Goal: Task Accomplishment & Management: Complete application form

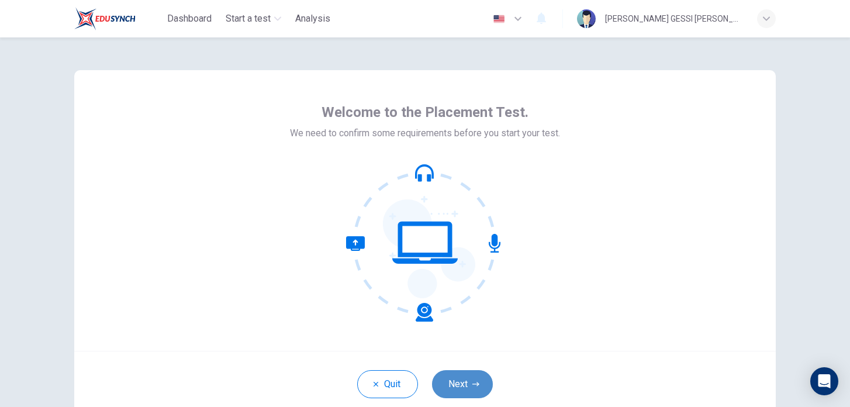
click at [478, 374] on button "Next" at bounding box center [462, 384] width 61 height 28
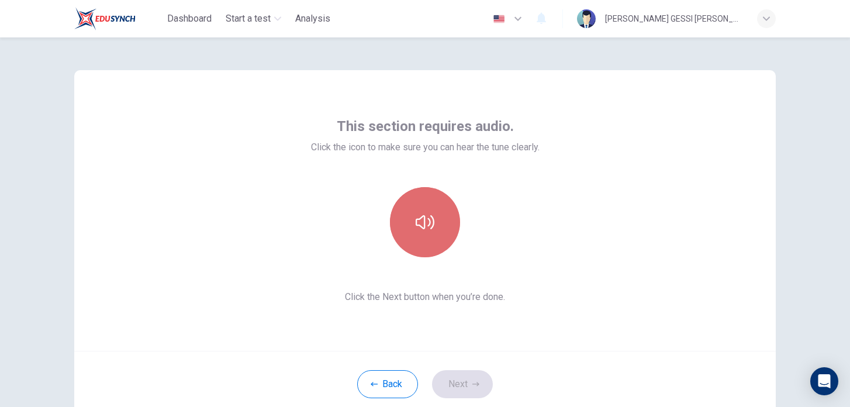
click at [437, 216] on button "button" at bounding box center [425, 222] width 70 height 70
click at [422, 226] on icon "button" at bounding box center [425, 222] width 19 height 19
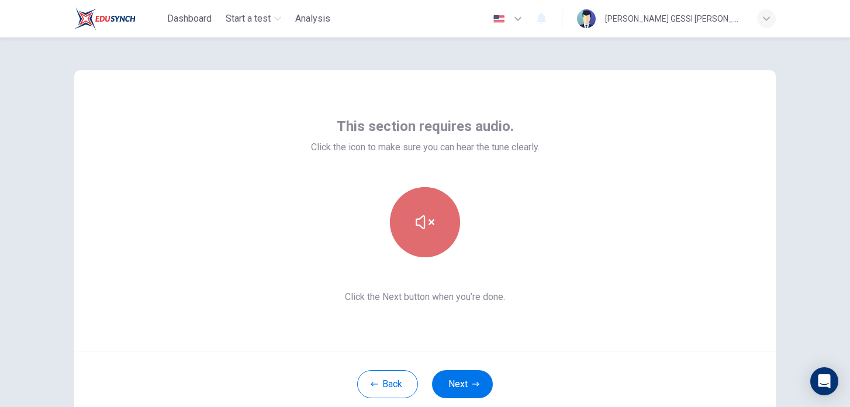
click at [422, 226] on icon "button" at bounding box center [425, 222] width 19 height 19
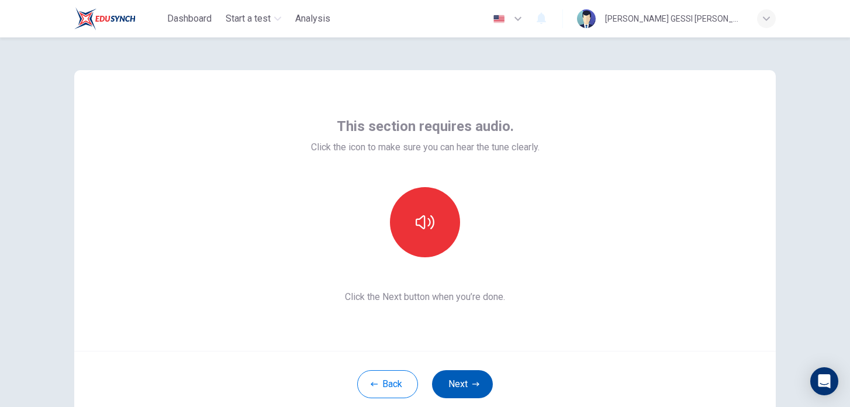
click at [447, 385] on button "Next" at bounding box center [462, 384] width 61 height 28
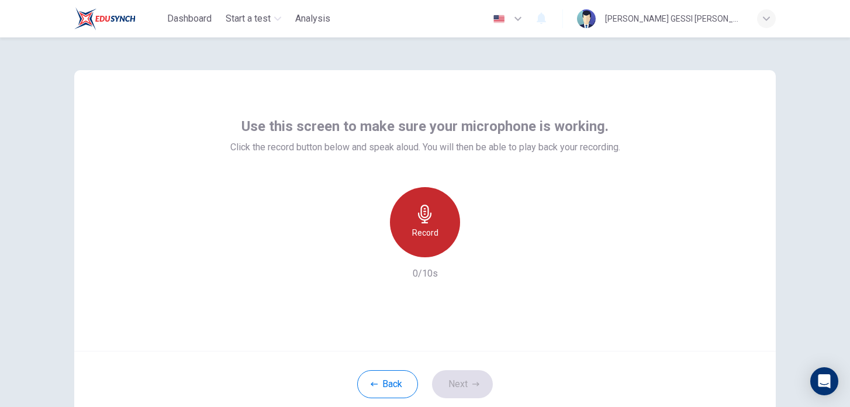
click at [424, 228] on h6 "Record" at bounding box center [425, 233] width 26 height 14
click at [437, 214] on div "Stop" at bounding box center [425, 222] width 70 height 70
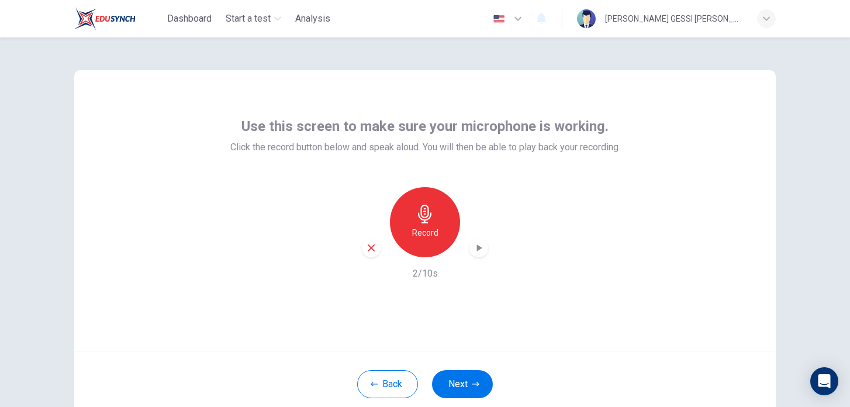
click at [479, 255] on div "button" at bounding box center [479, 248] width 19 height 19
click at [467, 387] on button "Next" at bounding box center [462, 384] width 61 height 28
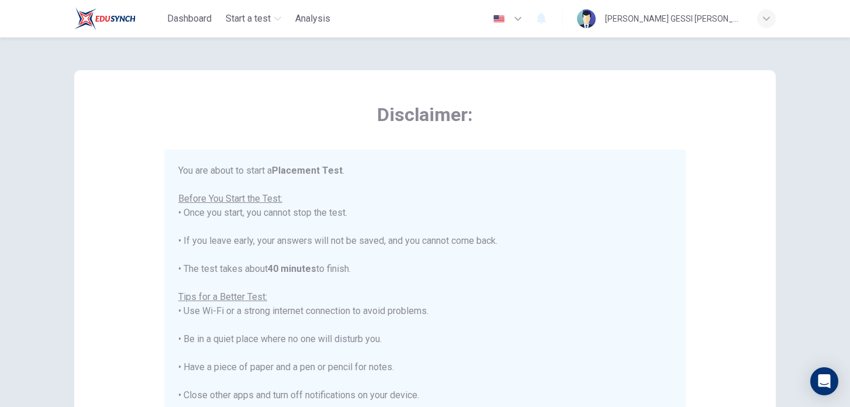
scroll to position [13, 0]
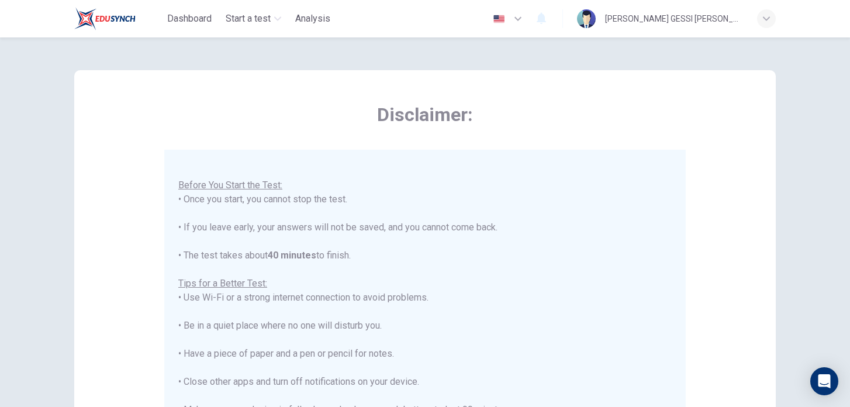
click at [718, 108] on div "Disclaimer: You are about to start a Placement Test . Before You Start the Test…" at bounding box center [425, 292] width 702 height 444
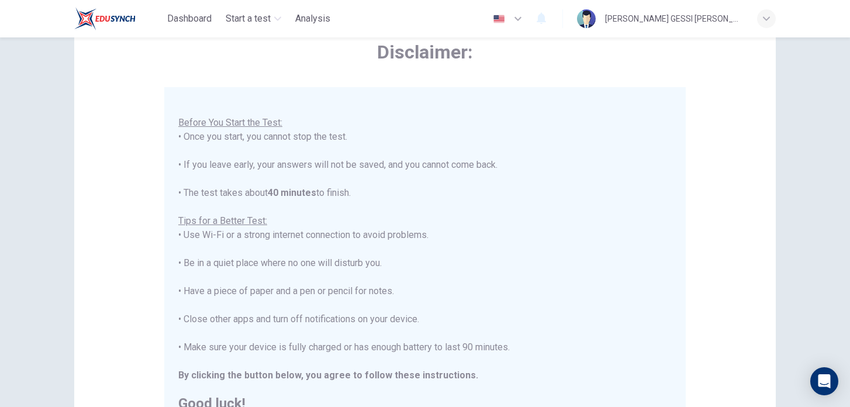
scroll to position [243, 0]
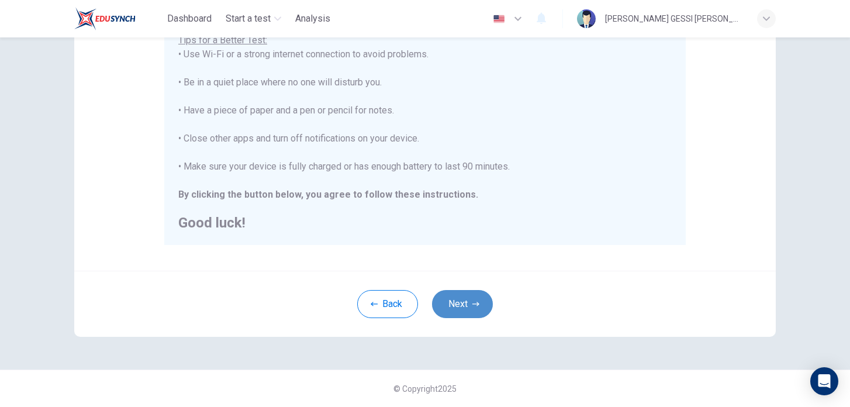
click at [463, 298] on button "Next" at bounding box center [462, 304] width 61 height 28
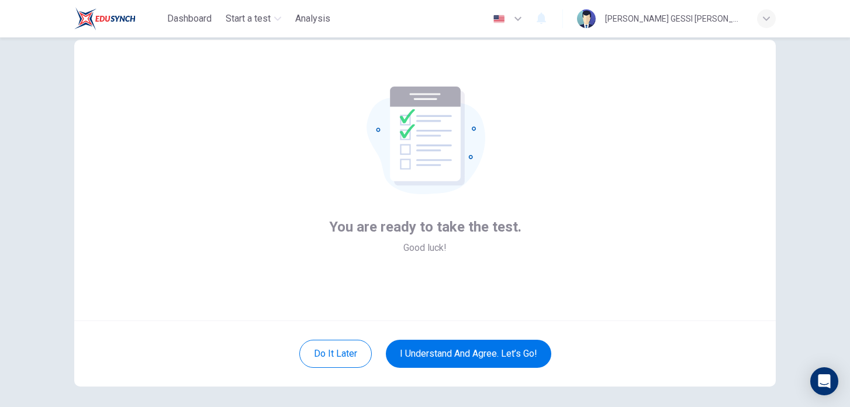
scroll to position [28, 0]
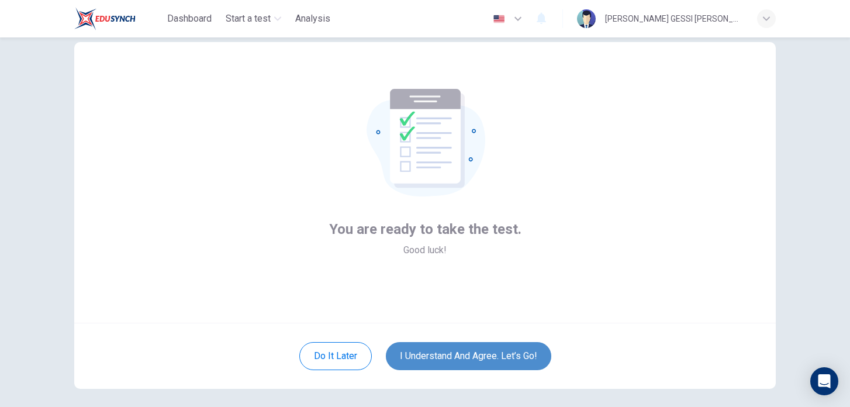
click at [428, 350] on button "I understand and agree. Let’s go!" at bounding box center [469, 356] width 166 height 28
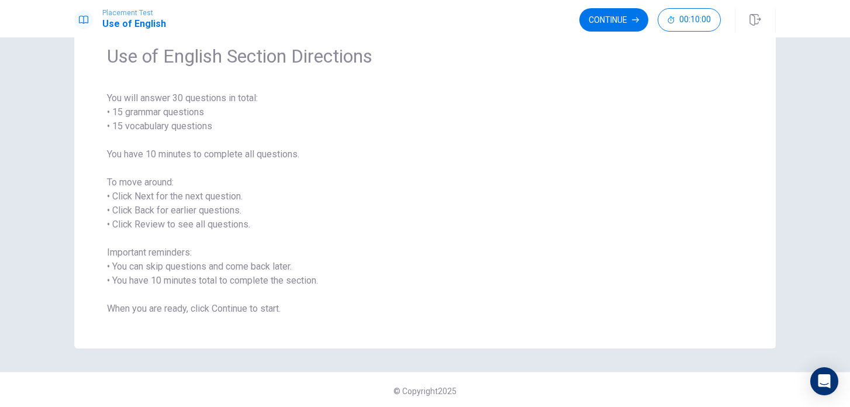
scroll to position [51, 0]
click at [625, 22] on button "Continue" at bounding box center [614, 19] width 69 height 23
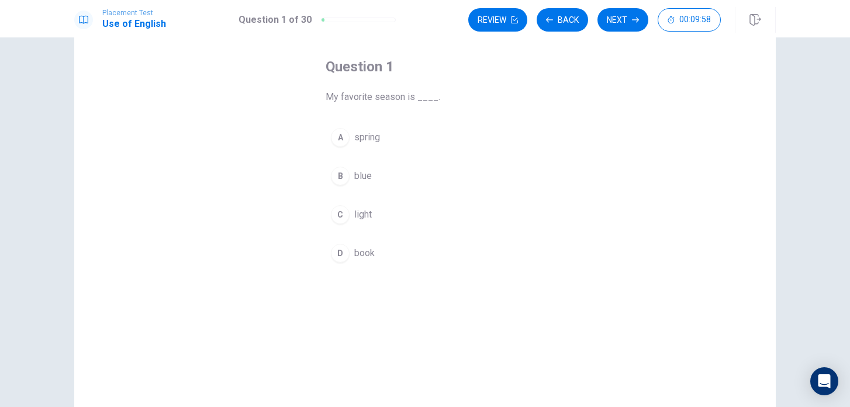
click at [344, 133] on div "A" at bounding box center [340, 137] width 19 height 19
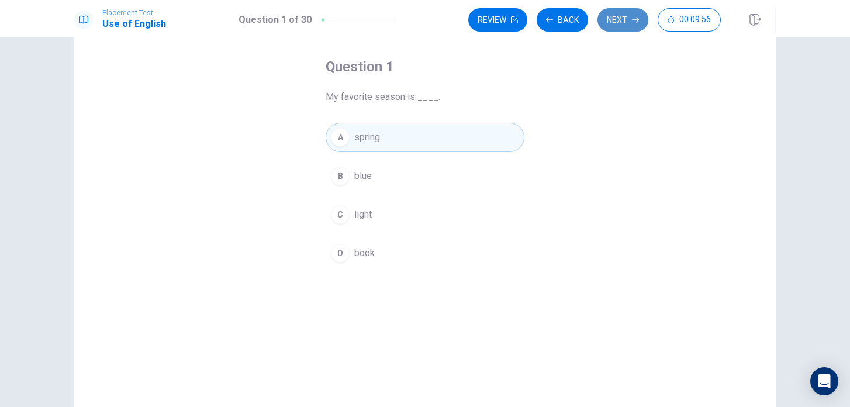
click at [628, 22] on button "Next" at bounding box center [623, 19] width 51 height 23
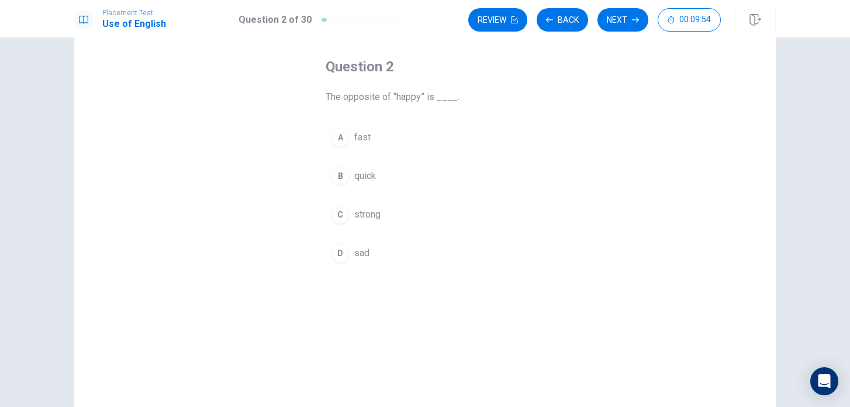
click at [363, 252] on span "sad" at bounding box center [361, 253] width 15 height 14
click at [625, 4] on div "Placement Test Use of English Question 2 of 30 Review Back Next 00:09:53" at bounding box center [425, 18] width 850 height 37
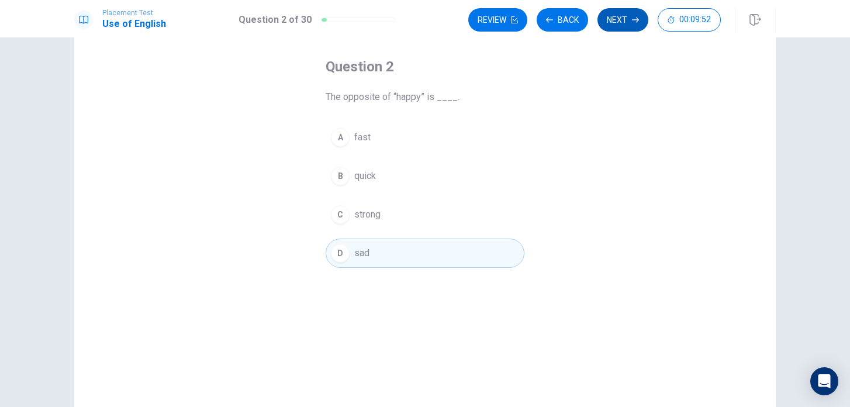
click at [625, 18] on button "Next" at bounding box center [623, 19] width 51 height 23
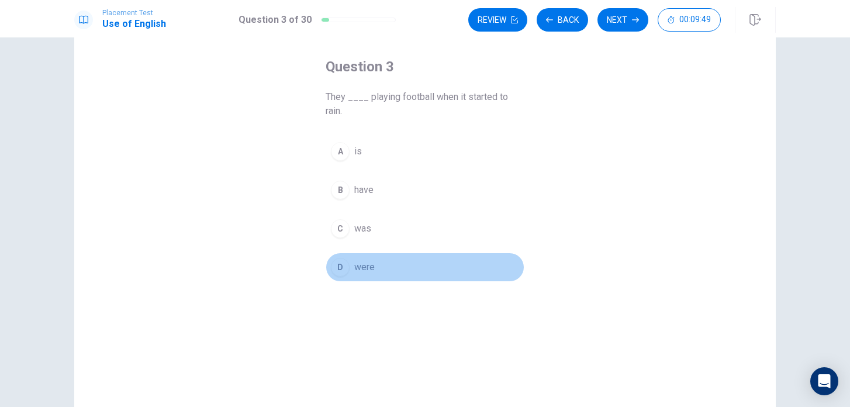
click at [357, 266] on span "were" at bounding box center [364, 267] width 20 height 14
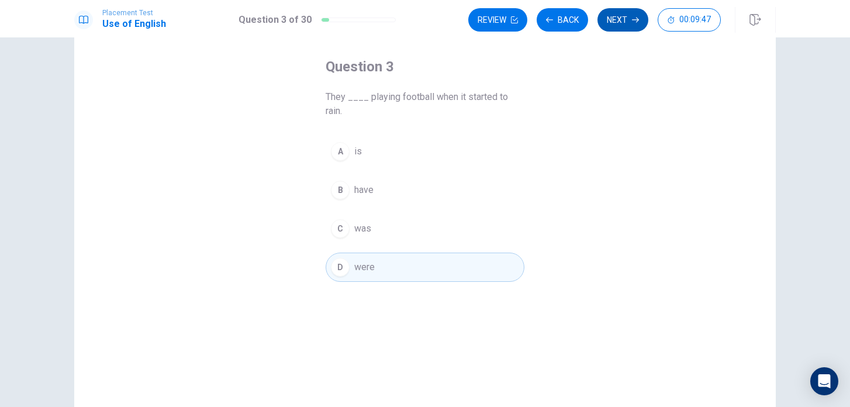
click at [628, 22] on button "Next" at bounding box center [623, 19] width 51 height 23
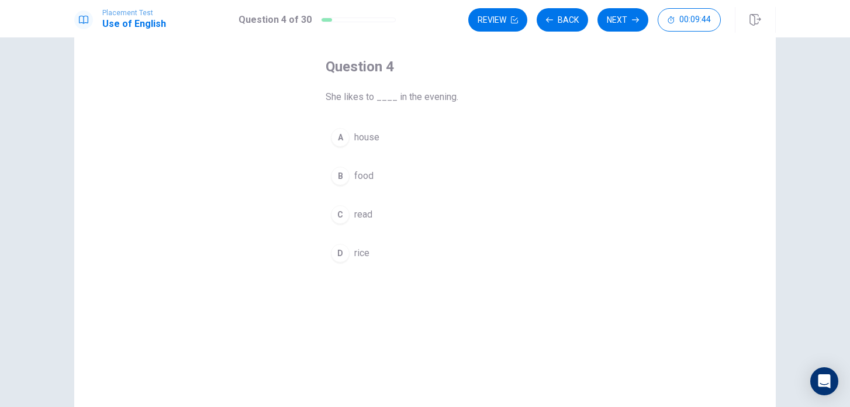
click at [364, 219] on span "read" at bounding box center [363, 215] width 18 height 14
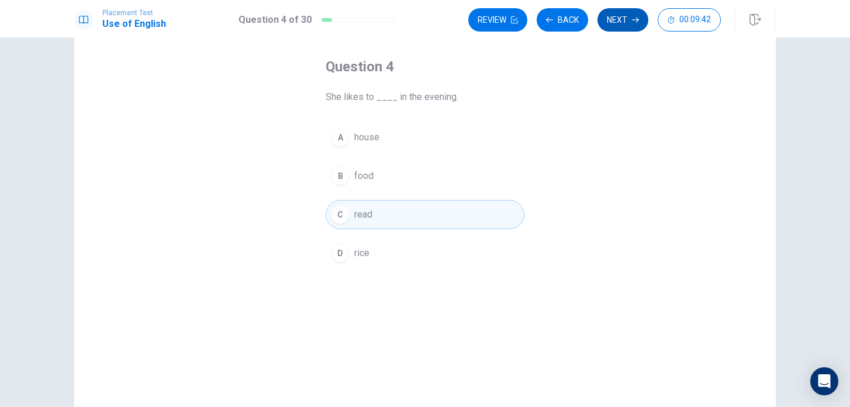
click at [627, 22] on button "Next" at bounding box center [623, 19] width 51 height 23
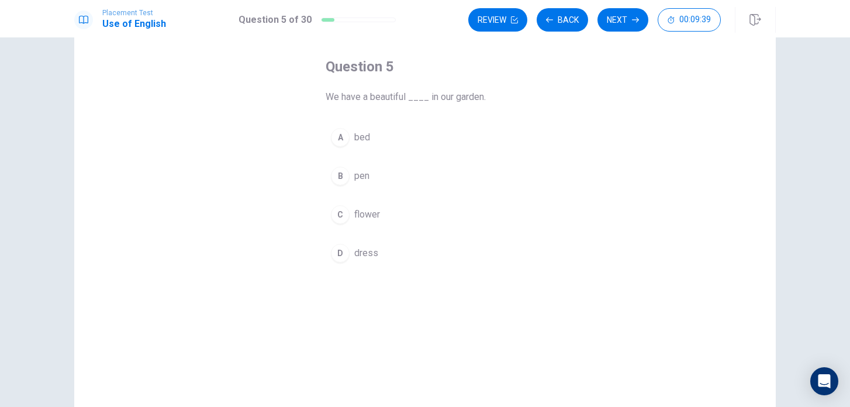
click at [366, 211] on span "flower" at bounding box center [367, 215] width 26 height 14
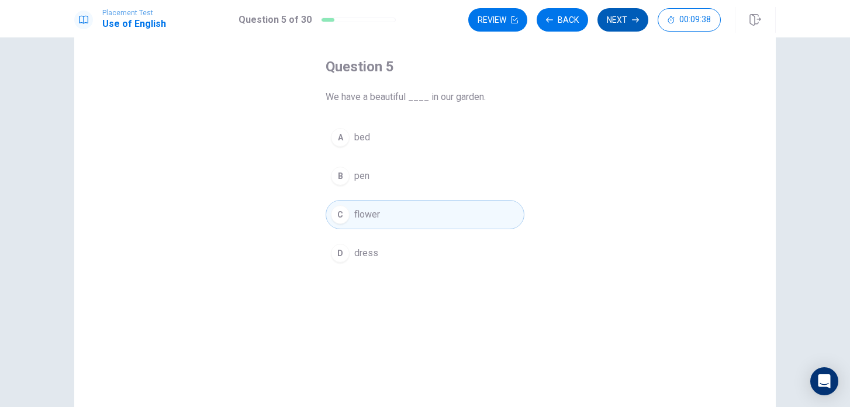
click at [616, 20] on button "Next" at bounding box center [623, 19] width 51 height 23
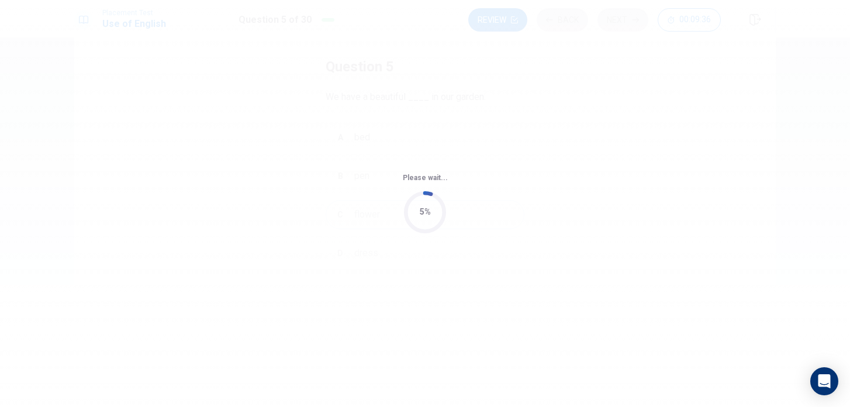
scroll to position [0, 0]
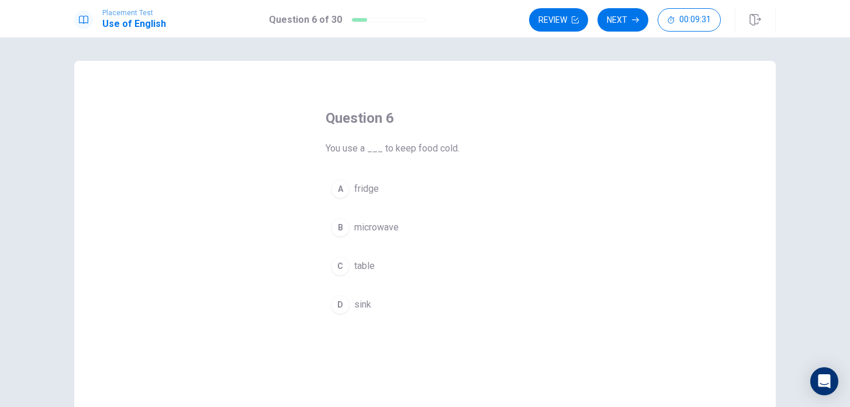
click at [364, 197] on button "A fridge" at bounding box center [425, 188] width 199 height 29
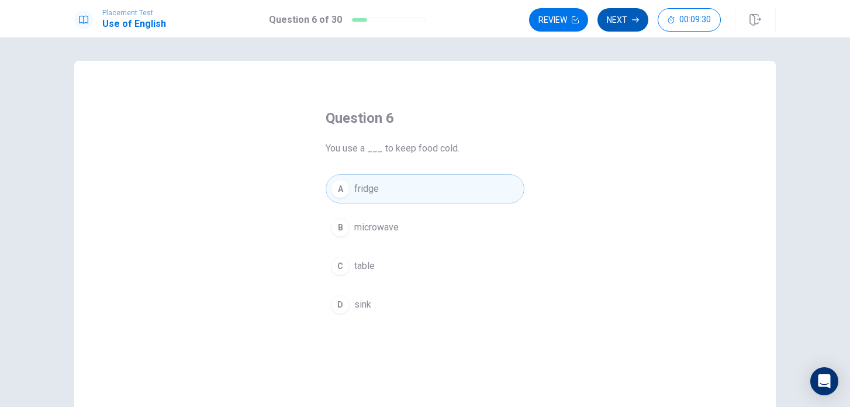
click at [618, 21] on button "Next" at bounding box center [623, 19] width 51 height 23
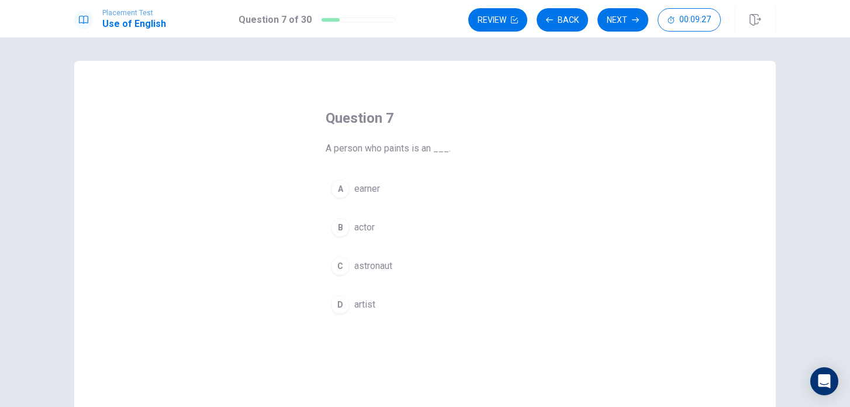
click at [367, 303] on span "artist" at bounding box center [364, 305] width 21 height 14
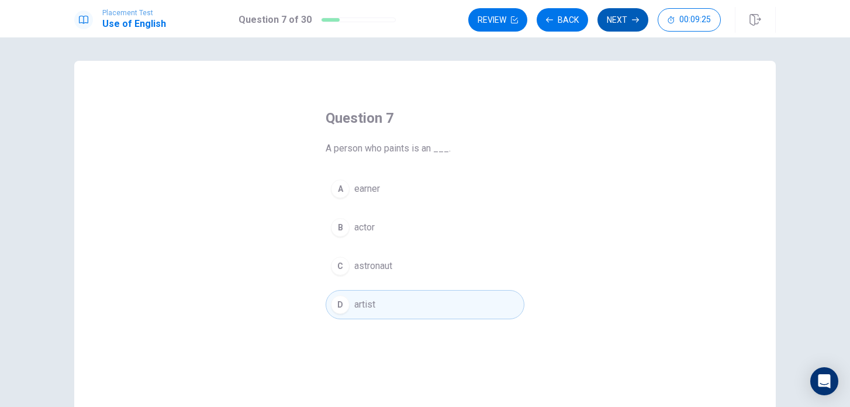
click at [616, 29] on button "Next" at bounding box center [623, 19] width 51 height 23
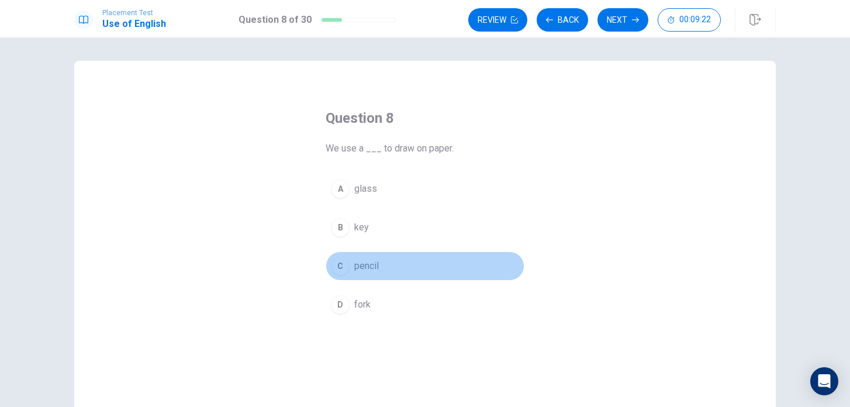
click at [368, 269] on span "pencil" at bounding box center [366, 266] width 25 height 14
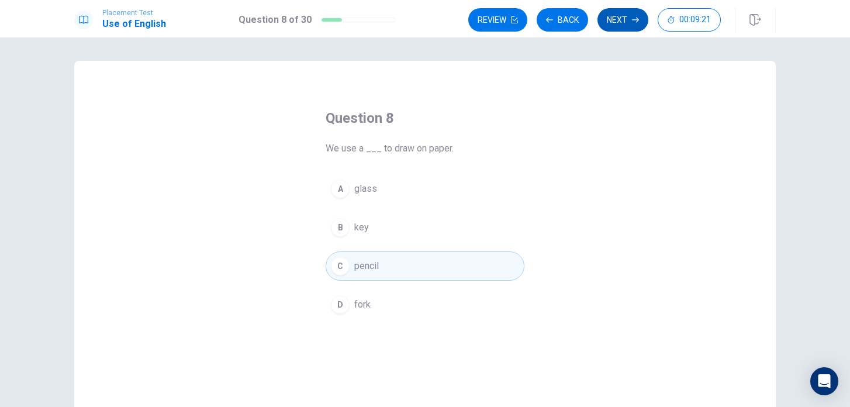
click at [621, 13] on button "Next" at bounding box center [623, 19] width 51 height 23
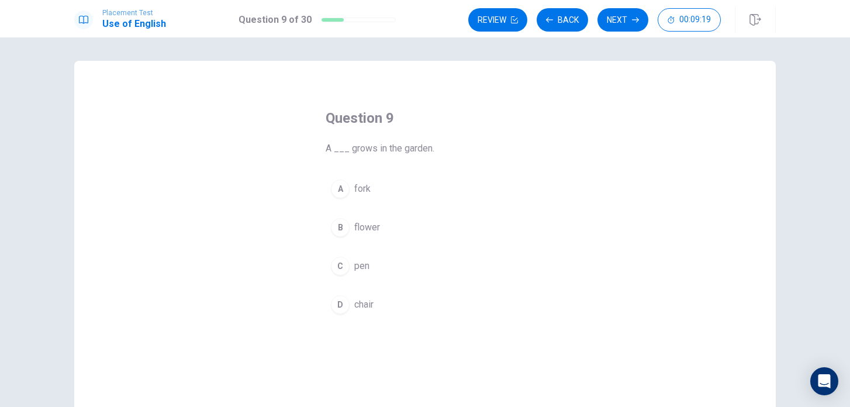
click at [373, 233] on span "flower" at bounding box center [367, 227] width 26 height 14
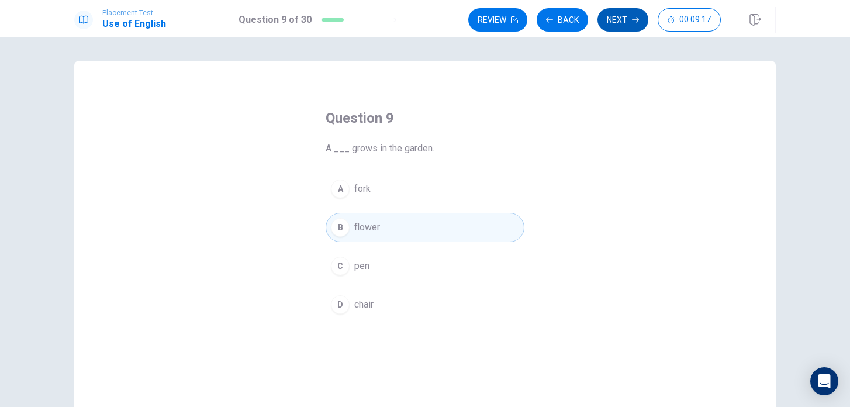
click at [630, 19] on button "Next" at bounding box center [623, 19] width 51 height 23
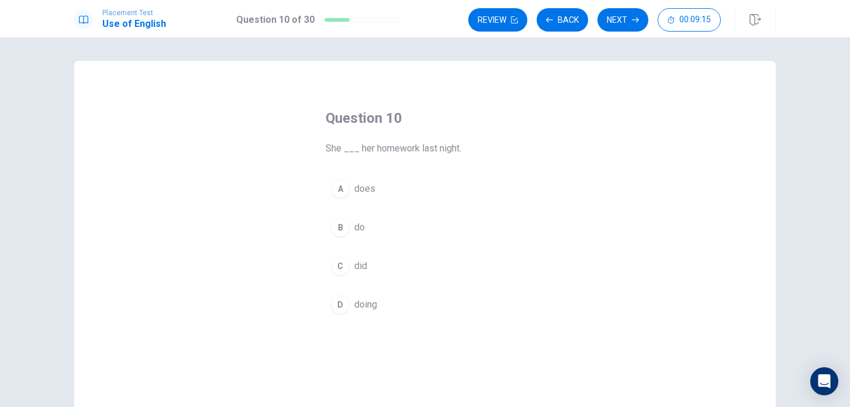
click at [359, 261] on span "did" at bounding box center [360, 266] width 13 height 14
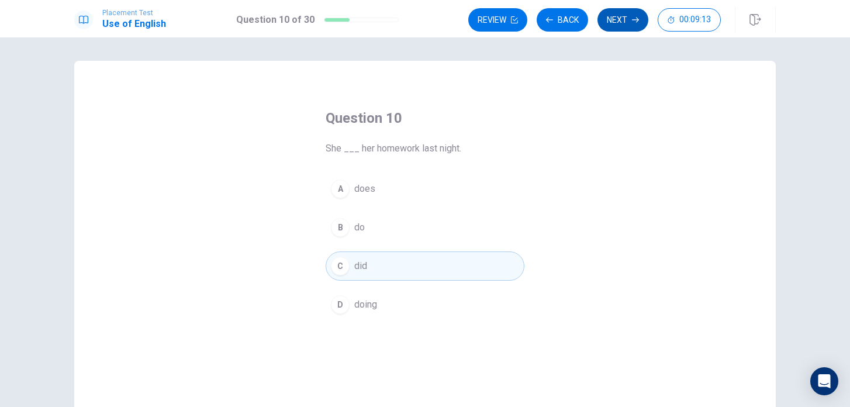
click at [621, 22] on button "Next" at bounding box center [623, 19] width 51 height 23
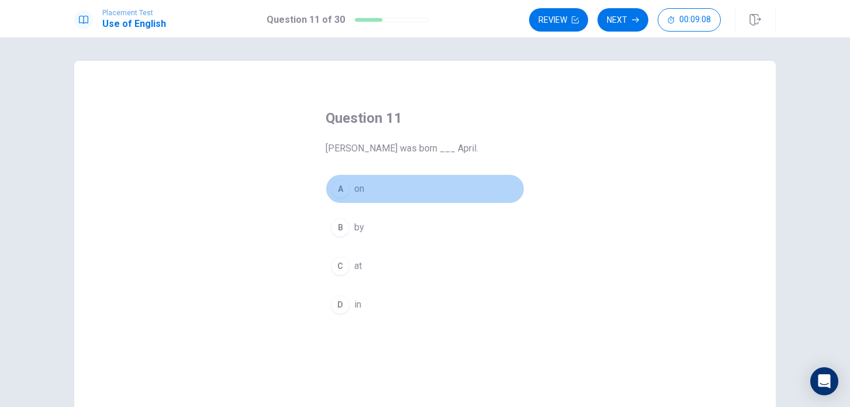
click at [364, 192] on span "on" at bounding box center [359, 189] width 10 height 14
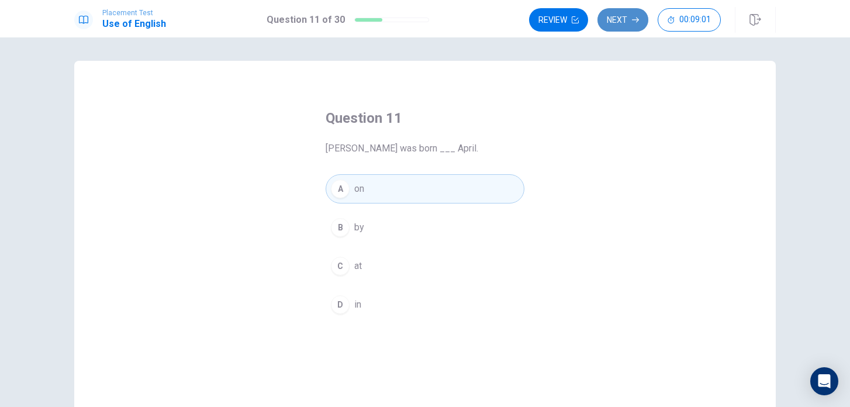
click at [626, 26] on button "Next" at bounding box center [623, 19] width 51 height 23
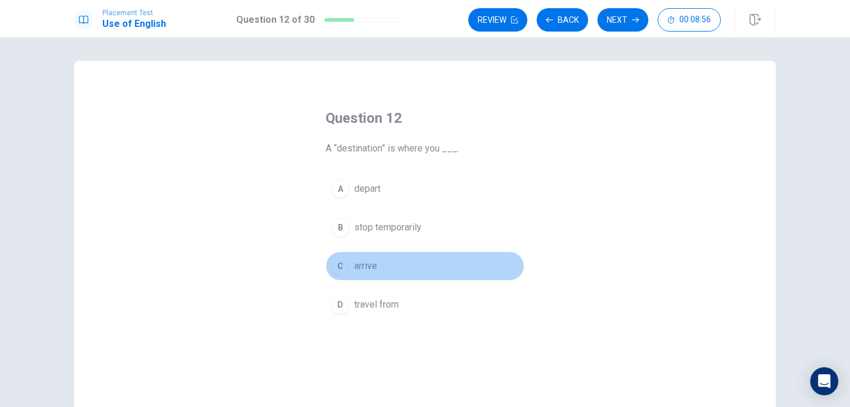
click at [367, 277] on button "C arrive" at bounding box center [425, 265] width 199 height 29
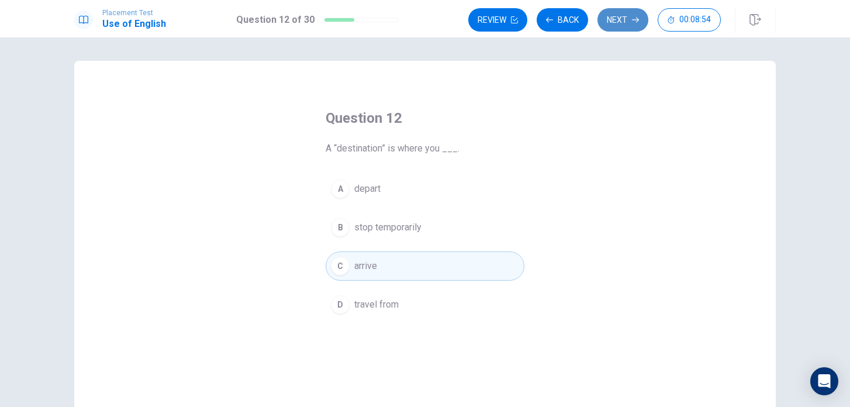
click at [623, 23] on button "Next" at bounding box center [623, 19] width 51 height 23
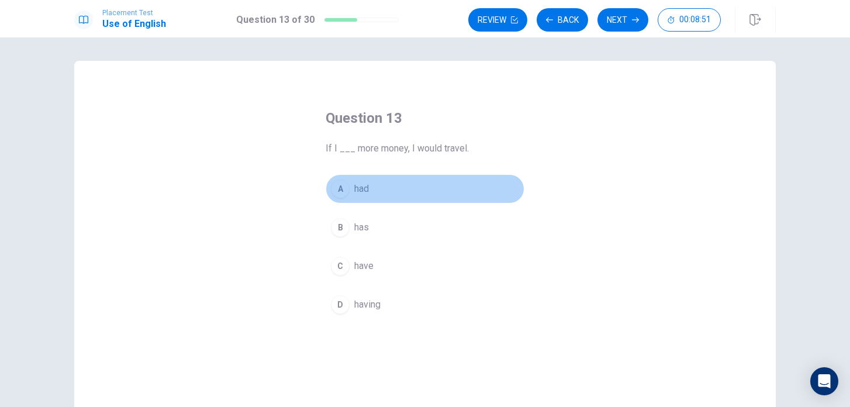
click at [356, 191] on span "had" at bounding box center [361, 189] width 15 height 14
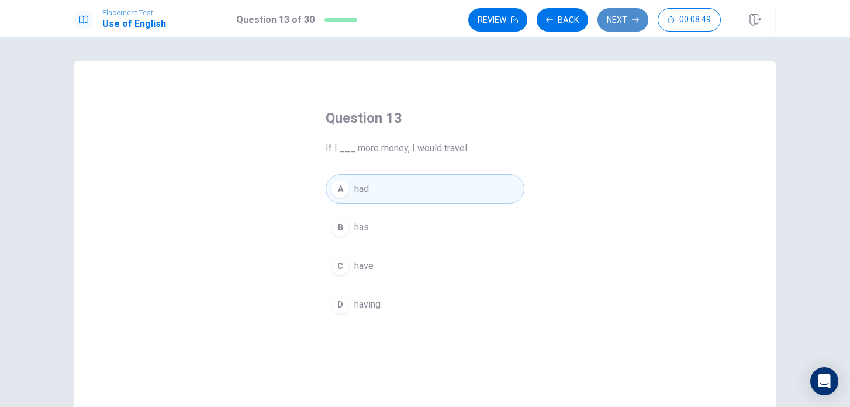
click at [625, 15] on button "Next" at bounding box center [623, 19] width 51 height 23
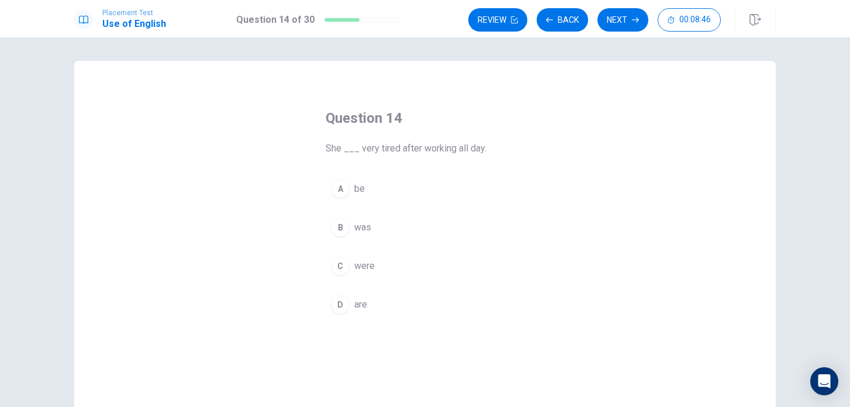
click at [353, 240] on button "B was" at bounding box center [425, 227] width 199 height 29
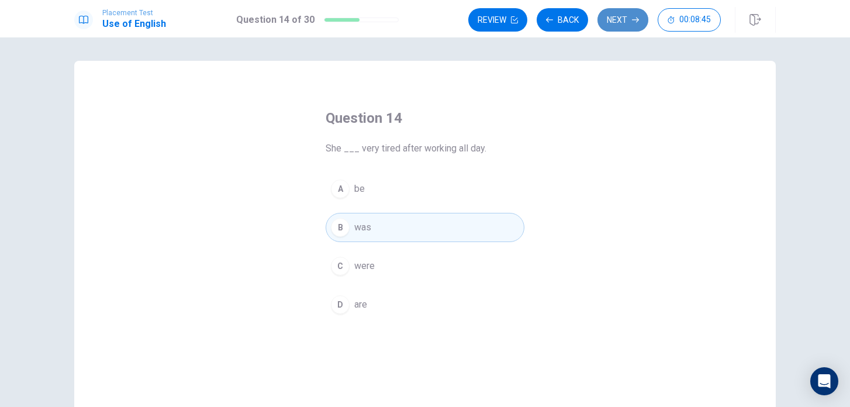
click at [621, 11] on button "Next" at bounding box center [623, 19] width 51 height 23
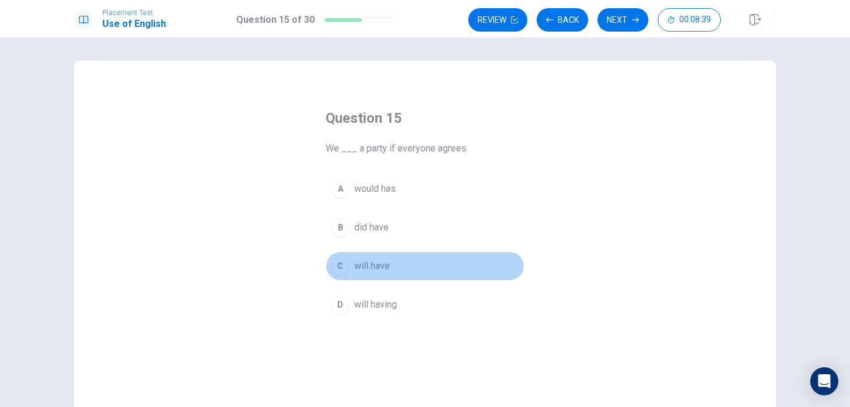
click at [375, 270] on span "will have" at bounding box center [372, 266] width 36 height 14
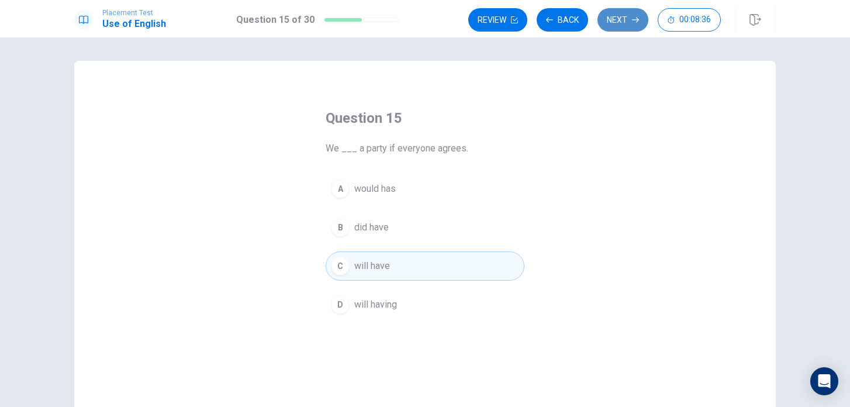
click at [619, 26] on button "Next" at bounding box center [623, 19] width 51 height 23
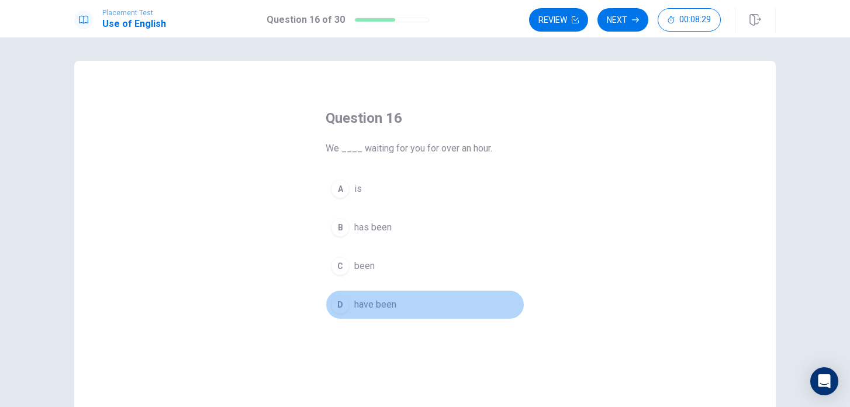
click at [364, 308] on span "have been" at bounding box center [375, 305] width 42 height 14
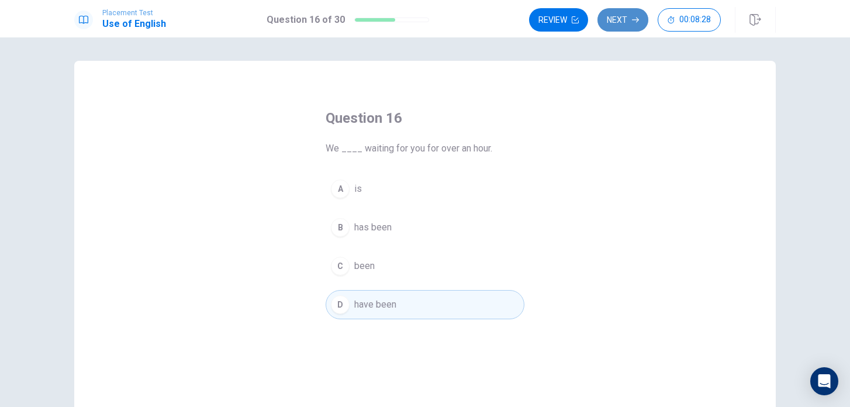
click at [625, 26] on button "Next" at bounding box center [623, 19] width 51 height 23
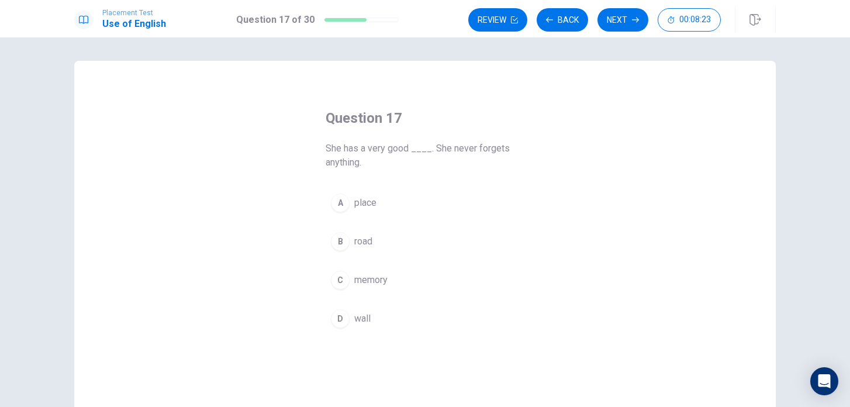
click at [379, 275] on span "memory" at bounding box center [370, 280] width 33 height 14
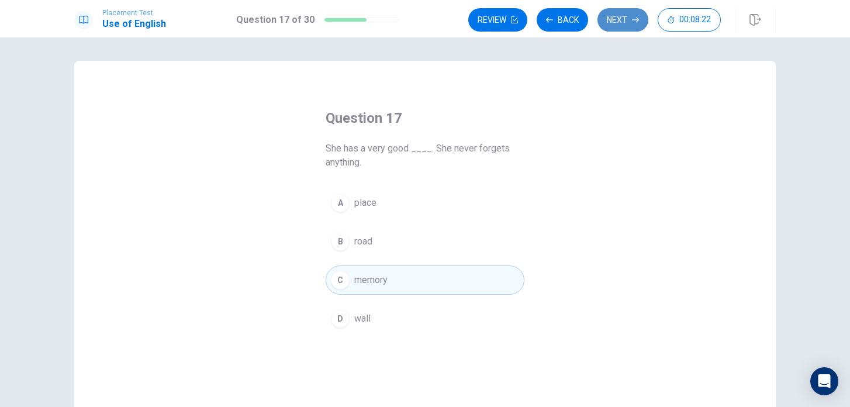
click at [620, 22] on button "Next" at bounding box center [623, 19] width 51 height 23
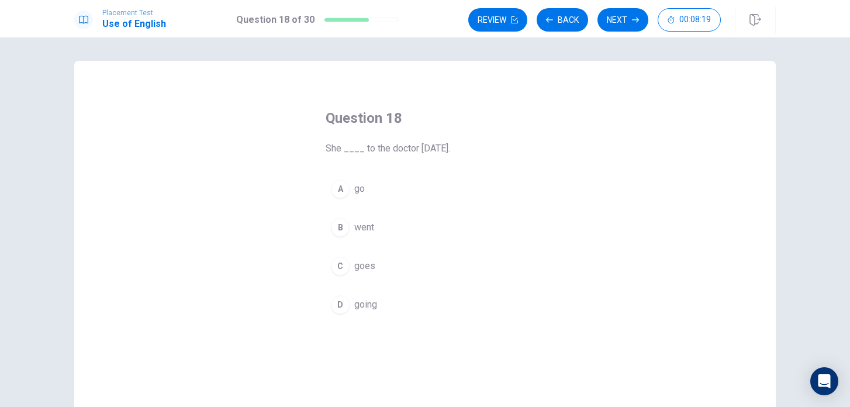
click at [366, 236] on button "B went" at bounding box center [425, 227] width 199 height 29
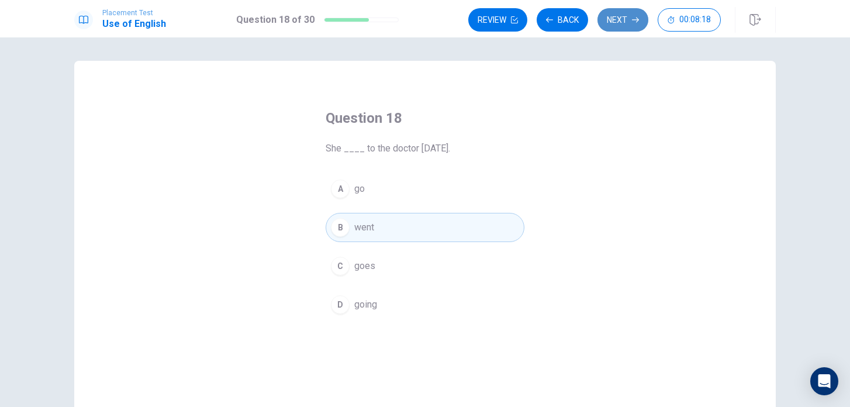
click at [624, 16] on button "Next" at bounding box center [623, 19] width 51 height 23
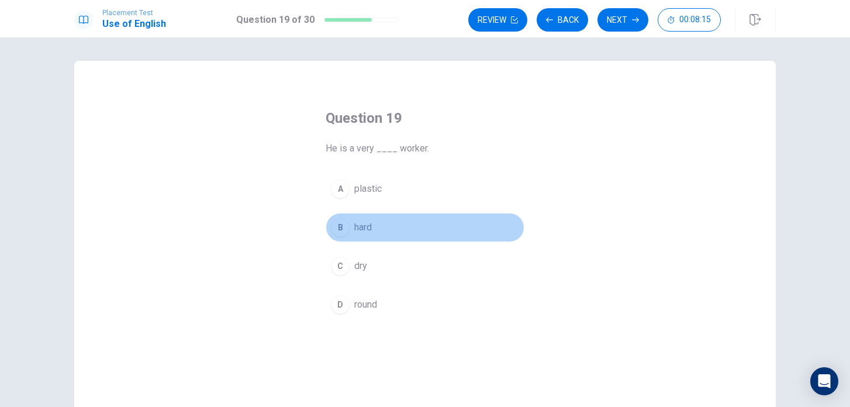
click at [363, 228] on span "hard" at bounding box center [363, 227] width 18 height 14
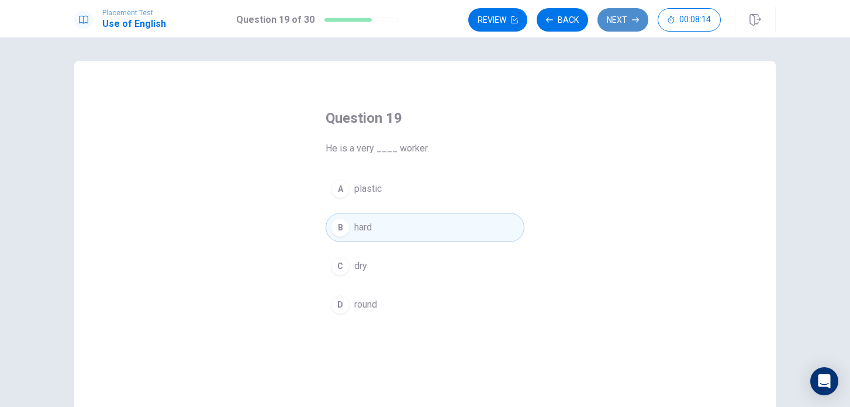
click at [622, 30] on button "Next" at bounding box center [623, 19] width 51 height 23
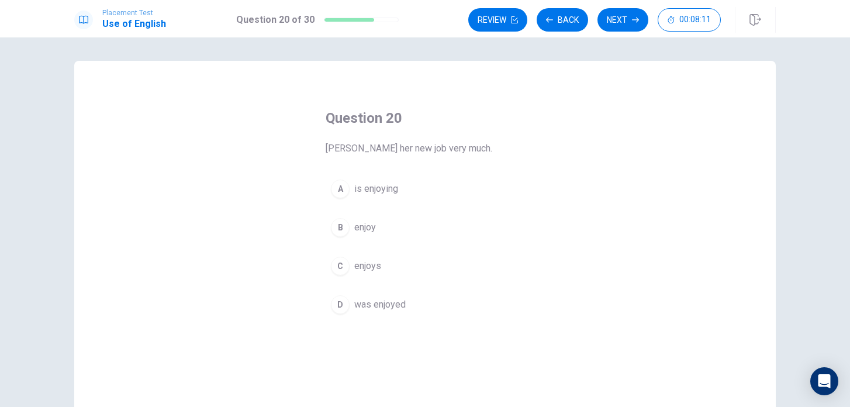
click at [364, 281] on div "A is enjoying B enjoy C enjoys D was enjoyed" at bounding box center [425, 246] width 199 height 145
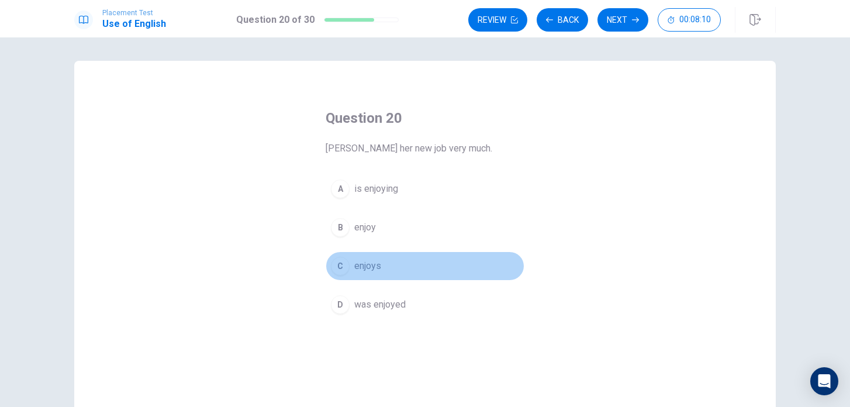
click at [368, 265] on span "enjoys" at bounding box center [367, 266] width 27 height 14
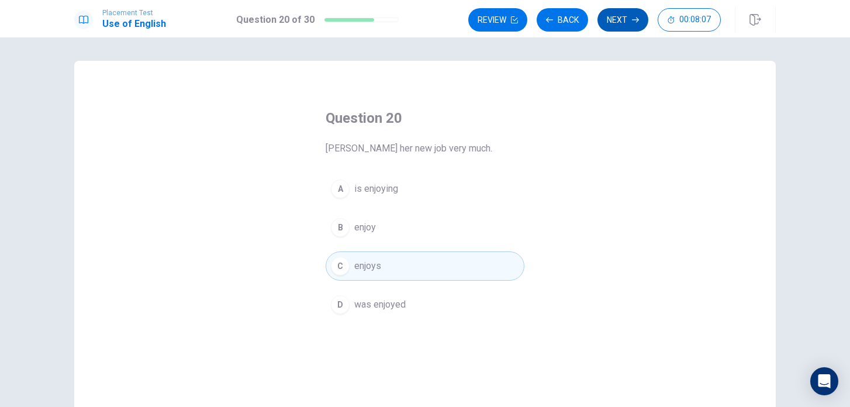
click at [615, 22] on button "Next" at bounding box center [623, 19] width 51 height 23
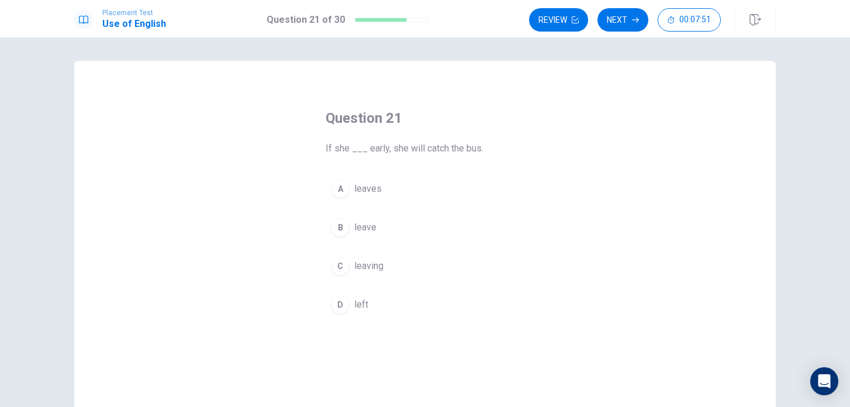
click at [375, 209] on div "A leaves B leave C leaving D left" at bounding box center [425, 246] width 199 height 145
click at [373, 202] on button "A leaves" at bounding box center [425, 188] width 199 height 29
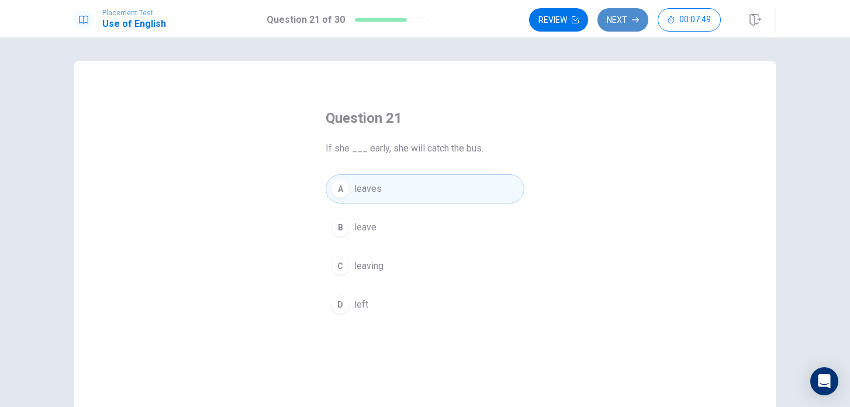
click at [637, 25] on button "Next" at bounding box center [623, 19] width 51 height 23
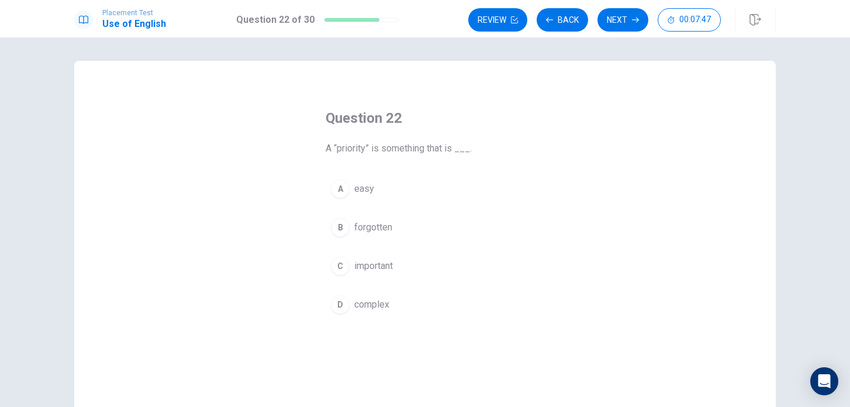
click at [383, 271] on span "important" at bounding box center [373, 266] width 39 height 14
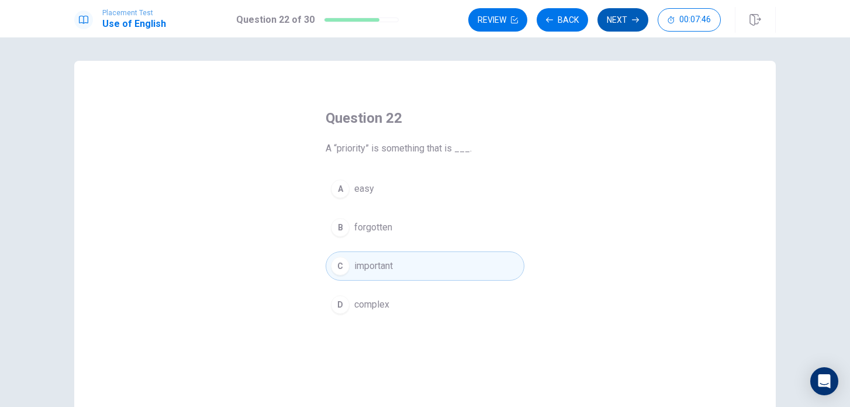
click at [626, 11] on button "Next" at bounding box center [623, 19] width 51 height 23
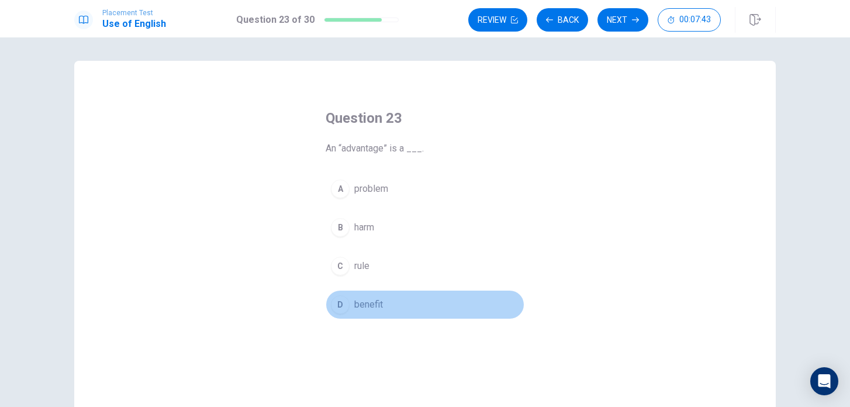
click at [360, 308] on span "benefit" at bounding box center [368, 305] width 29 height 14
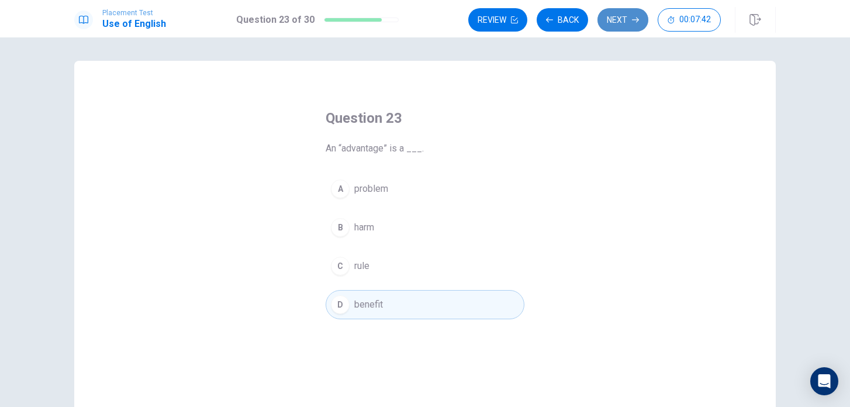
click at [625, 24] on button "Next" at bounding box center [623, 19] width 51 height 23
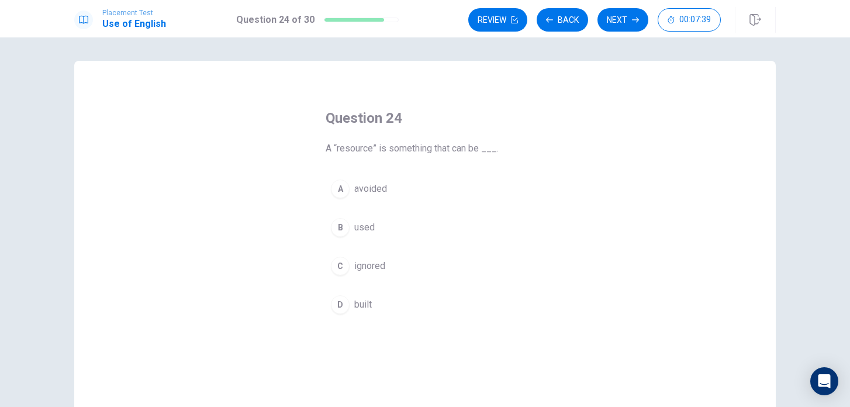
click at [369, 232] on span "used" at bounding box center [364, 227] width 20 height 14
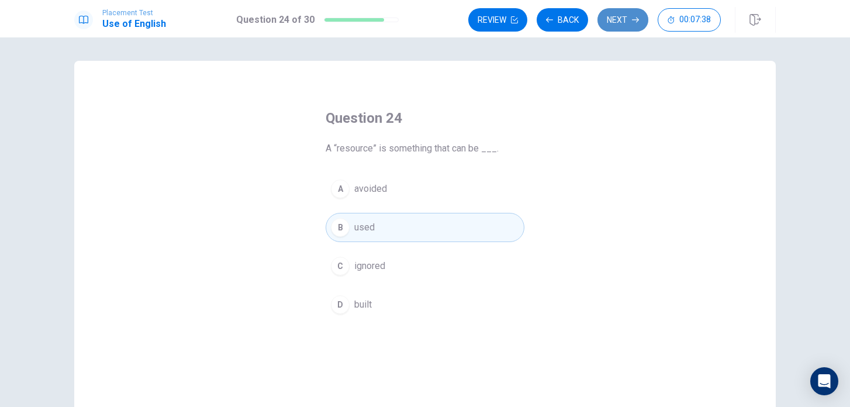
click at [623, 28] on button "Next" at bounding box center [623, 19] width 51 height 23
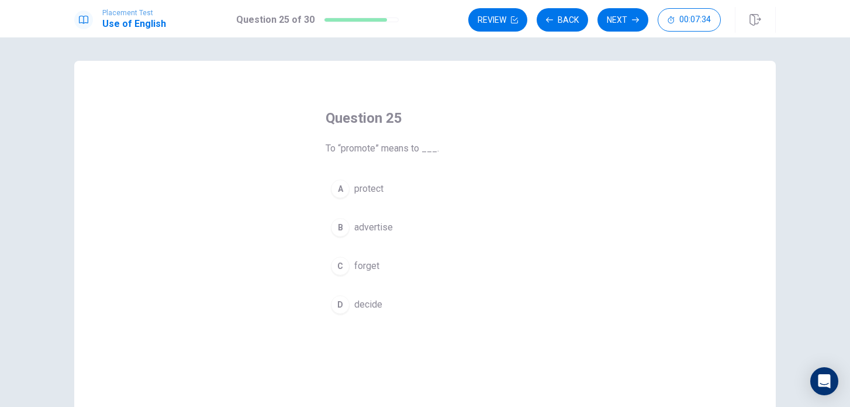
click at [382, 227] on span "advertise" at bounding box center [373, 227] width 39 height 14
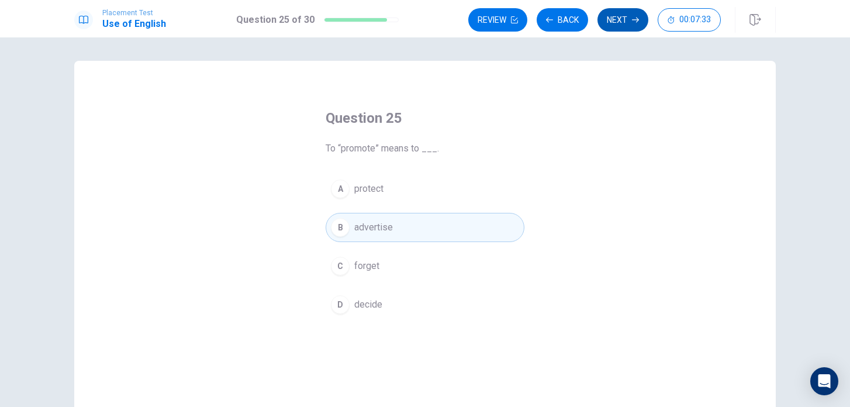
click at [619, 24] on button "Next" at bounding box center [623, 19] width 51 height 23
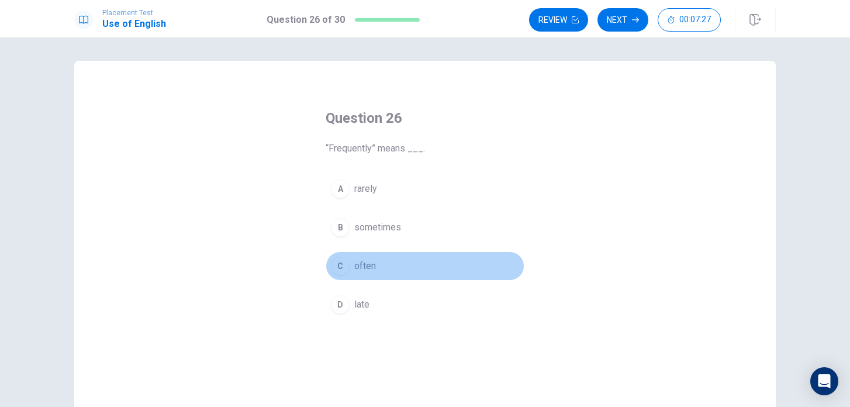
click at [370, 268] on span "often" at bounding box center [365, 266] width 22 height 14
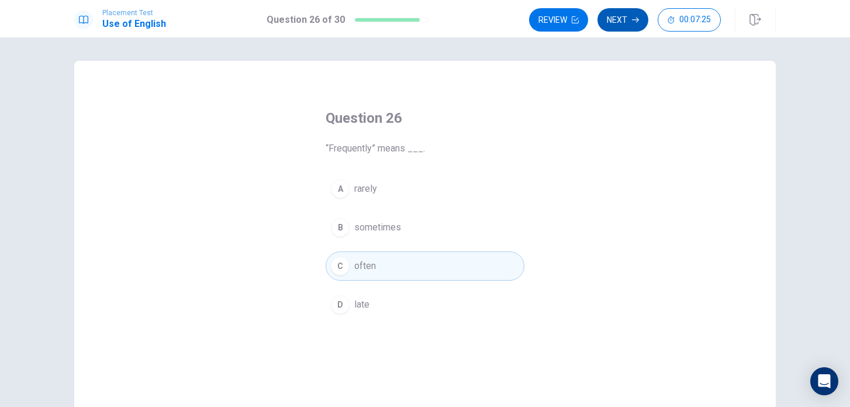
click at [622, 17] on button "Next" at bounding box center [623, 19] width 51 height 23
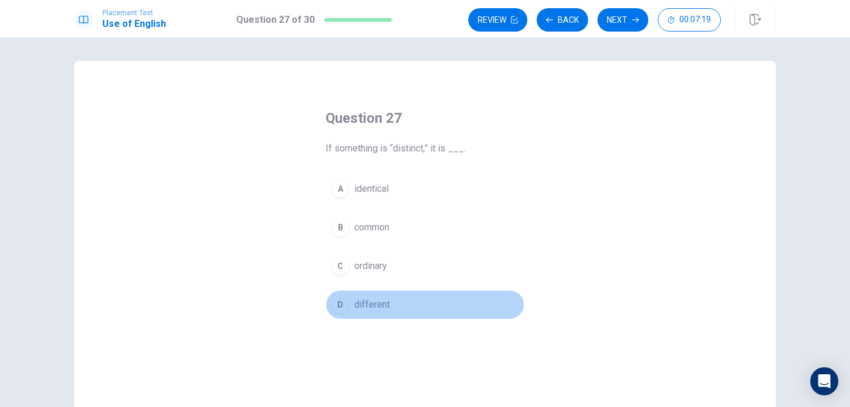
click at [361, 313] on button "D different" at bounding box center [425, 304] width 199 height 29
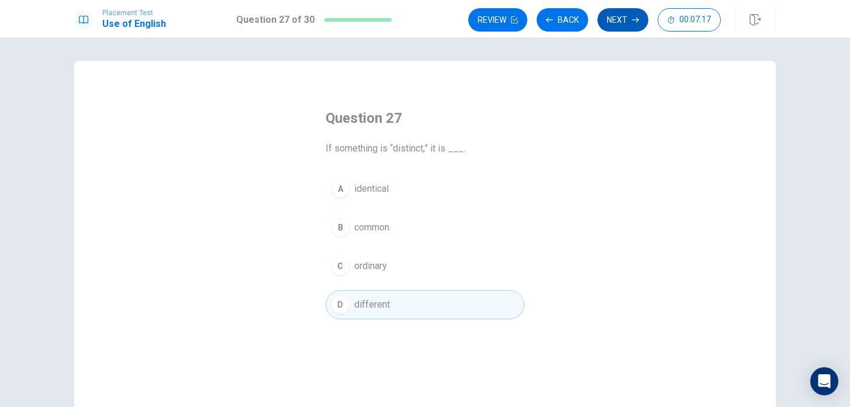
click at [625, 28] on button "Next" at bounding box center [623, 19] width 51 height 23
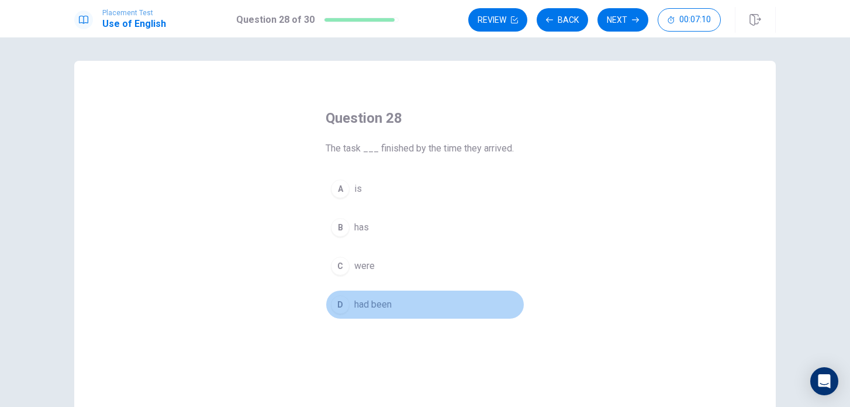
click at [349, 306] on div "D" at bounding box center [340, 304] width 19 height 19
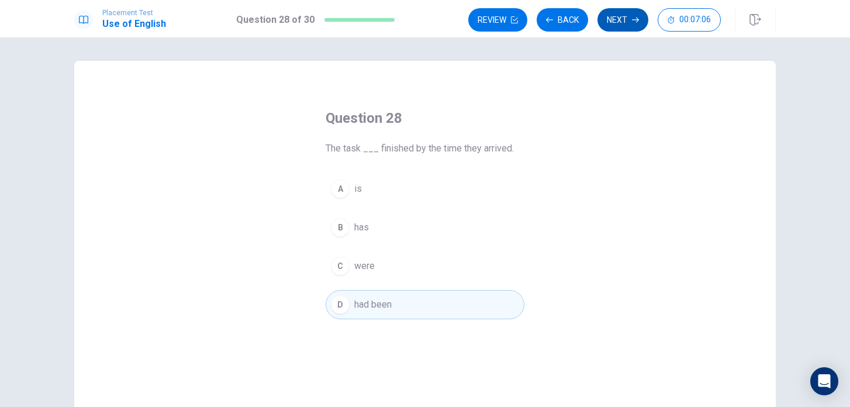
click at [617, 21] on button "Next" at bounding box center [623, 19] width 51 height 23
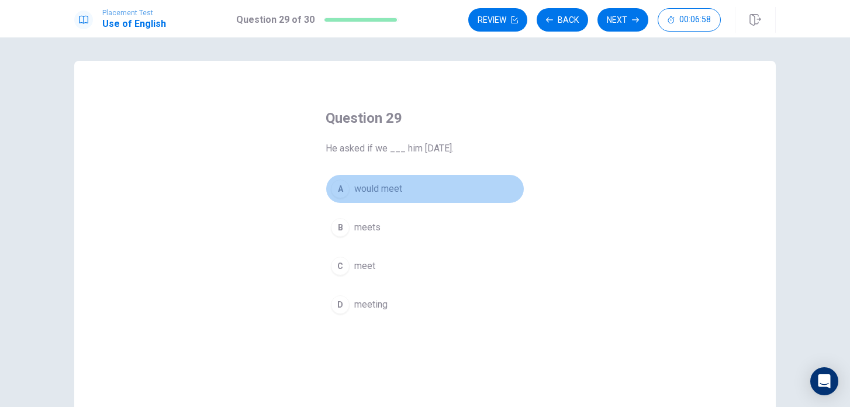
click at [395, 192] on span "would meet" at bounding box center [378, 189] width 48 height 14
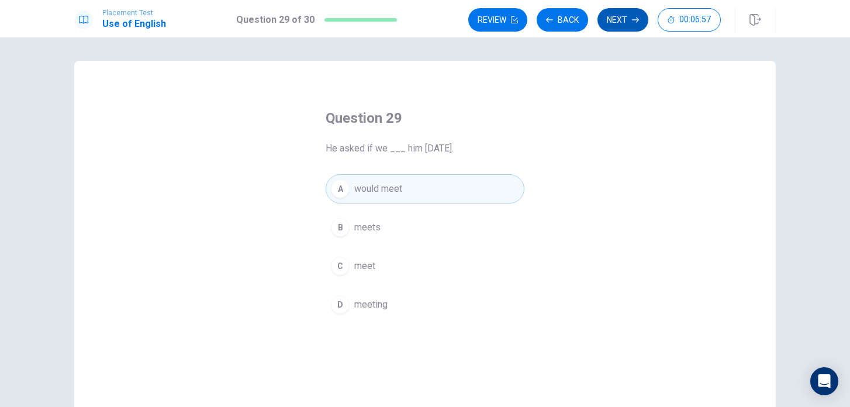
click at [628, 23] on button "Next" at bounding box center [623, 19] width 51 height 23
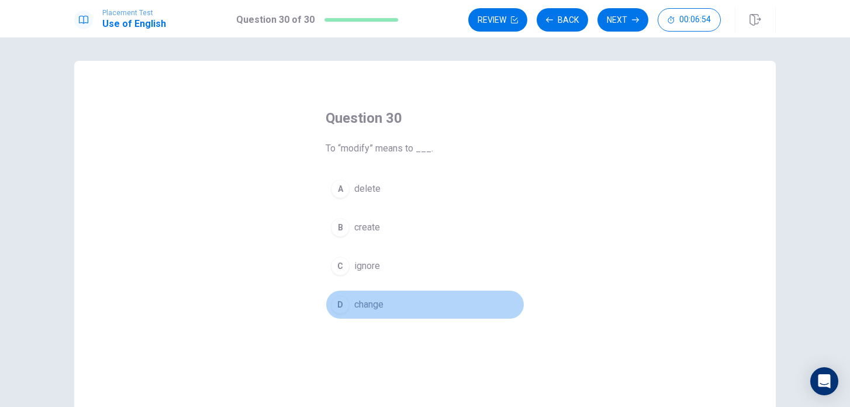
click at [375, 305] on span "change" at bounding box center [368, 305] width 29 height 14
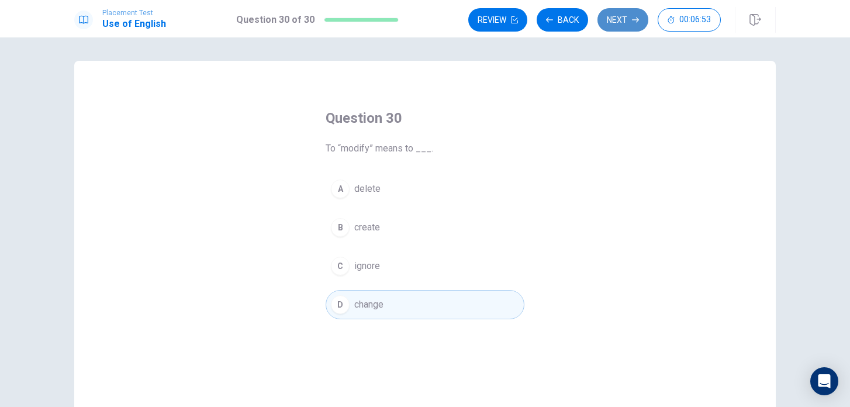
click at [625, 26] on button "Next" at bounding box center [623, 19] width 51 height 23
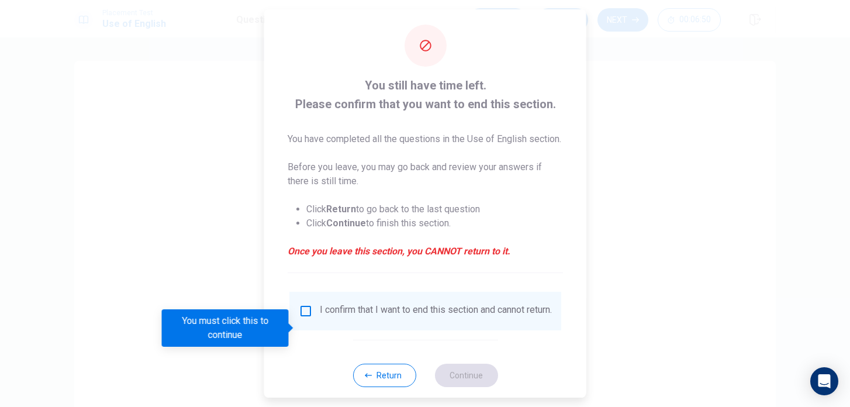
scroll to position [10, 0]
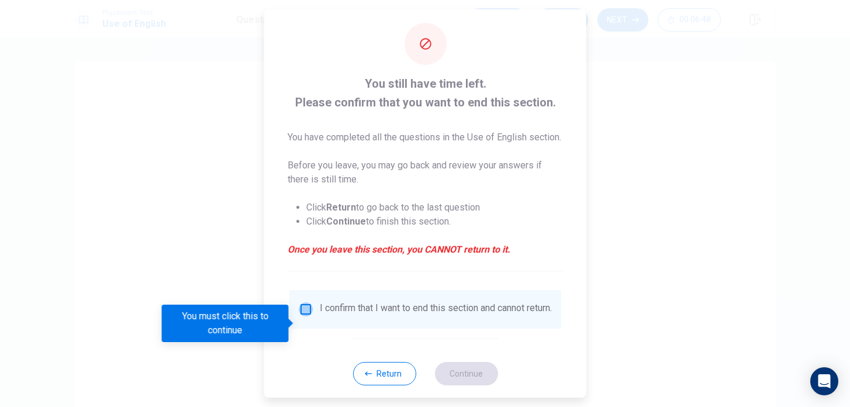
click at [304, 316] on input "You must click this to continue" at bounding box center [306, 309] width 14 height 14
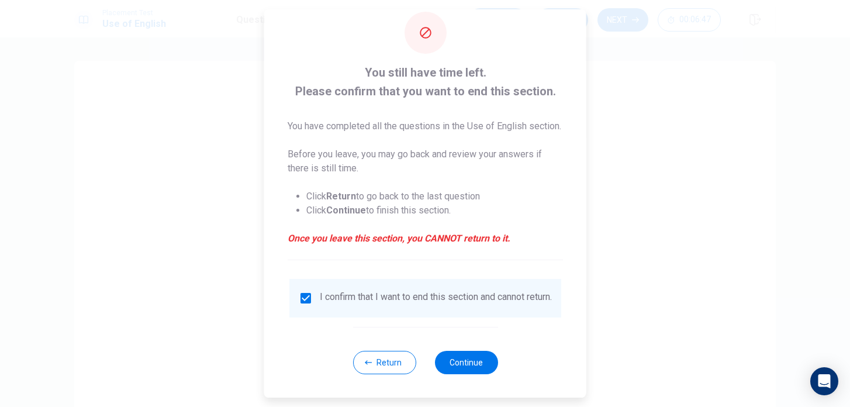
scroll to position [43, 0]
click at [473, 359] on button "Continue" at bounding box center [466, 362] width 63 height 23
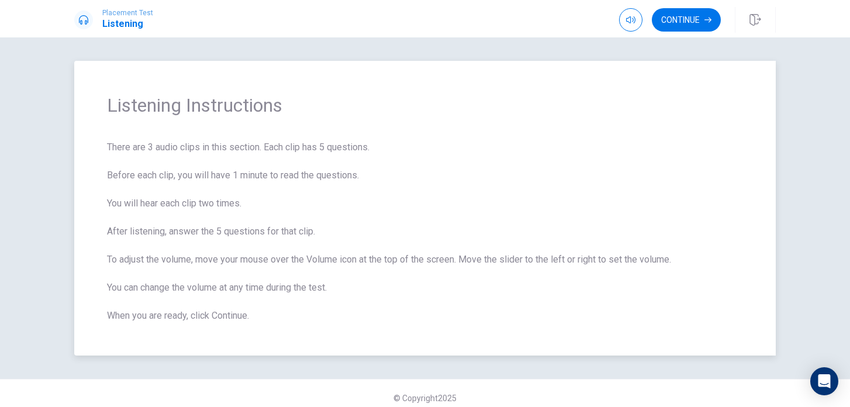
drag, startPoint x: 149, startPoint y: 149, endPoint x: 212, endPoint y: 145, distance: 62.7
click at [212, 145] on span "There are 3 audio clips in this section. Each clip has 5 questions. Before each…" at bounding box center [425, 231] width 636 height 182
click at [681, 27] on button "Continue" at bounding box center [686, 19] width 69 height 23
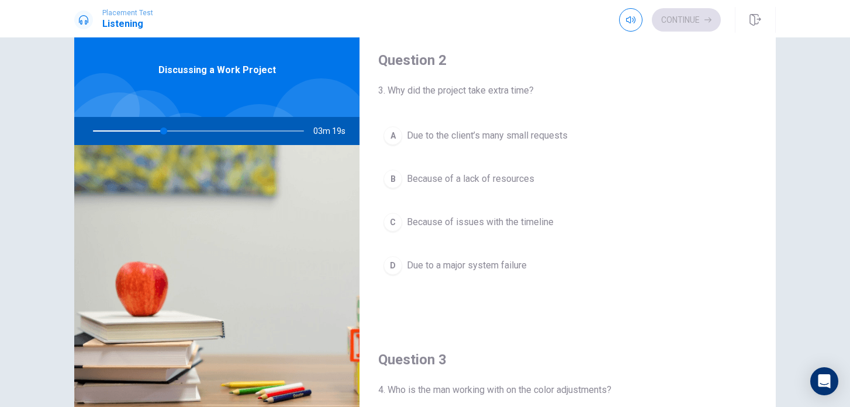
scroll to position [292, 0]
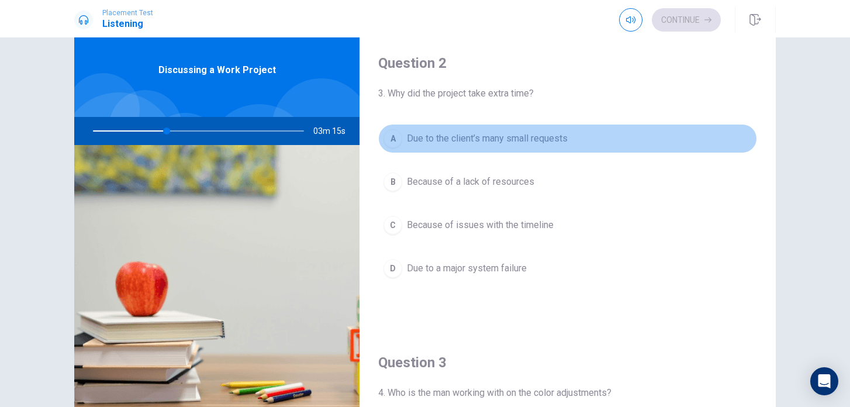
click at [531, 137] on span "Due to the client’s many small requests" at bounding box center [487, 139] width 161 height 14
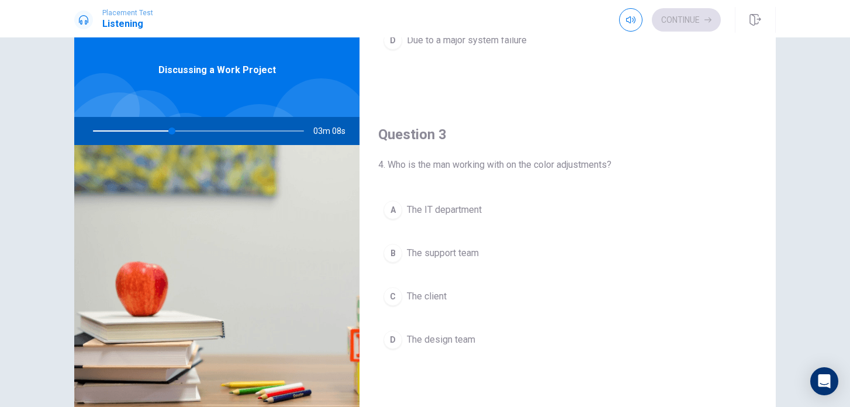
scroll to position [528, 0]
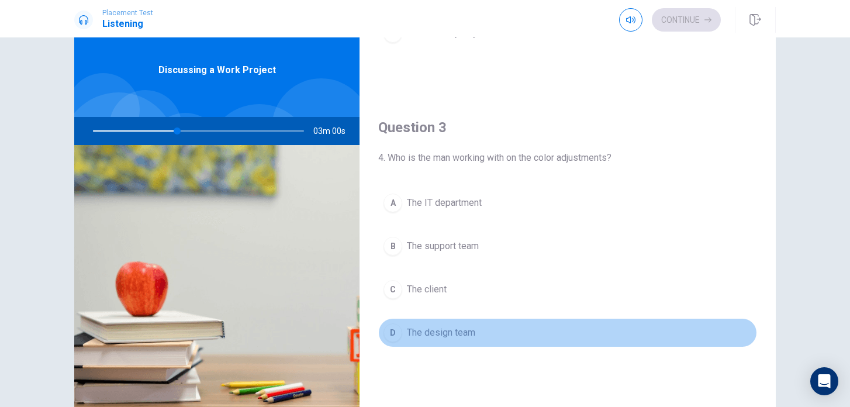
click at [468, 333] on span "The design team" at bounding box center [441, 333] width 68 height 14
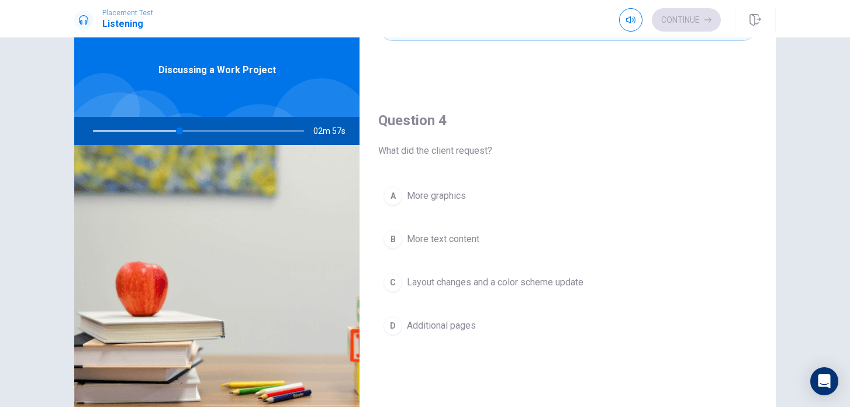
scroll to position [836, 0]
click at [532, 275] on span "Layout changes and a color scheme update" at bounding box center [495, 280] width 177 height 14
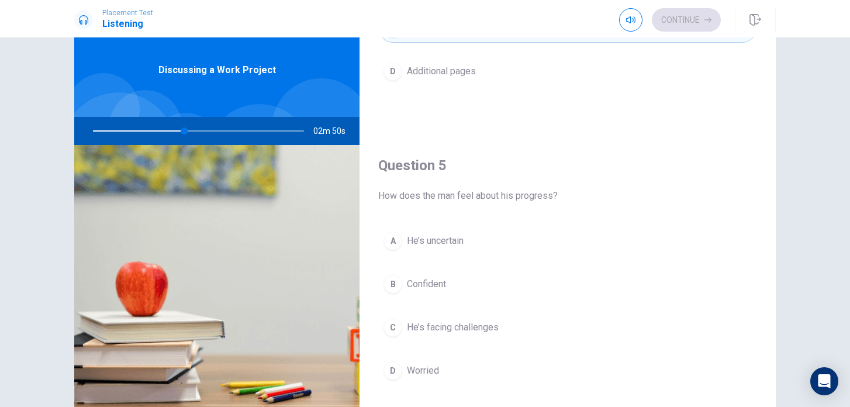
scroll to position [1091, 0]
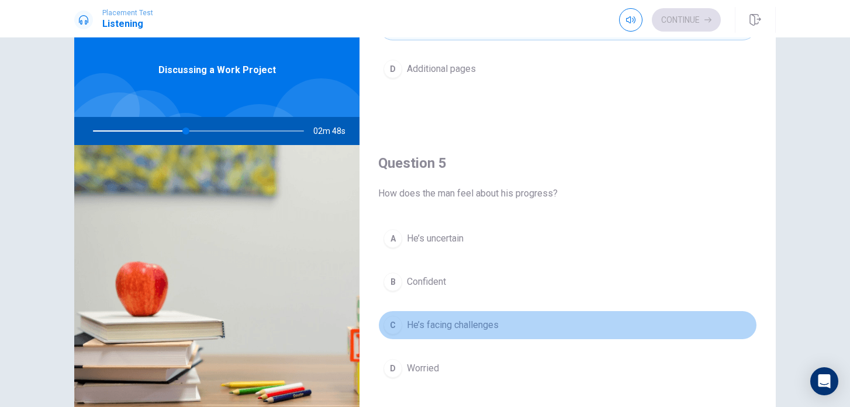
click at [516, 321] on button "C He’s facing challenges" at bounding box center [567, 325] width 379 height 29
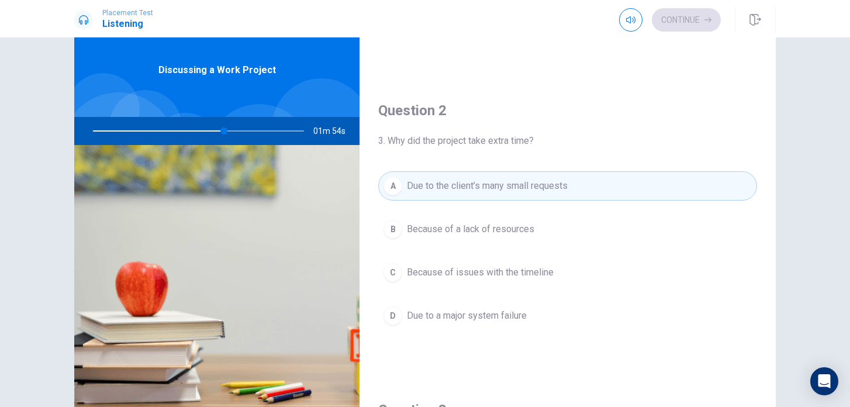
scroll to position [0, 0]
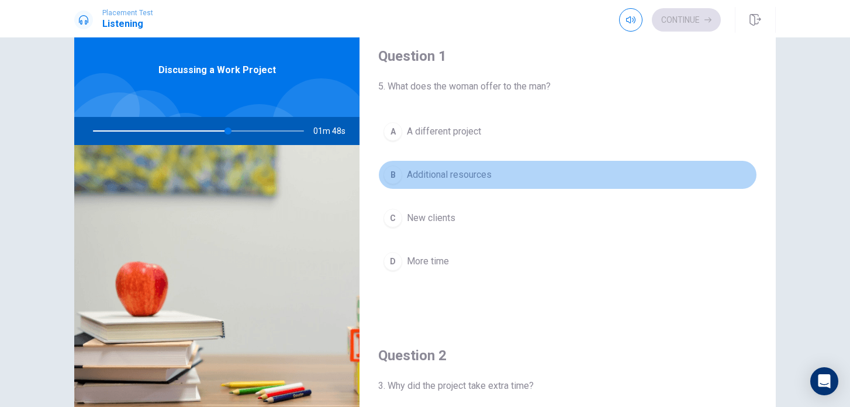
click at [526, 176] on button "B Additional resources" at bounding box center [567, 174] width 379 height 29
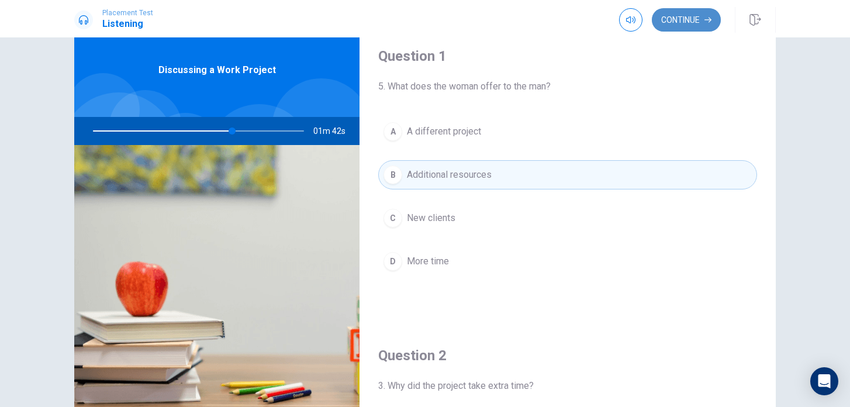
click at [687, 26] on button "Continue" at bounding box center [686, 19] width 69 height 23
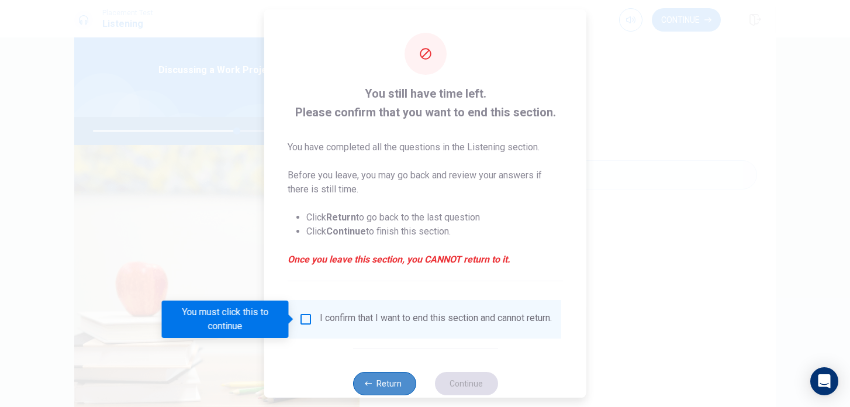
click at [378, 387] on button "Return" at bounding box center [384, 383] width 63 height 23
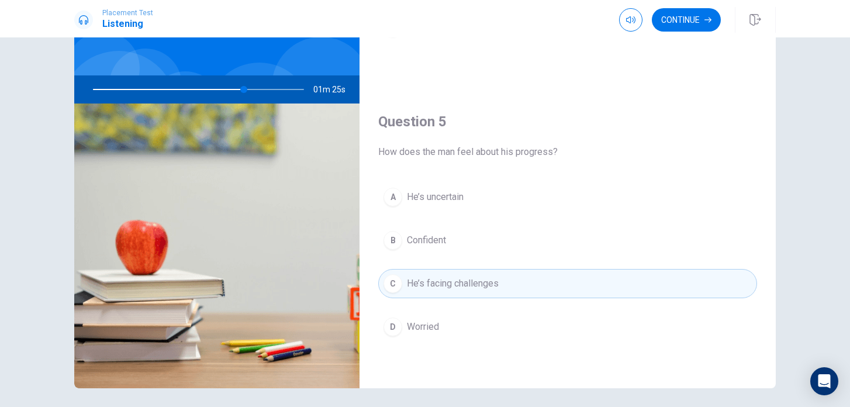
scroll to position [121, 0]
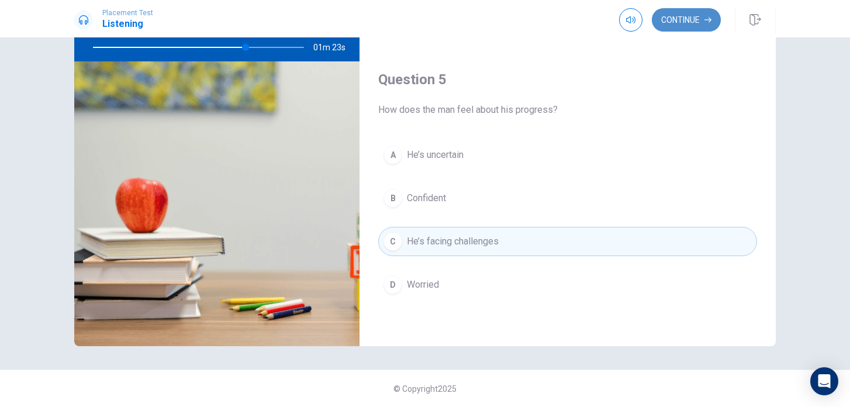
click at [704, 26] on button "Continue" at bounding box center [686, 19] width 69 height 23
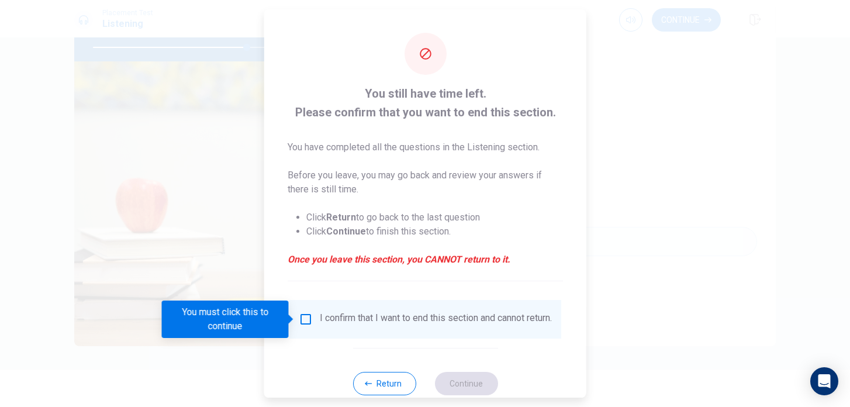
click at [320, 318] on div "I confirm that I want to end this section and cannot return." at bounding box center [436, 319] width 232 height 14
click at [299, 324] on input "You must click this to continue" at bounding box center [306, 319] width 14 height 14
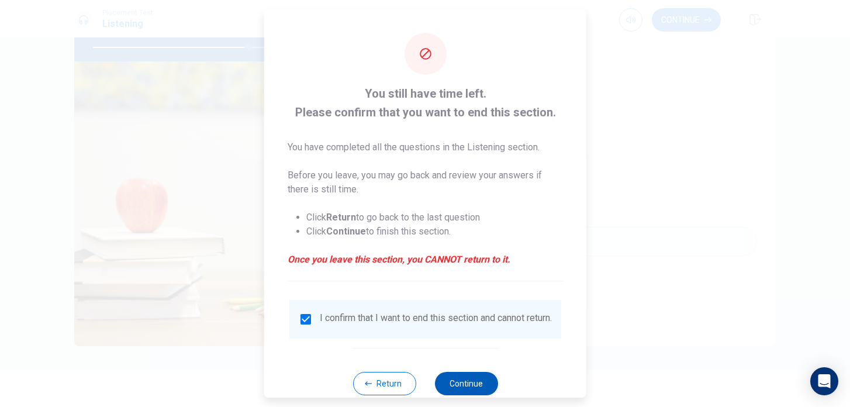
click at [466, 390] on button "Continue" at bounding box center [466, 383] width 63 height 23
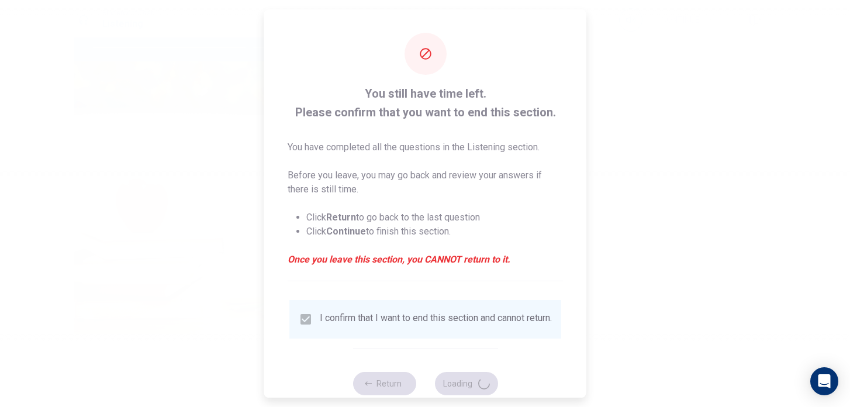
type input "74"
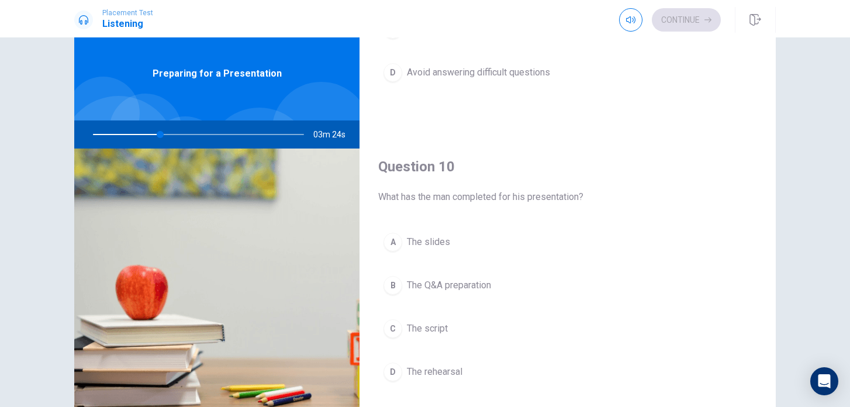
scroll to position [38, 0]
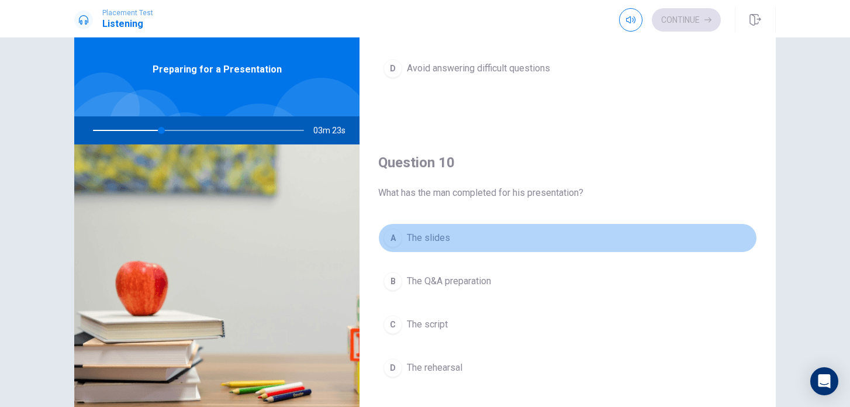
click at [425, 247] on button "A The slides" at bounding box center [567, 237] width 379 height 29
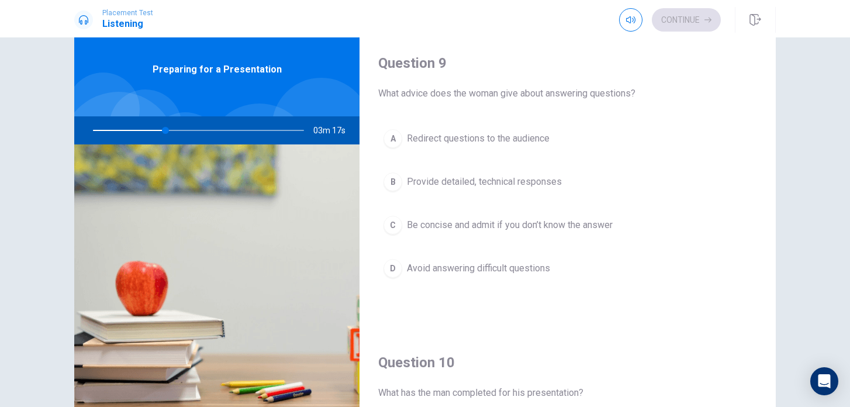
scroll to position [894, 0]
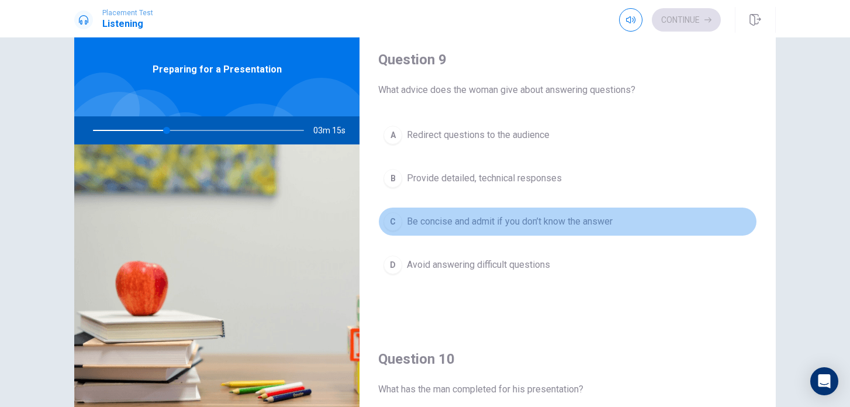
click at [495, 219] on span "Be concise and admit if you don’t know the answer" at bounding box center [510, 222] width 206 height 14
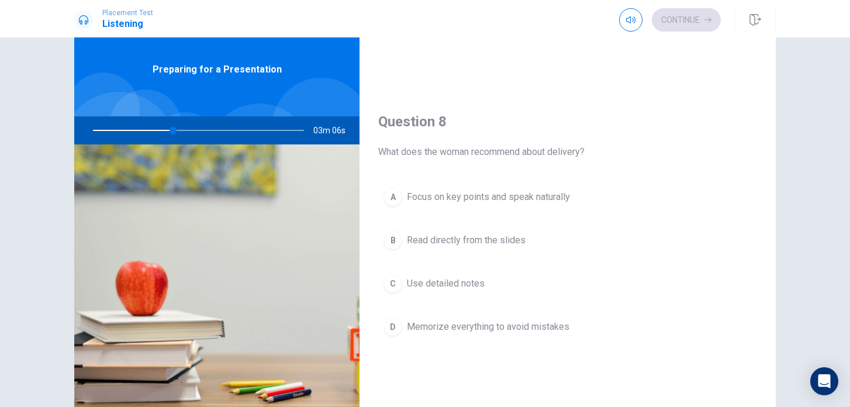
scroll to position [534, 0]
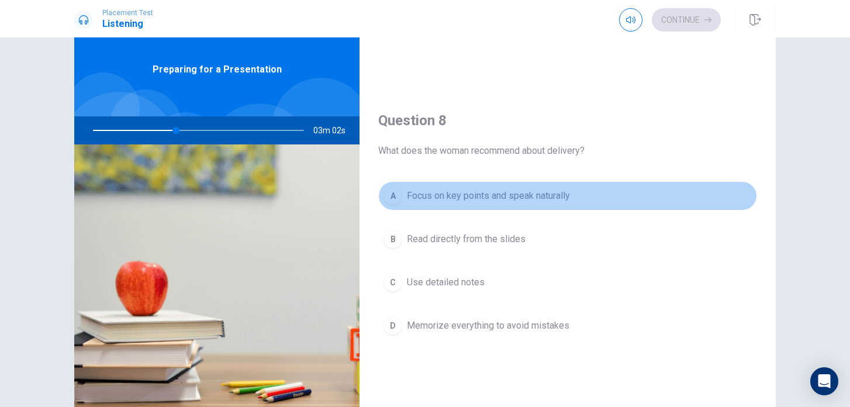
click at [488, 205] on button "A Focus on key points and speak naturally" at bounding box center [567, 195] width 379 height 29
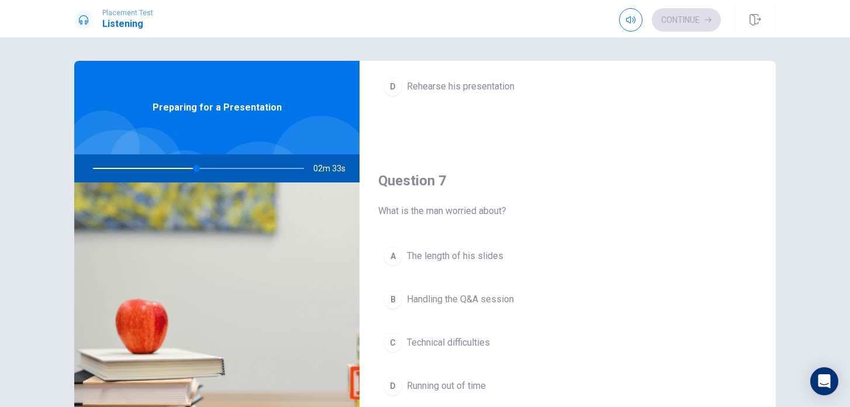
scroll to position [213, 0]
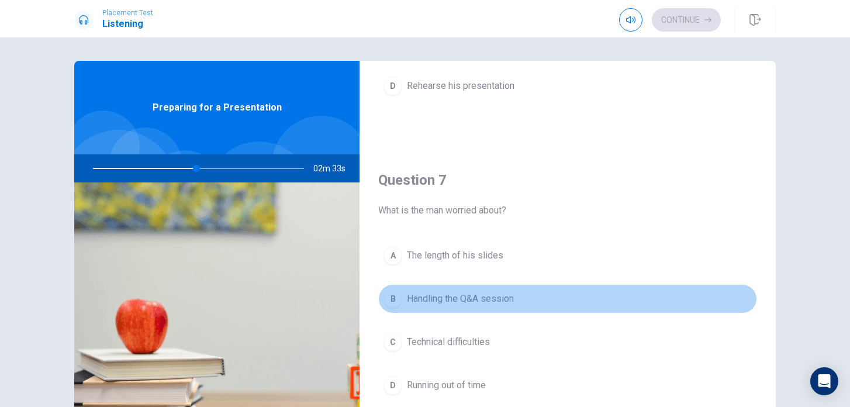
click at [446, 304] on span "Handling the Q&A session" at bounding box center [460, 299] width 107 height 14
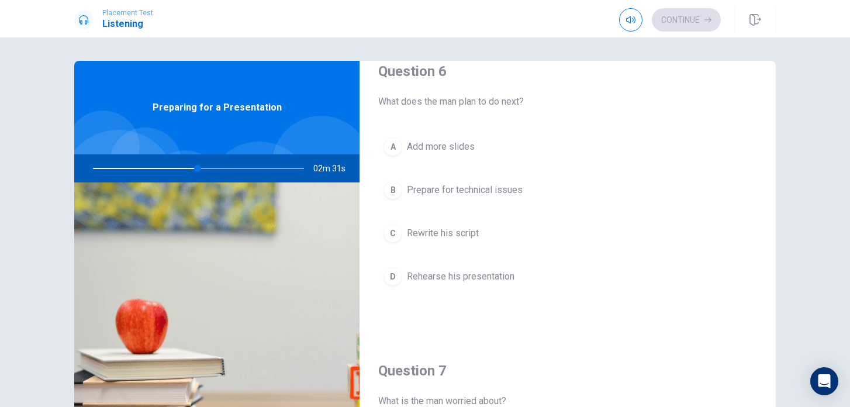
scroll to position [0, 0]
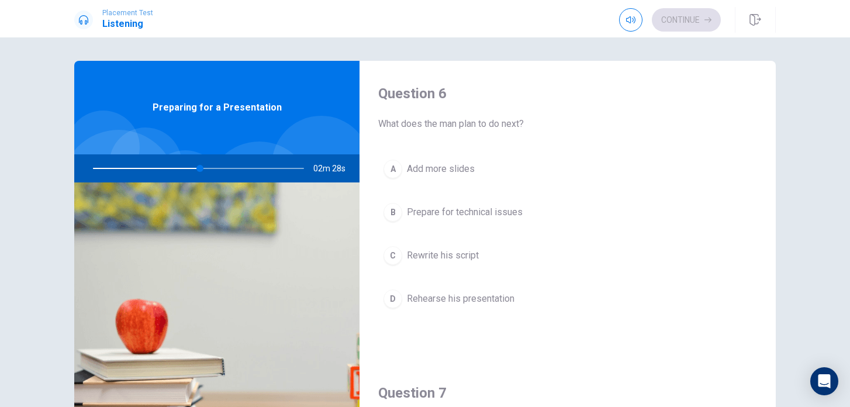
click at [484, 306] on button "D Rehearse his presentation" at bounding box center [567, 298] width 379 height 29
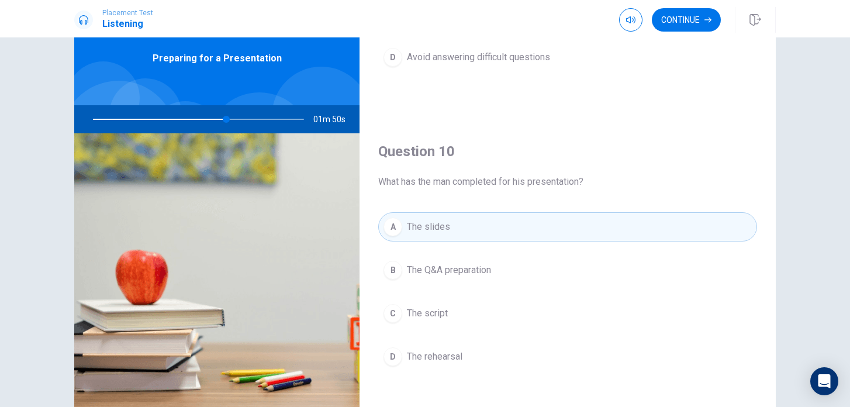
scroll to position [121, 0]
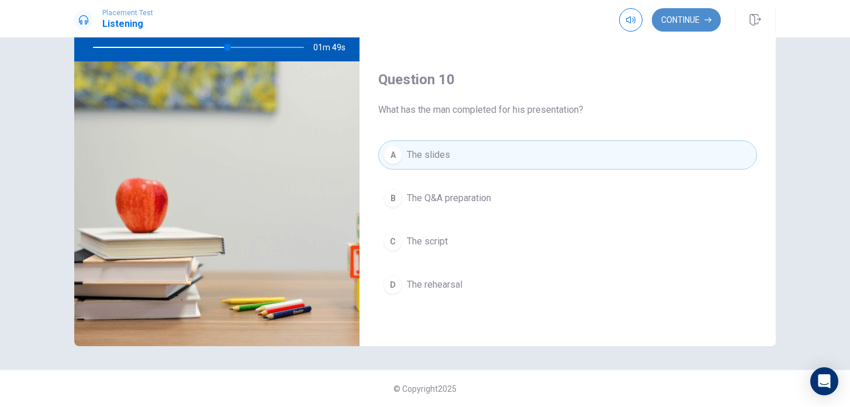
click at [676, 22] on button "Continue" at bounding box center [686, 19] width 69 height 23
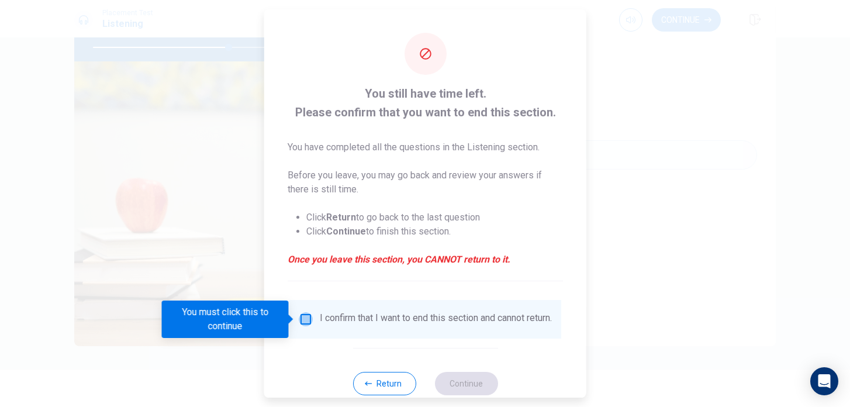
click at [311, 314] on input "You must click this to continue" at bounding box center [306, 319] width 14 height 14
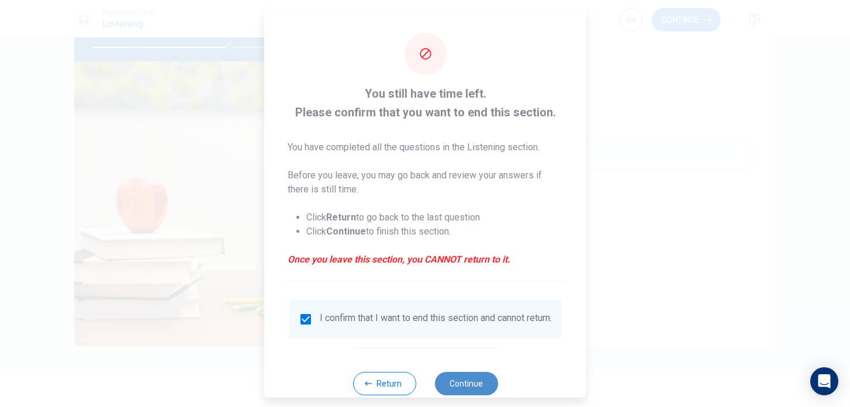
click at [474, 392] on button "Continue" at bounding box center [466, 383] width 63 height 23
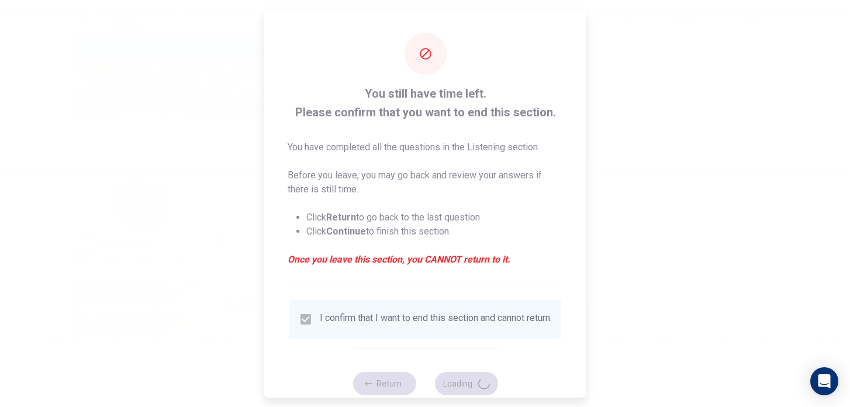
type input "65"
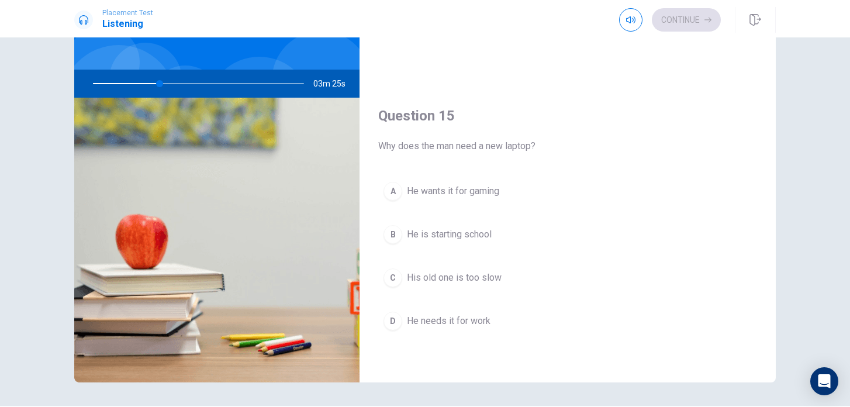
scroll to position [86, 0]
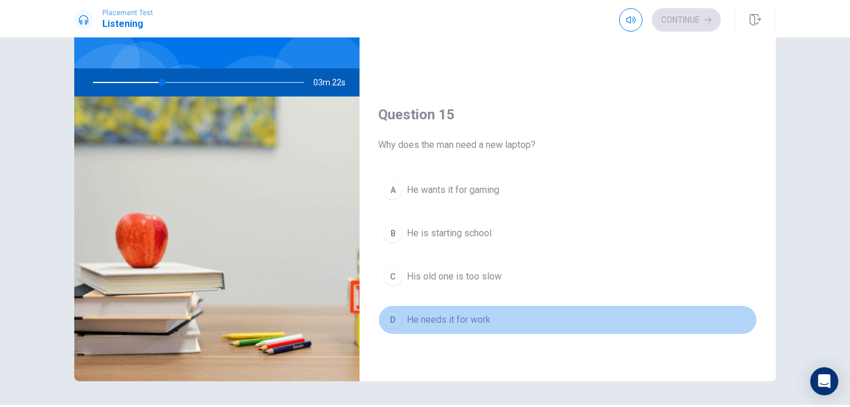
click at [466, 319] on span "He needs it for work" at bounding box center [449, 320] width 84 height 14
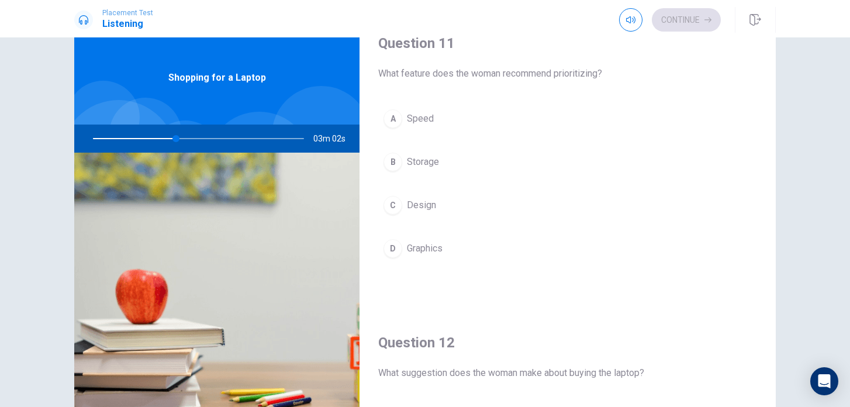
scroll to position [16, 0]
click at [436, 123] on button "A Speed" at bounding box center [567, 122] width 379 height 29
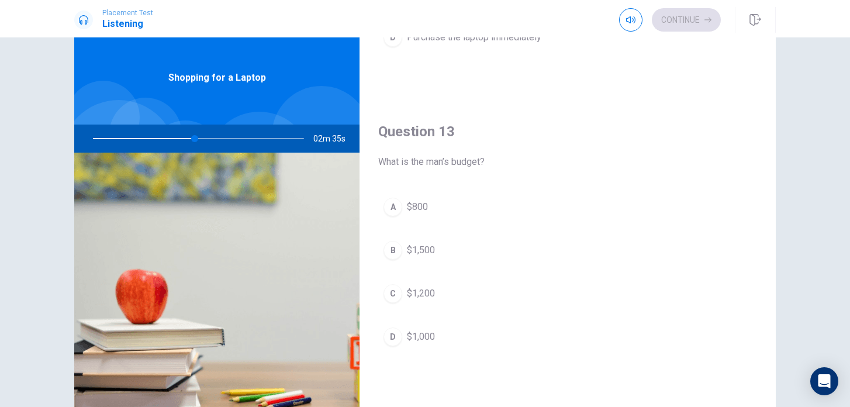
scroll to position [534, 0]
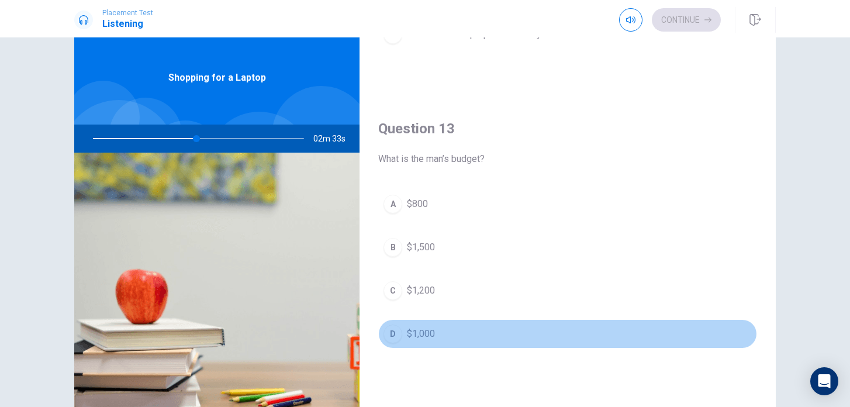
click at [491, 336] on button "D $1,000" at bounding box center [567, 333] width 379 height 29
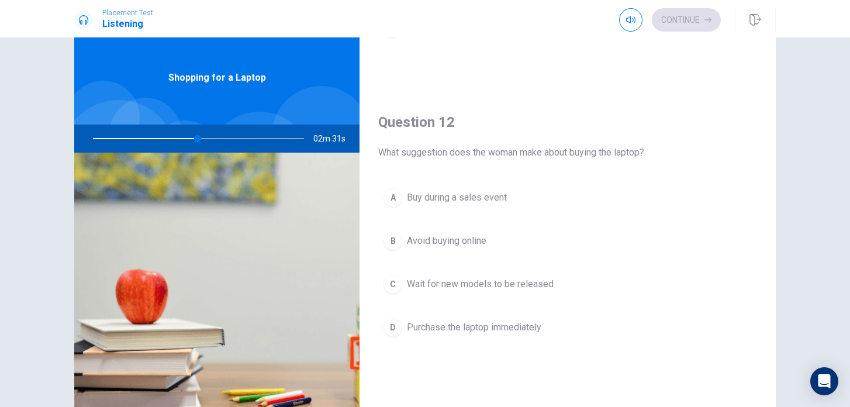
scroll to position [237, 0]
click at [615, 201] on button "A Buy during a sales event" at bounding box center [567, 201] width 379 height 29
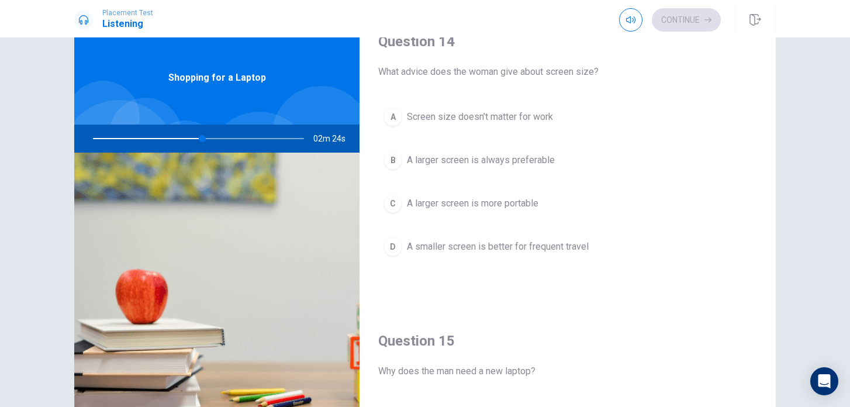
scroll to position [922, 0]
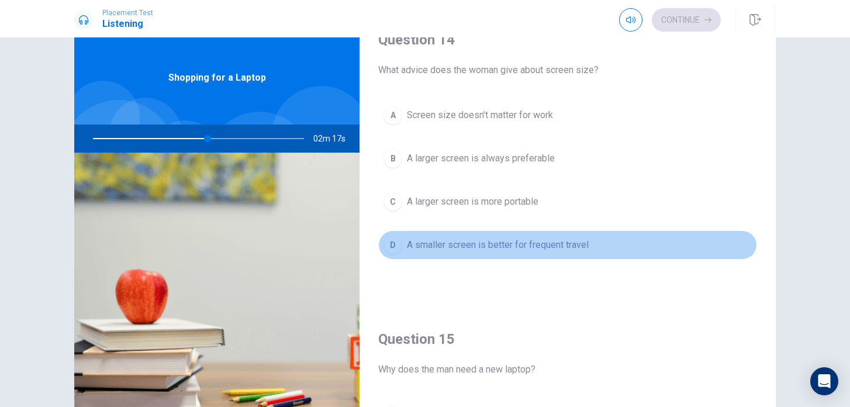
click at [490, 252] on button "D A smaller screen is better for frequent travel" at bounding box center [567, 244] width 379 height 29
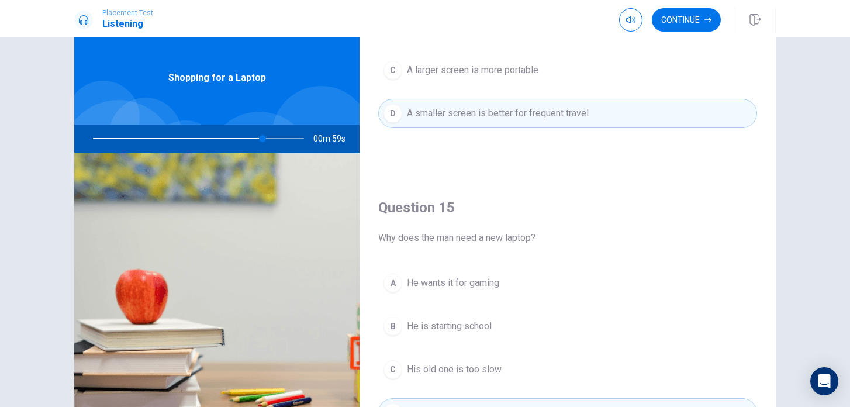
scroll to position [1091, 0]
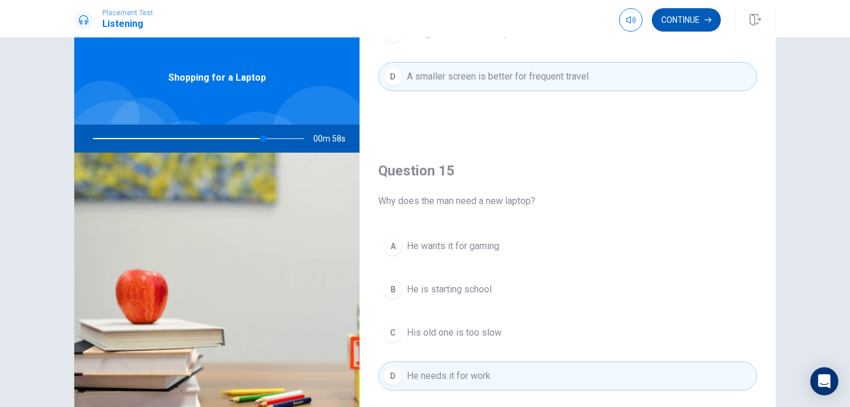
click at [666, 25] on button "Continue" at bounding box center [686, 19] width 69 height 23
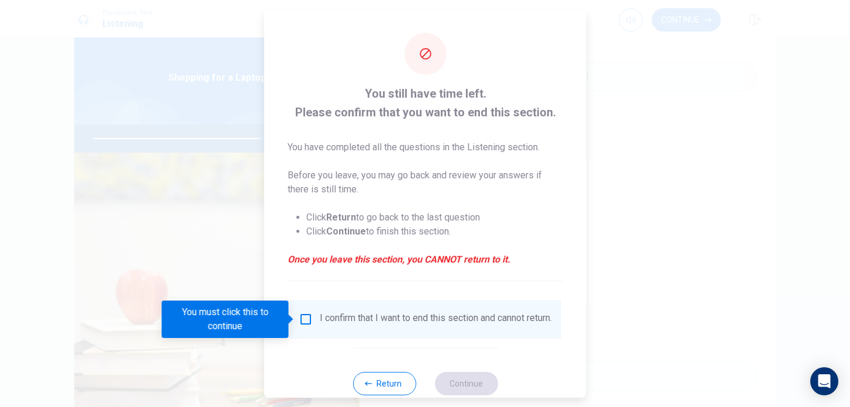
click at [299, 318] on input "You must click this to continue" at bounding box center [306, 319] width 14 height 14
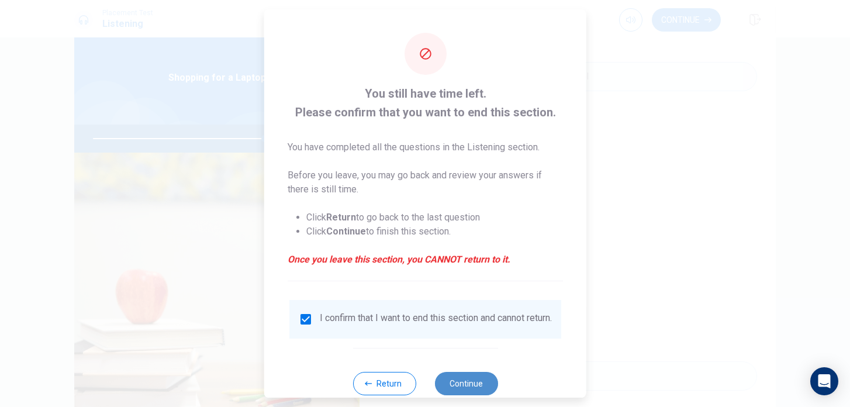
click at [460, 391] on button "Continue" at bounding box center [466, 383] width 63 height 23
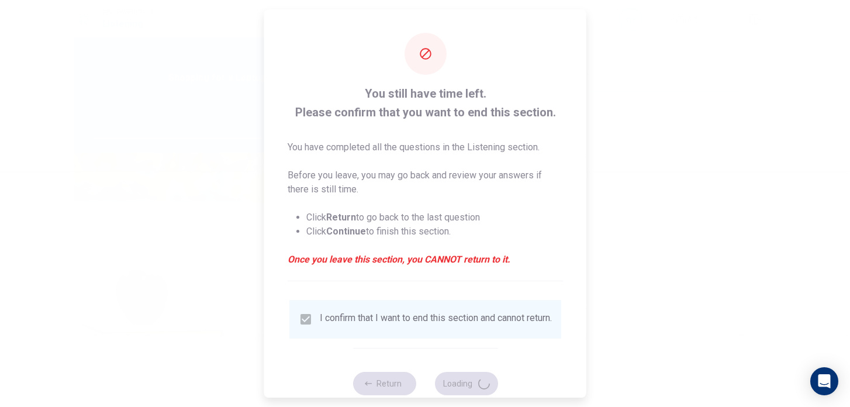
type input "82"
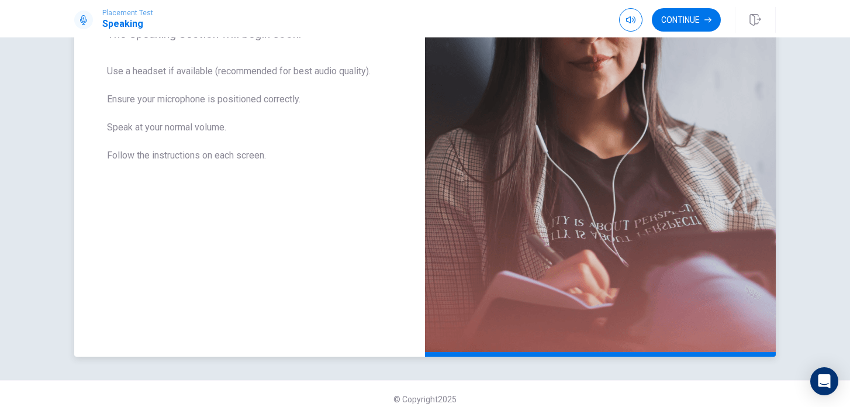
scroll to position [225, 0]
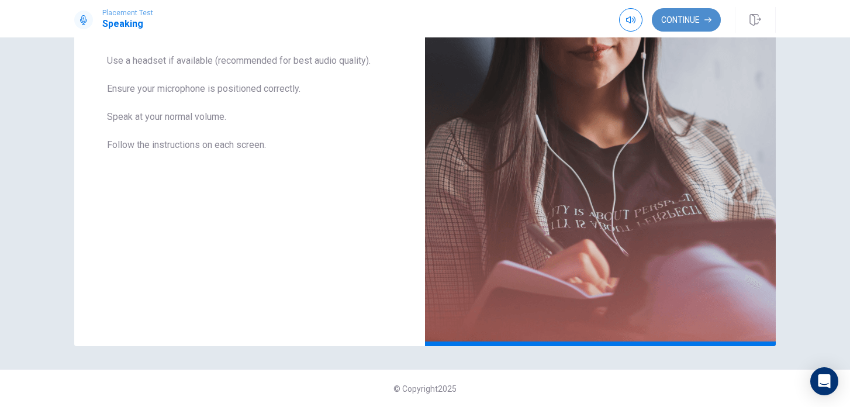
click at [687, 21] on button "Continue" at bounding box center [686, 19] width 69 height 23
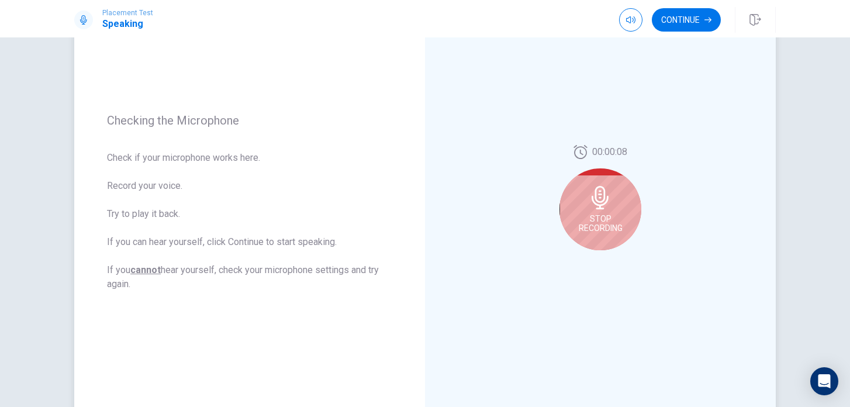
scroll to position [118, 0]
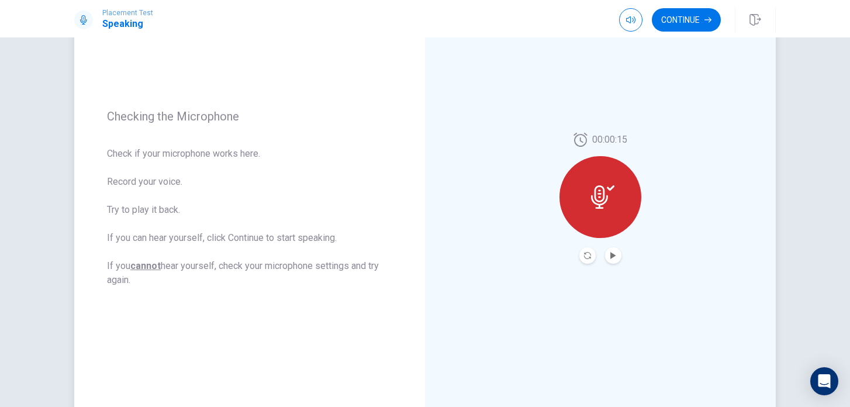
click at [609, 254] on button "Play Audio" at bounding box center [613, 255] width 16 height 16
click at [609, 254] on button "Pause Audio" at bounding box center [613, 255] width 16 height 16
click at [681, 27] on button "Continue" at bounding box center [686, 19] width 69 height 23
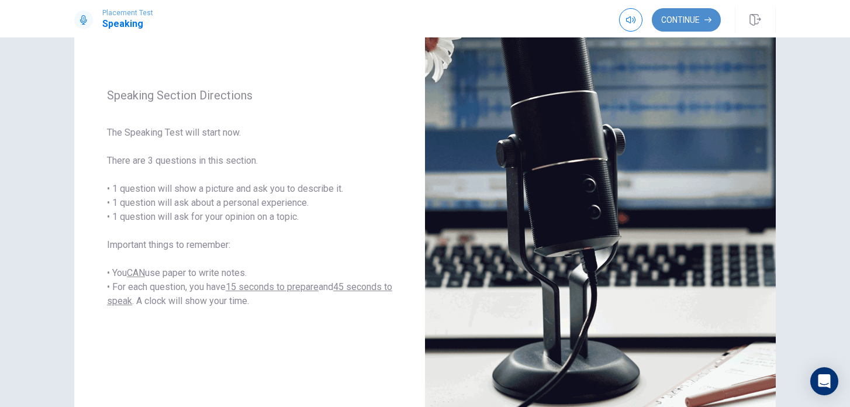
click at [691, 15] on button "Continue" at bounding box center [686, 19] width 69 height 23
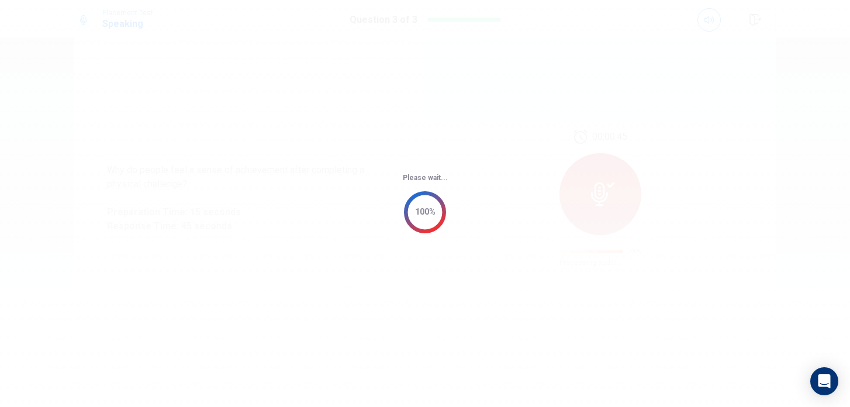
scroll to position [0, 0]
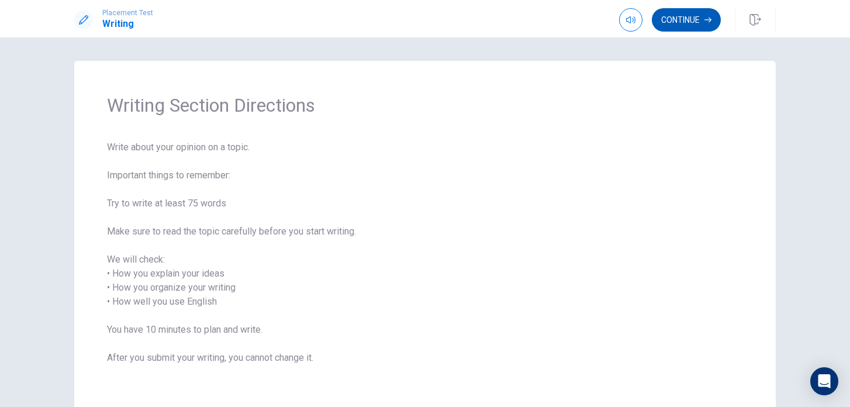
click at [674, 26] on button "Continue" at bounding box center [686, 19] width 69 height 23
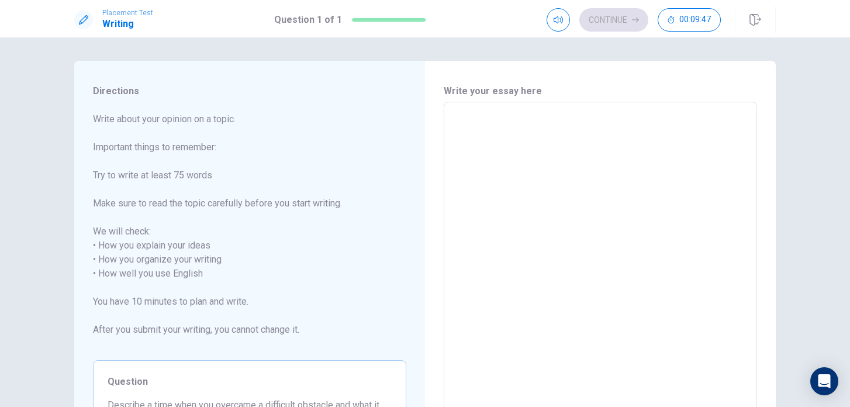
click at [466, 142] on textarea at bounding box center [600, 274] width 297 height 325
type textarea "W"
type textarea "x"
type textarea "Wh"
type textarea "x"
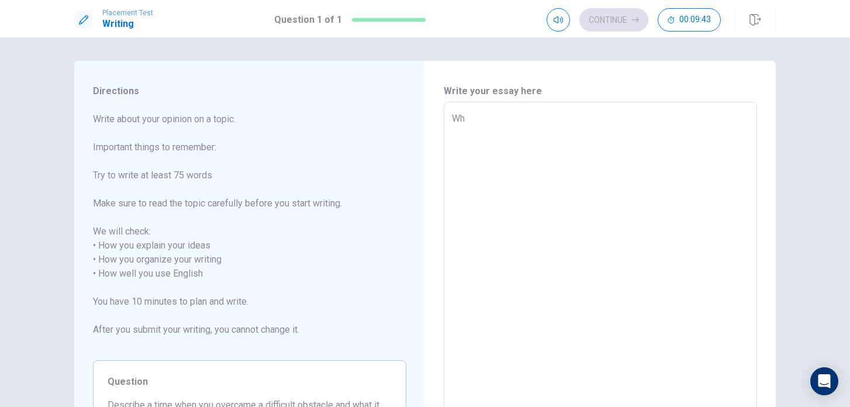
type textarea "Whw"
type textarea "x"
type textarea "Whwn"
type textarea "x"
type textarea "Whwn"
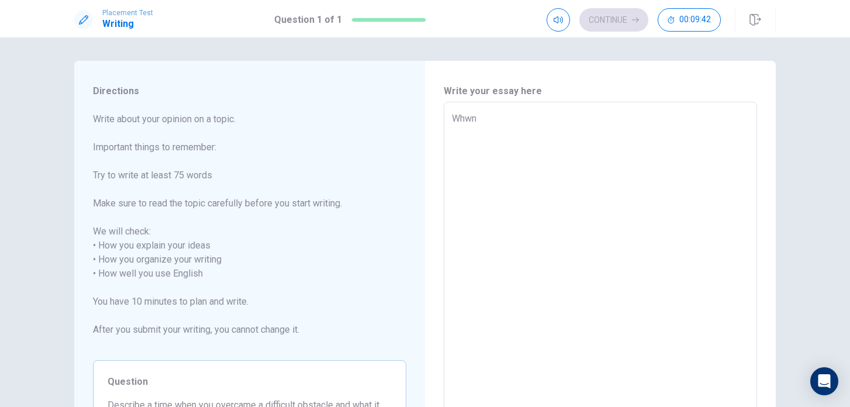
type textarea "x"
type textarea "Whwn I"
type textarea "x"
type textarea "Whwn I"
type textarea "x"
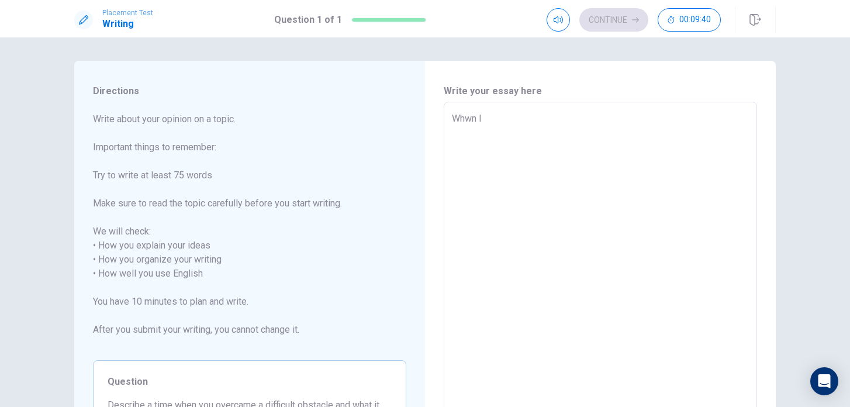
type textarea "Whwn I w"
type textarea "x"
type textarea "Whwn I wa"
type textarea "x"
type textarea "Whwn I was"
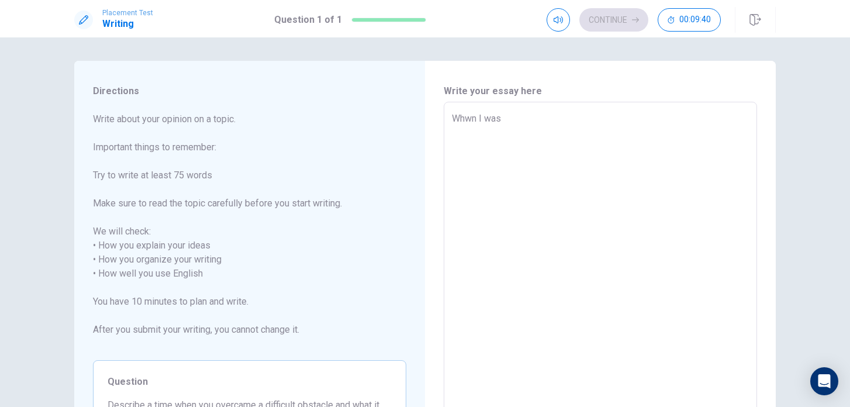
type textarea "x"
type textarea "Whwn I was"
type textarea "x"
type textarea "Whwn I was 1"
type textarea "x"
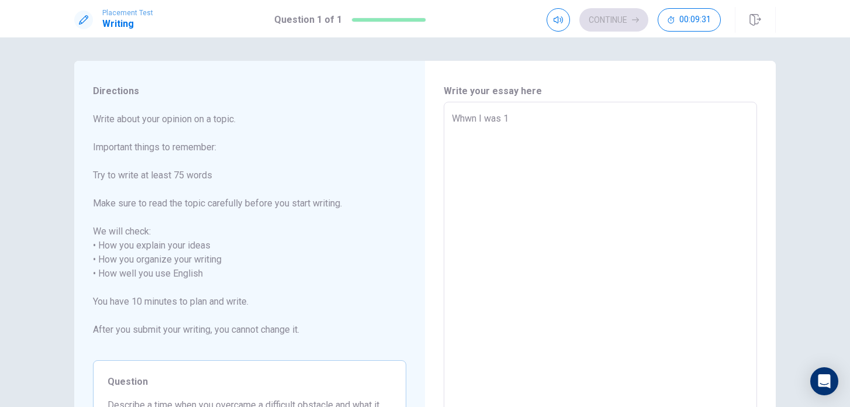
type textarea "Whwn I was 15"
type textarea "x"
type textarea "Whwn I was 15"
type textarea "x"
type textarea "Whwn I was 15 y"
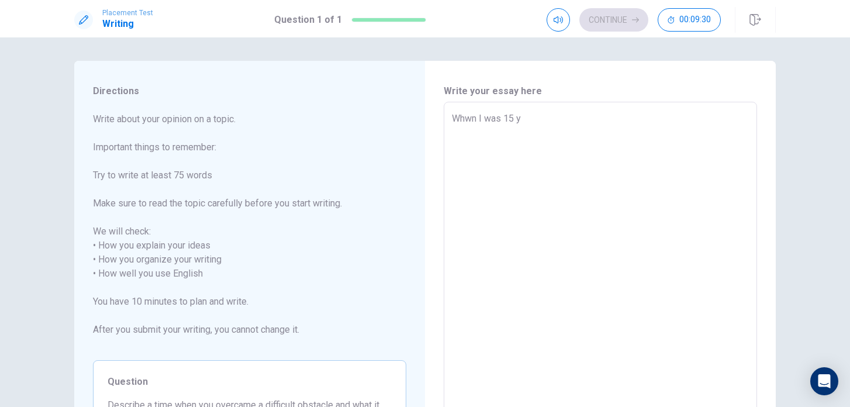
type textarea "x"
type textarea "Whwn I was 15 ye"
type textarea "x"
type textarea "Whwn I was 15 yea"
type textarea "x"
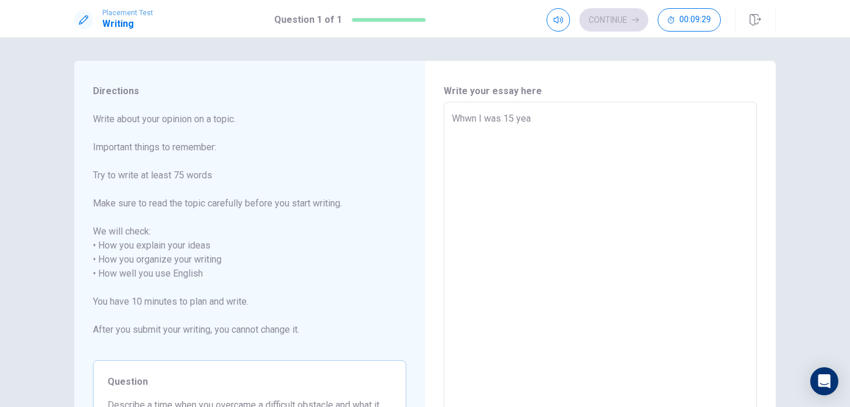
type textarea "Whwn I was 15 year"
type textarea "x"
type textarea "Whwn I was 15 years"
type textarea "x"
type textarea "Whwn I was 15 years"
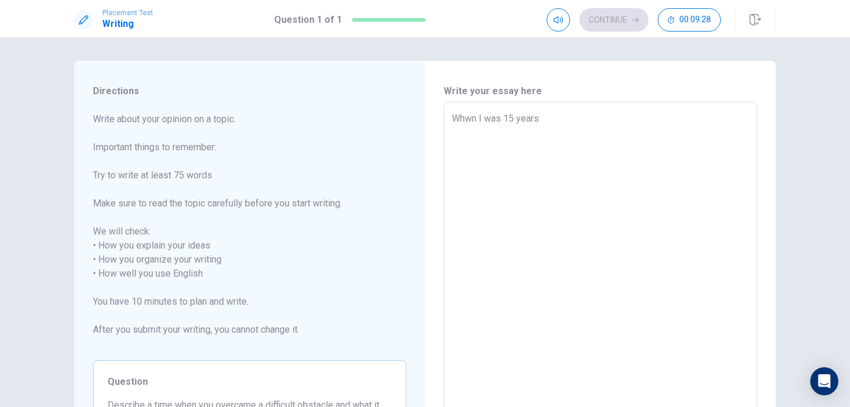
type textarea "x"
type textarea "Whwn I was [DEMOGRAPHIC_DATA]"
type textarea "x"
type textarea "Whwn I was 15 years ol"
type textarea "x"
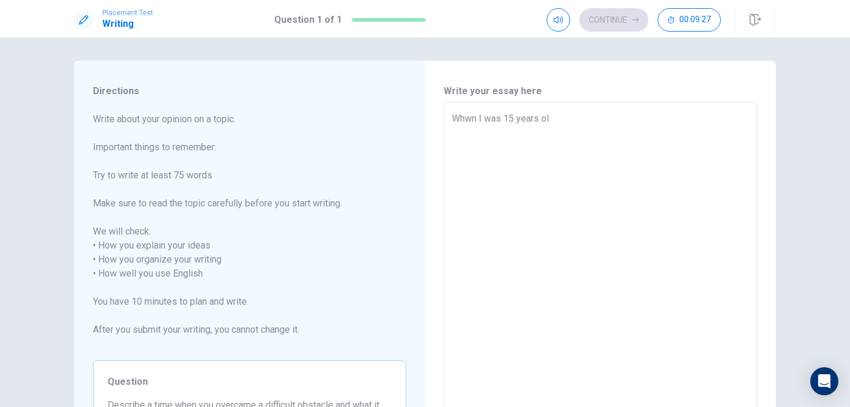
type textarea "Whwn I was [DEMOGRAPHIC_DATA]"
type textarea "x"
type textarea "Whwn I was [DEMOGRAPHIC_DATA],"
type textarea "x"
type textarea "Whwn I was [DEMOGRAPHIC_DATA],"
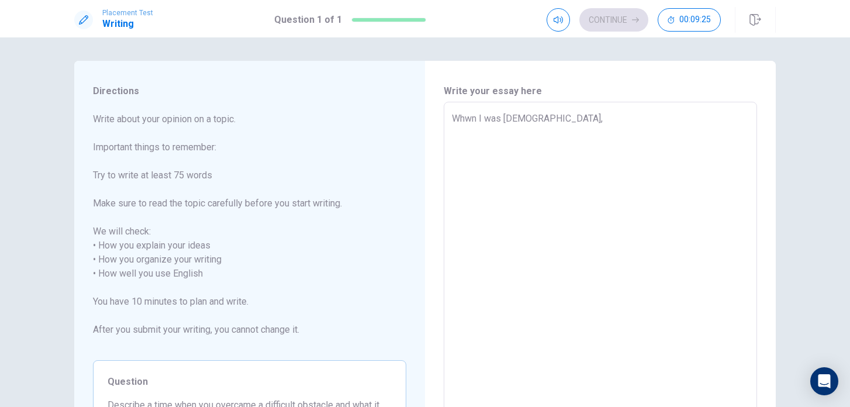
type textarea "x"
type textarea "Whwn I was [DEMOGRAPHIC_DATA], I"
type textarea "x"
type textarea "Whwn I was [DEMOGRAPHIC_DATA], I"
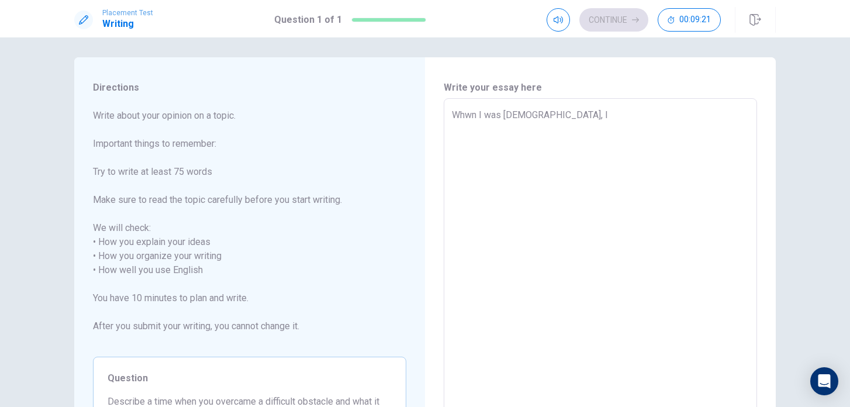
scroll to position [2, 0]
type textarea "x"
type textarea "Whwn I was [DEMOGRAPHIC_DATA], I h"
type textarea "x"
type textarea "Whwn I was [DEMOGRAPHIC_DATA], I ha"
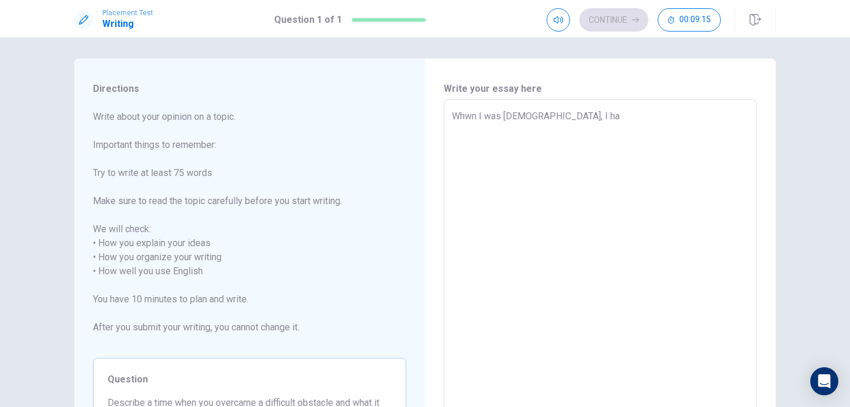
type textarea "x"
type textarea "Whwn I was [DEMOGRAPHIC_DATA], I had"
type textarea "x"
type textarea "Whwn I was [DEMOGRAPHIC_DATA], I had"
type textarea "x"
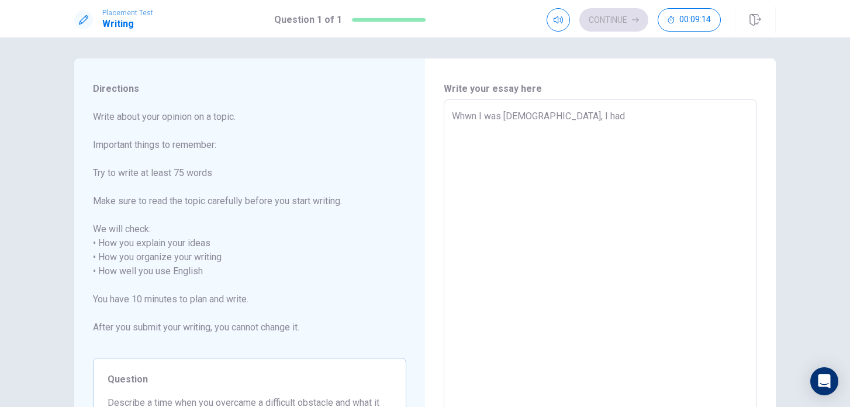
type textarea "Whwn I was [DEMOGRAPHIC_DATA], I had a"
type textarea "x"
type textarea "Whwn I was [DEMOGRAPHIC_DATA], I had a"
type textarea "x"
type textarea "Whwn I was [DEMOGRAPHIC_DATA], I had a e"
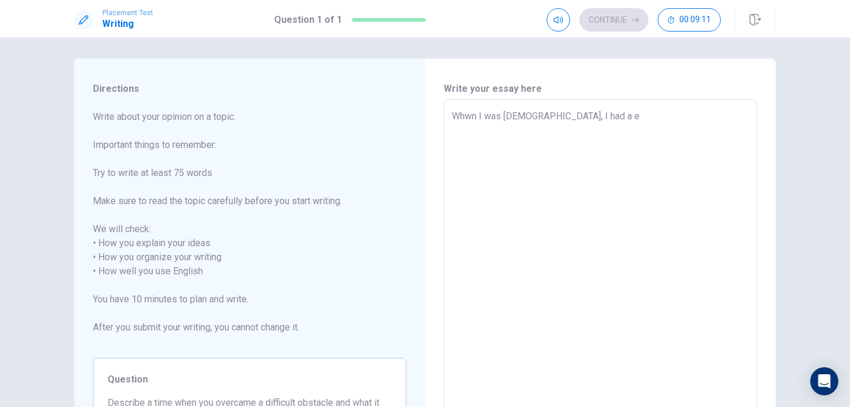
type textarea "x"
type textarea "Whwn I was [DEMOGRAPHIC_DATA], I had a en"
type textarea "x"
type textarea "Whwn I was [DEMOGRAPHIC_DATA], I had a en\"
type textarea "x"
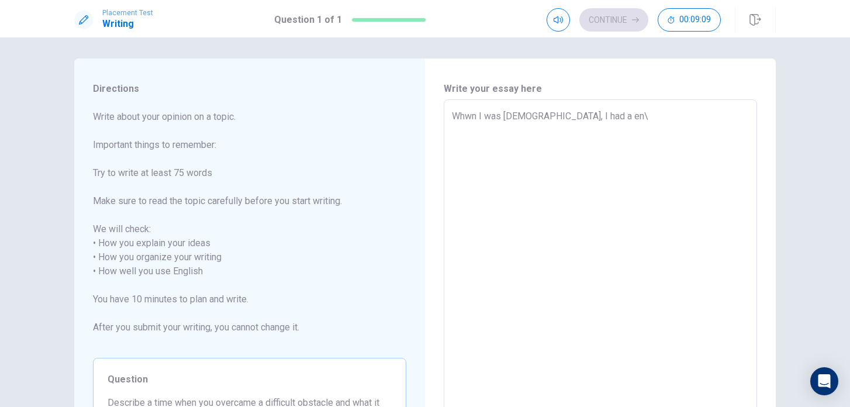
type textarea "Whwn I was [DEMOGRAPHIC_DATA], I had a en"
type textarea "x"
type textarea "Whwn I was [DEMOGRAPHIC_DATA], I had a e"
type textarea "x"
type textarea "Whwn I was [DEMOGRAPHIC_DATA], I had a"
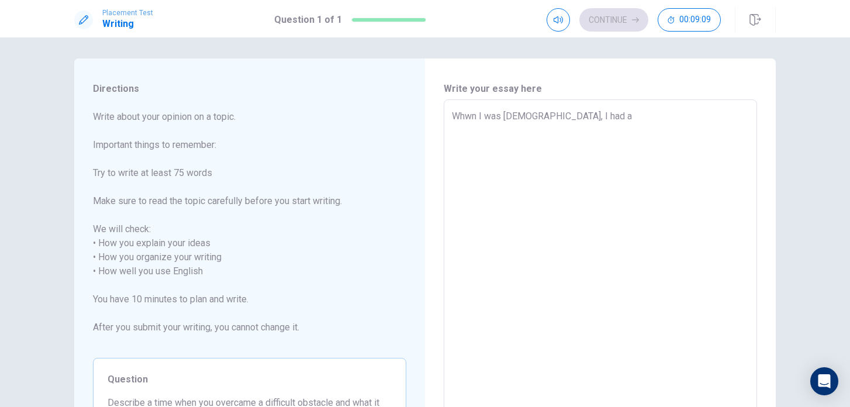
type textarea "x"
type textarea "Whwn I was [DEMOGRAPHIC_DATA], I had a"
type textarea "x"
type textarea "Whwn I was [DEMOGRAPHIC_DATA], I had an"
type textarea "x"
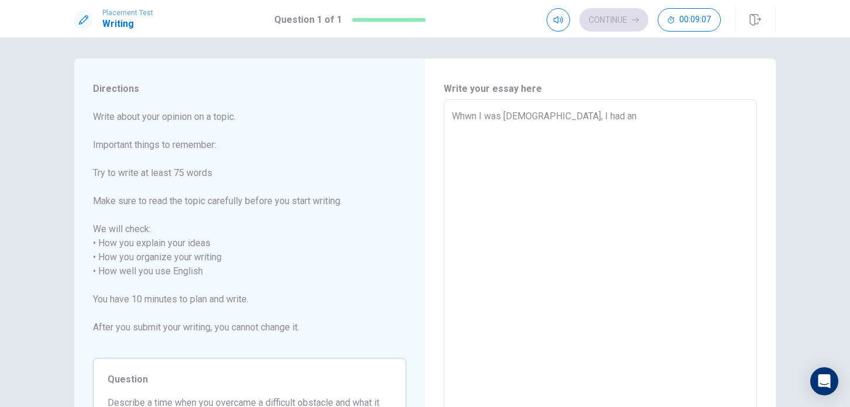
type textarea "Whwn I was [DEMOGRAPHIC_DATA], I had an"
type textarea "x"
type textarea "Whwn I was [DEMOGRAPHIC_DATA], I had an e"
type textarea "x"
type textarea "Whwn I was [DEMOGRAPHIC_DATA], I had an en"
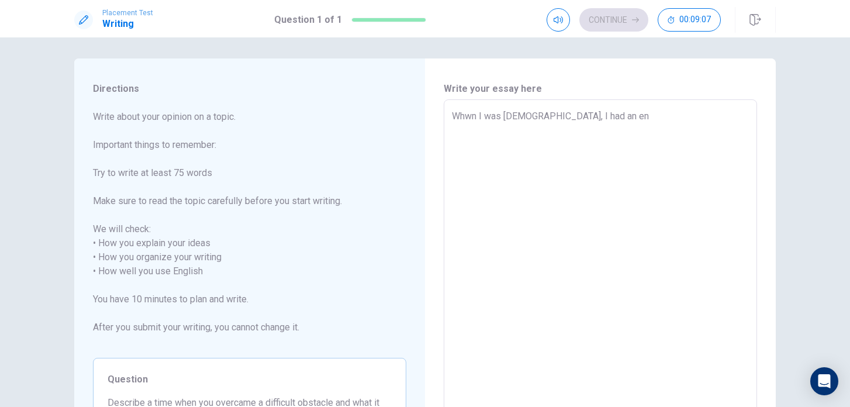
type textarea "x"
type textarea "Whwn I was [DEMOGRAPHIC_DATA], I had an eno"
type textarea "x"
type textarea "Whwn I was [DEMOGRAPHIC_DATA], I had an enou"
type textarea "x"
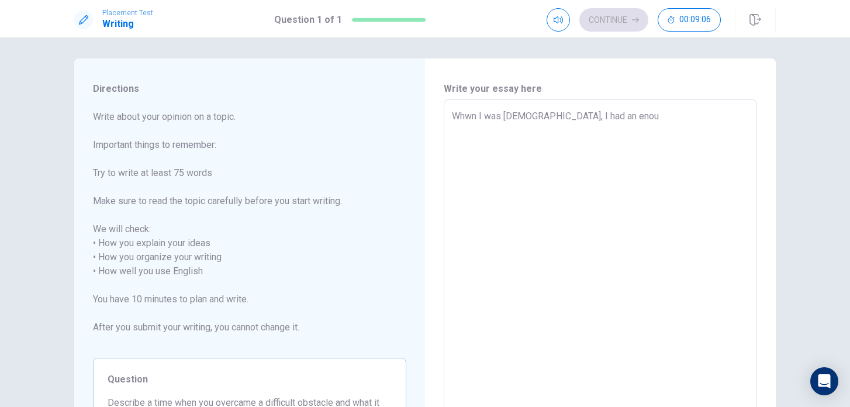
type textarea "Whwn I was [DEMOGRAPHIC_DATA], I had an enour"
type textarea "x"
type textarea "Whwn I was [DEMOGRAPHIC_DATA], I had an enourm"
type textarea "x"
type textarea "Whwn I was [DEMOGRAPHIC_DATA], I had an enourmo"
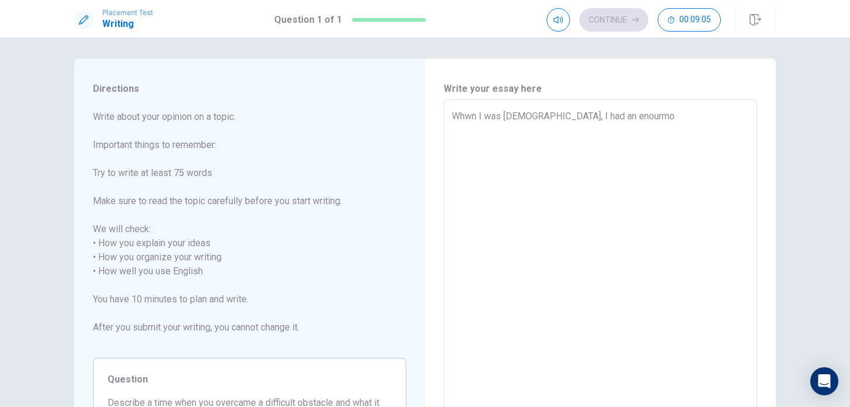
type textarea "x"
type textarea "Whwn I was [DEMOGRAPHIC_DATA], I had an enourmou"
type textarea "x"
type textarea "Whwn I was [DEMOGRAPHIC_DATA], I had an enourmous"
type textarea "x"
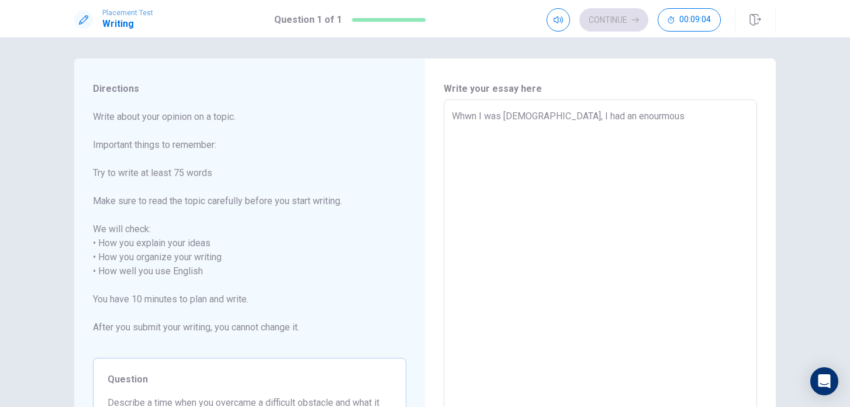
type textarea "Whwn I was [DEMOGRAPHIC_DATA], I had an enourmous"
type textarea "x"
type textarea "Whwn I was [DEMOGRAPHIC_DATA], I had an enourmous c"
type textarea "x"
type textarea "Whwn I was [DEMOGRAPHIC_DATA], I had an enourmous ch"
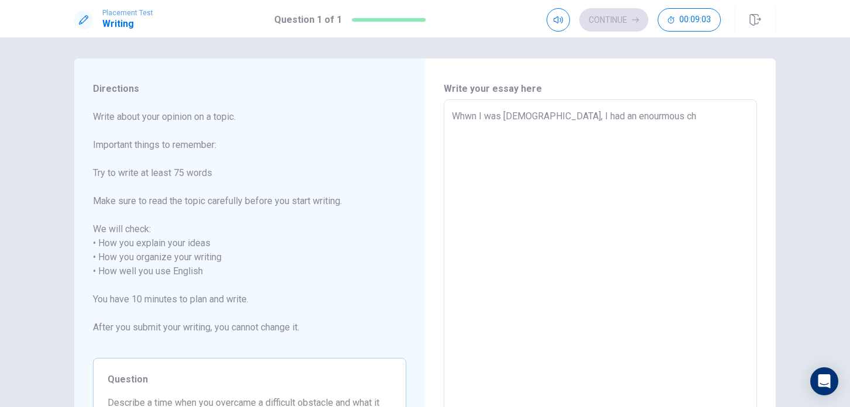
type textarea "x"
type textarea "Whwn I was [DEMOGRAPHIC_DATA], I had an enourmous cha"
type textarea "x"
type textarea "Whwn I was [DEMOGRAPHIC_DATA], I had an enourmous chan"
type textarea "x"
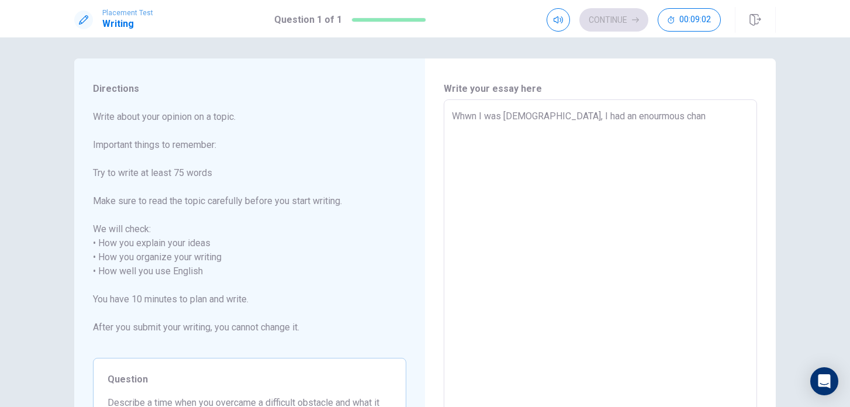
type textarea "Whwn I was [DEMOGRAPHIC_DATA], I had an enourmous [PERSON_NAME]"
type textarea "x"
type textarea "Whwn I was [DEMOGRAPHIC_DATA], I had an enourmous change"
type textarea "x"
type textarea "Whwn I was [DEMOGRAPHIC_DATA], I had an enourmous change"
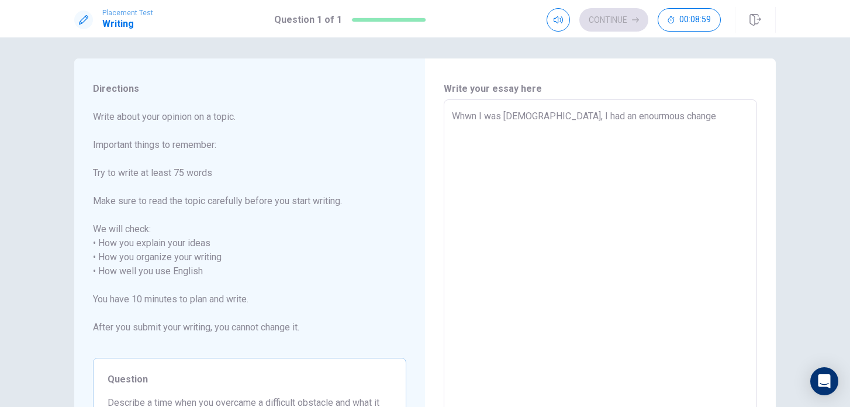
type textarea "x"
type textarea "Whwn I was [DEMOGRAPHIC_DATA], I had an enourmous change i"
type textarea "x"
type textarea "Whwn I was [DEMOGRAPHIC_DATA], I had an enourmous change in"
type textarea "x"
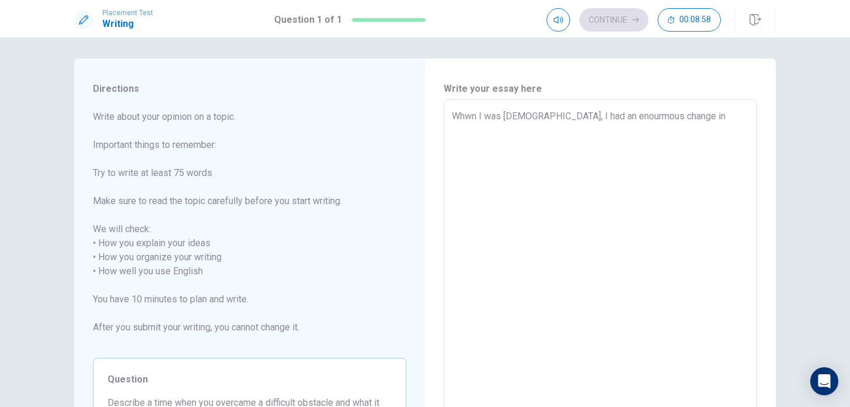
type textarea "Whwn I was [DEMOGRAPHIC_DATA], I had an enourmous change in"
type textarea "x"
type textarea "Whwn I was [DEMOGRAPHIC_DATA], I had an enourmous change in m"
type textarea "x"
type textarea "Whwn I was [DEMOGRAPHIC_DATA], I had an enourmous change in my"
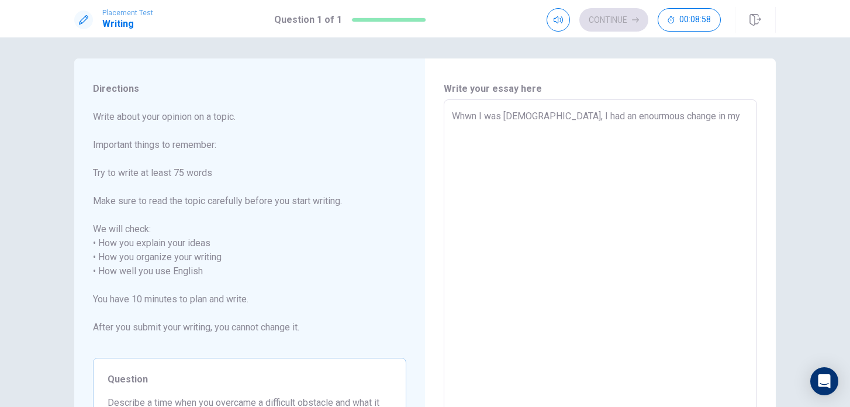
type textarea "x"
type textarea "Whwn I was [DEMOGRAPHIC_DATA], I had an enourmous change in my"
type textarea "x"
type textarea "Whwn I was [DEMOGRAPHIC_DATA], I had an enourmous change in my l"
type textarea "x"
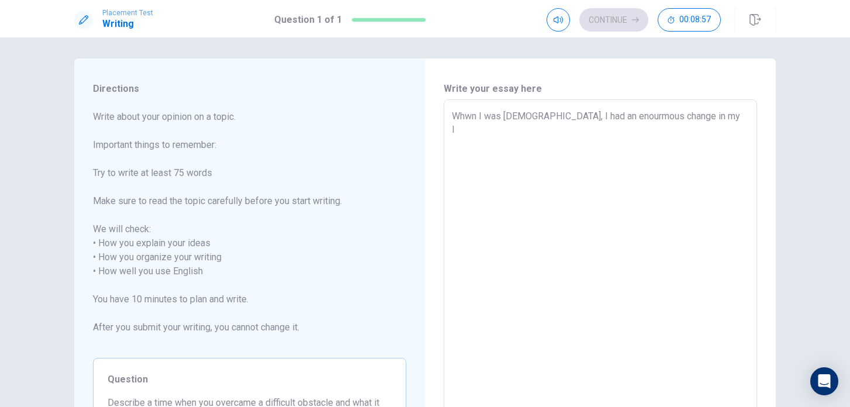
type textarea "Whwn I was [DEMOGRAPHIC_DATA], I had an enourmous change in my li"
type textarea "x"
type textarea "Whwn I was [DEMOGRAPHIC_DATA], I had an enourmous change in my lif"
type textarea "x"
type textarea "Whwn I was [DEMOGRAPHIC_DATA], I had an enourmous change in my lifw"
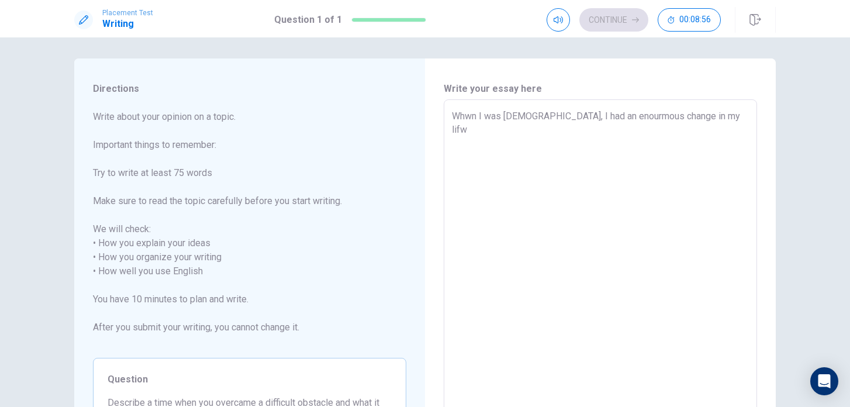
type textarea "x"
type textarea "Whwn I was [DEMOGRAPHIC_DATA], I had an enourmous change in my lif"
type textarea "x"
type textarea "Whwn I was [DEMOGRAPHIC_DATA], I had an enourmous change in my life"
type textarea "x"
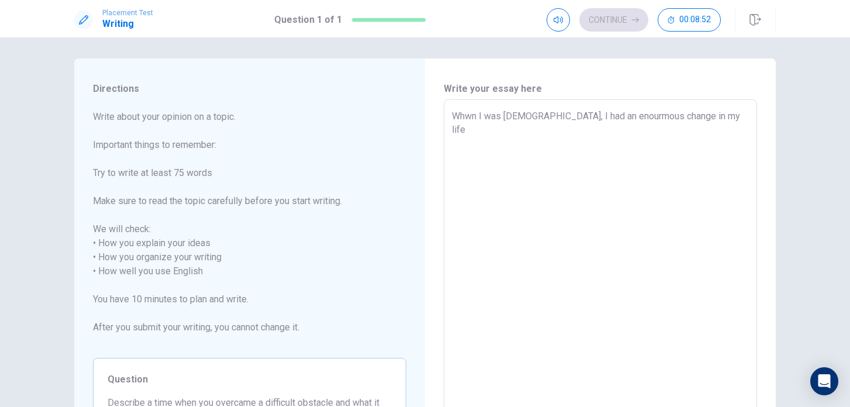
click at [471, 119] on textarea "Whwn I was [DEMOGRAPHIC_DATA], I had an enourmous change in my life" at bounding box center [600, 271] width 297 height 325
type textarea "Whn I was [DEMOGRAPHIC_DATA], I had an enourmous change in my life"
type textarea "x"
type textarea "When I was [DEMOGRAPHIC_DATA], I had an enourmous change in my life"
click at [719, 118] on textarea "When I was [DEMOGRAPHIC_DATA], I had an enourmous change in my life" at bounding box center [600, 271] width 297 height 325
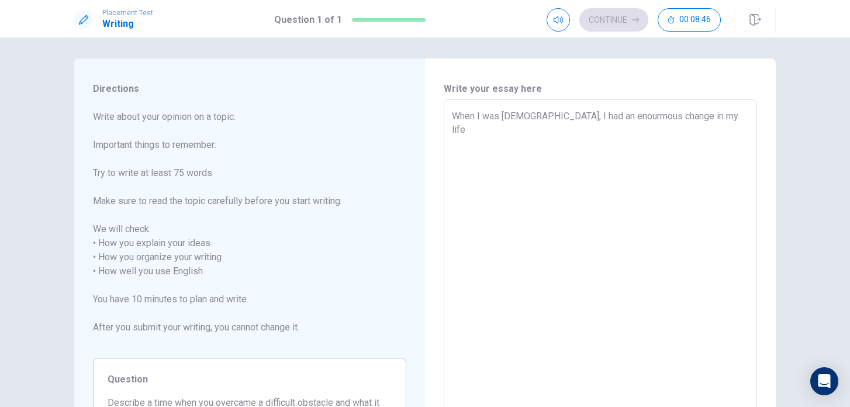
type textarea "x"
type textarea "When I was [DEMOGRAPHIC_DATA], I had an enourmous change in my life."
type textarea "x"
type textarea "When I was [DEMOGRAPHIC_DATA], I had an enourmous change in my life."
type textarea "x"
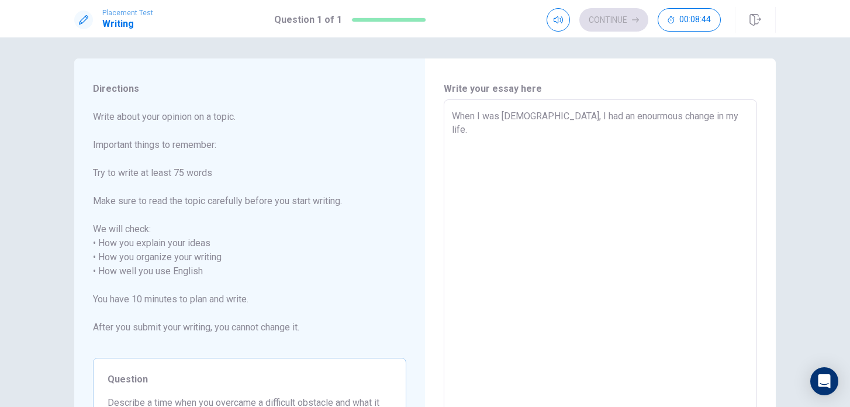
type textarea "When I was [DEMOGRAPHIC_DATA], I had an enourmous change in my life."
type textarea "x"
type textarea "When I was [DEMOGRAPHIC_DATA], I had an enourmous change in my life."
type textarea "x"
type textarea "When I was [DEMOGRAPHIC_DATA], I had an enourmous change in my life. T"
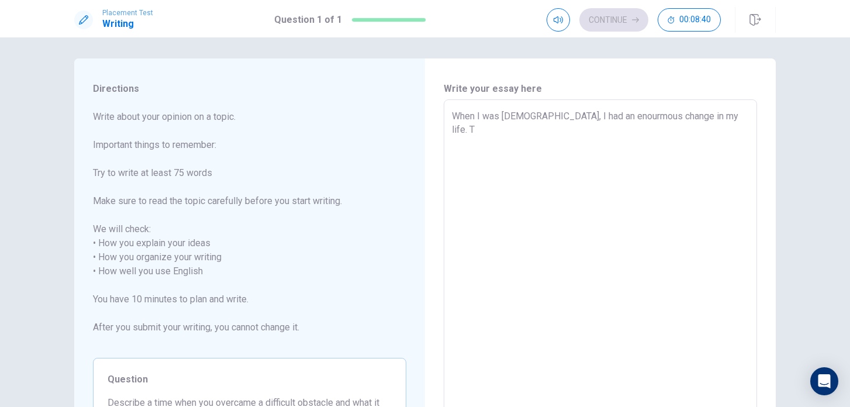
type textarea "x"
type textarea "When I was [DEMOGRAPHIC_DATA], I had an enourmous change in my life. Th"
type textarea "x"
type textarea "When I was [DEMOGRAPHIC_DATA], I had an enourmous change in my life. The"
type textarea "x"
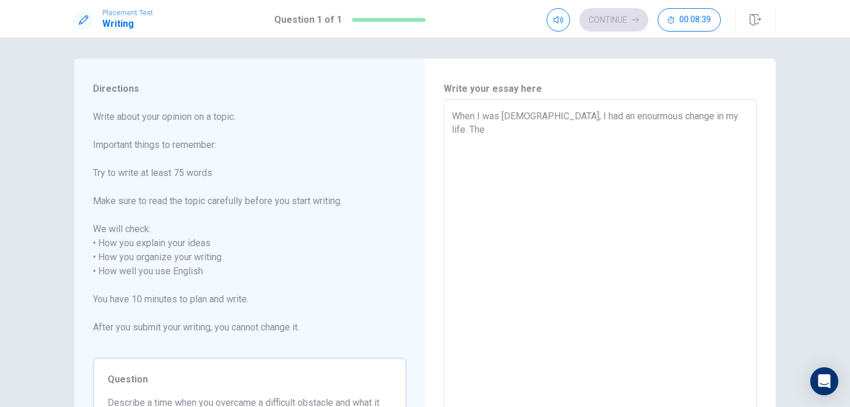
type textarea "When I was [DEMOGRAPHIC_DATA], I had an enourmous change in my life. The"
type textarea "x"
type textarea "When I was [DEMOGRAPHIC_DATA], I had an enourmous change in my life. The n"
type textarea "x"
type textarea "When I was [DEMOGRAPHIC_DATA], I had an enourmous change in my life. The na"
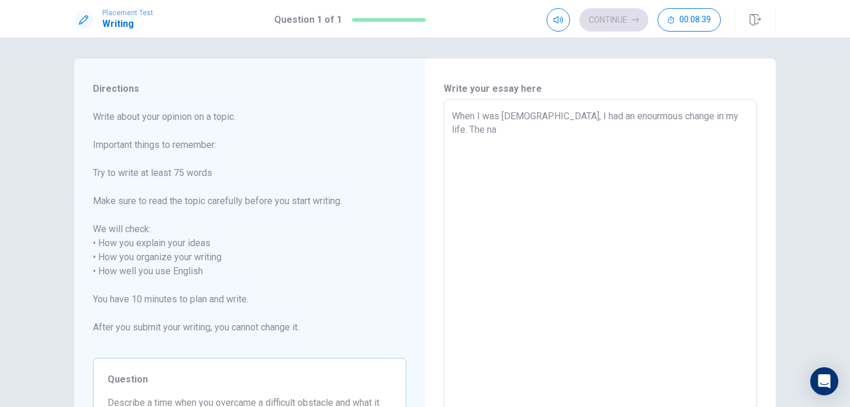
type textarea "x"
type textarea "When I was [DEMOGRAPHIC_DATA], I had an enourmous change in my life. The nat"
type textarea "x"
type textarea "When I was [DEMOGRAPHIC_DATA], I had an enourmous change in my life. The natu"
type textarea "x"
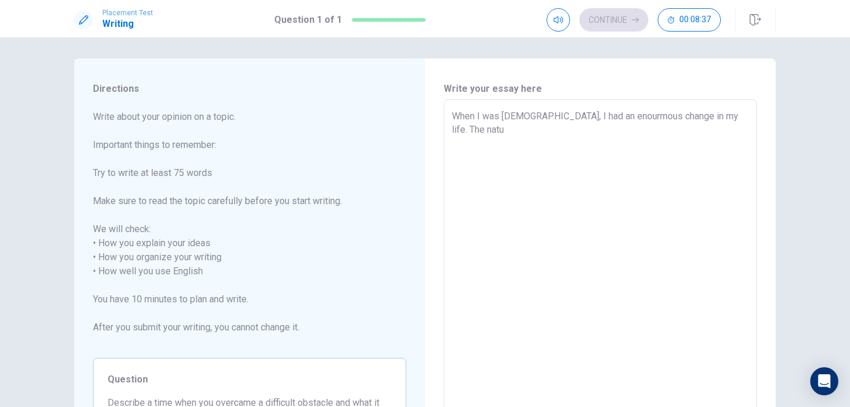
type textarea "When I was [DEMOGRAPHIC_DATA], I had an enourmous change in my life. The natur"
type textarea "x"
type textarea "When I was [DEMOGRAPHIC_DATA], I had an enourmous change in my life. The nature"
type textarea "x"
type textarea "When I was [DEMOGRAPHIC_DATA], I had an enourmous change in my life. The nature"
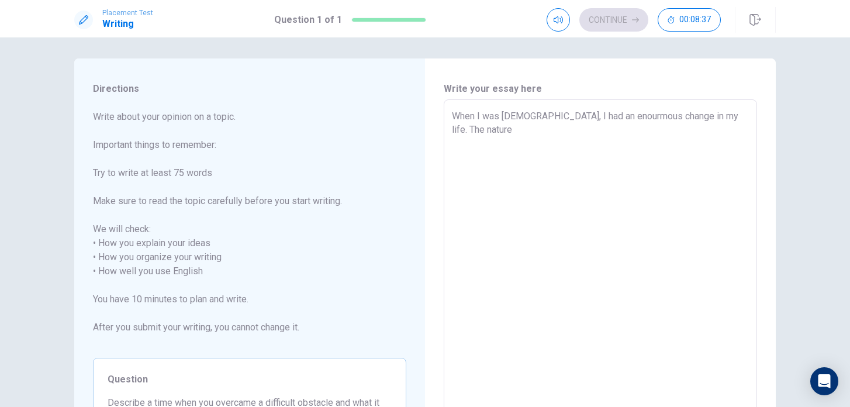
type textarea "x"
type textarea "When I was [DEMOGRAPHIC_DATA], I had an enourmous change in my life. The nature…"
type textarea "x"
type textarea "When I was [DEMOGRAPHIC_DATA], I had an enourmous change in my life. The nature…"
type textarea "x"
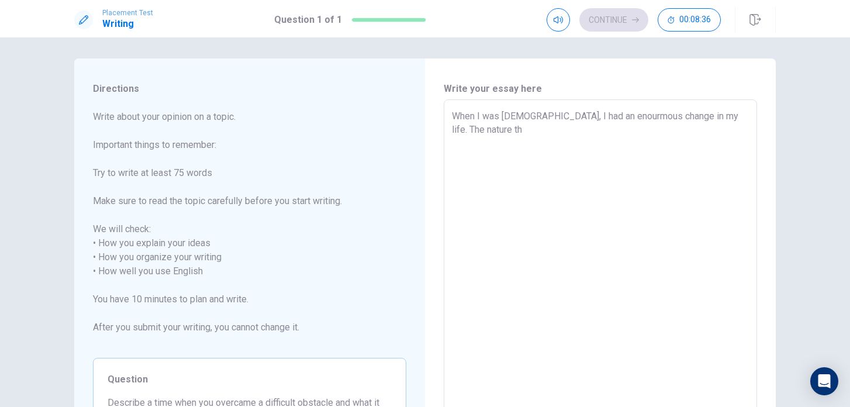
type textarea "When I was [DEMOGRAPHIC_DATA], I had an enourmous change in my life. The nature…"
type textarea "x"
type textarea "When I was [DEMOGRAPHIC_DATA], I had an enourmous change in my life. The nature…"
type textarea "x"
type textarea "When I was [DEMOGRAPHIC_DATA], I had an enourmous change in my life. The nature…"
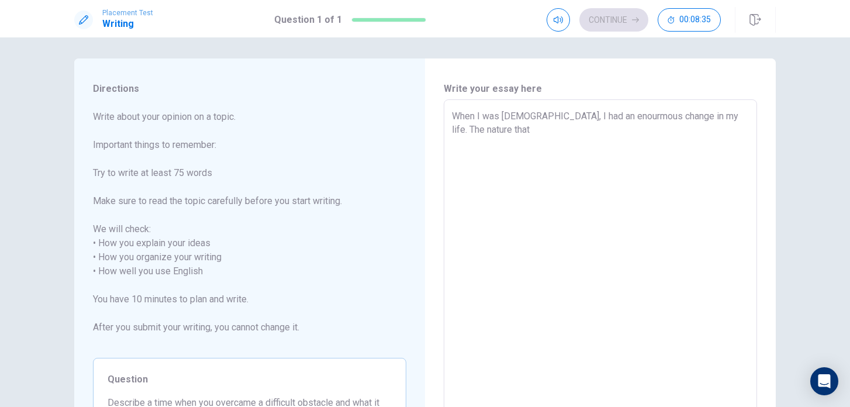
type textarea "x"
type textarea "When I was [DEMOGRAPHIC_DATA], I had an enourmous change in my life. The nature…"
type textarea "x"
type textarea "When I was [DEMOGRAPHIC_DATA], I had an enourmous change in my life. The nature…"
type textarea "x"
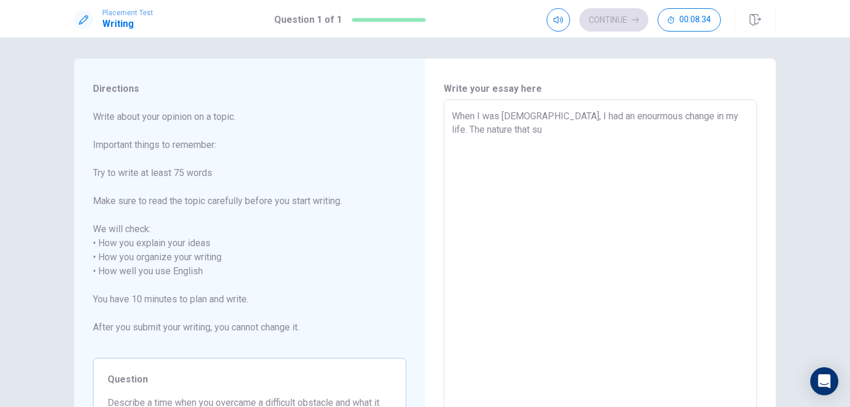
type textarea "When I was [DEMOGRAPHIC_DATA], I had an enourmous change in my life. The nature…"
type textarea "x"
type textarea "When I was [DEMOGRAPHIC_DATA], I had an enourmous change in my life. The nature…"
type textarea "x"
type textarea "When I was [DEMOGRAPHIC_DATA], I had an enourmous change in my life. The nature…"
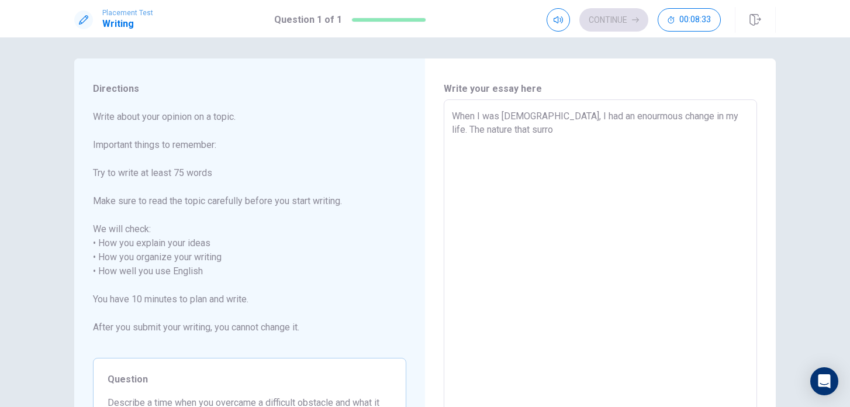
type textarea "x"
type textarea "When I was [DEMOGRAPHIC_DATA], I had an enourmous change in my life. The nature…"
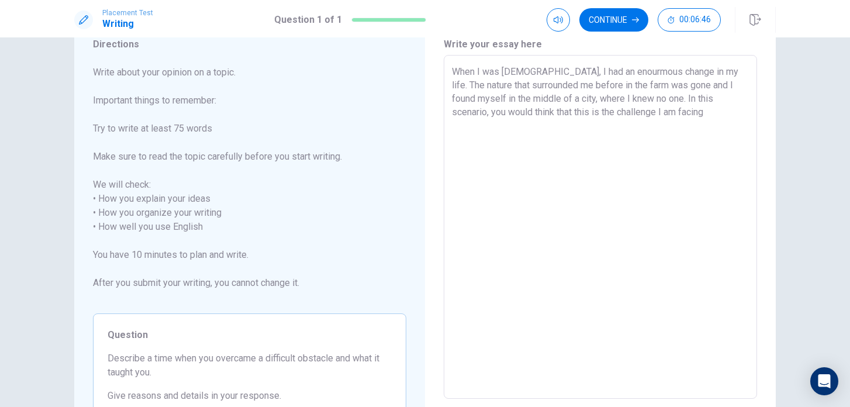
scroll to position [0, 0]
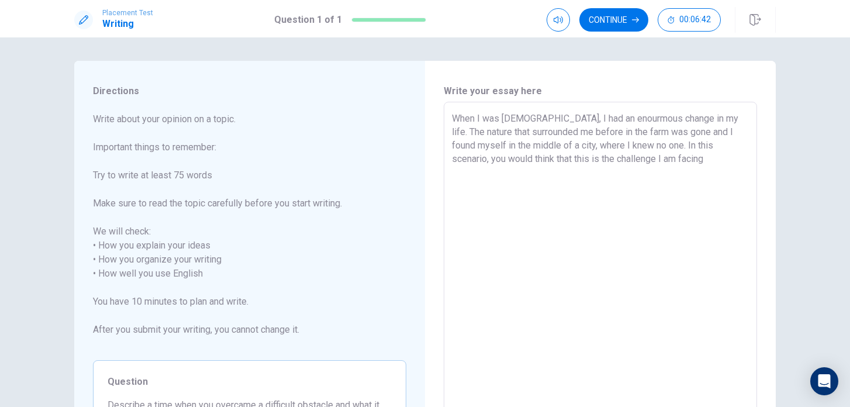
click at [452, 156] on div "When I was [DEMOGRAPHIC_DATA], I had an enourmous change in my life. The nature…" at bounding box center [600, 274] width 313 height 344
drag, startPoint x: 452, startPoint y: 156, endPoint x: 653, endPoint y: 162, distance: 201.3
click at [652, 162] on div "When I was [DEMOGRAPHIC_DATA], I had an enourmous change in my life. The nature…" at bounding box center [600, 274] width 313 height 344
drag, startPoint x: 681, startPoint y: 158, endPoint x: 450, endPoint y: 161, distance: 230.5
click at [450, 161] on div "When I was [DEMOGRAPHIC_DATA], I had an enourmous change in my life. The nature…" at bounding box center [600, 274] width 313 height 344
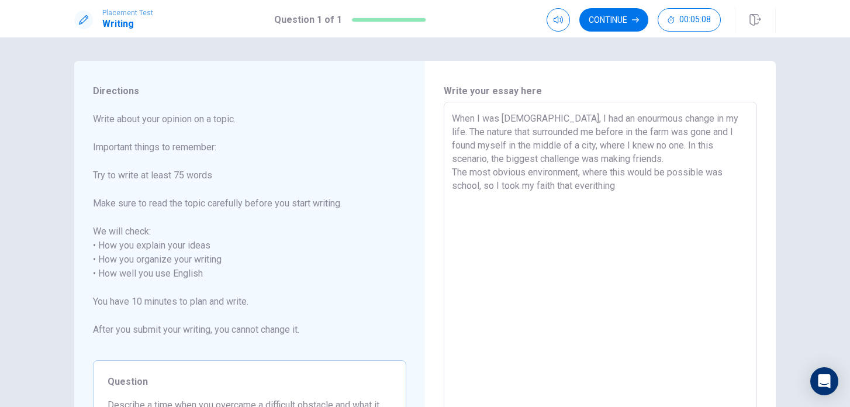
click at [597, 187] on textarea "When I was [DEMOGRAPHIC_DATA], I had an enourmous change in my life. The nature…" at bounding box center [600, 274] width 297 height 325
click at [652, 185] on textarea "When I was [DEMOGRAPHIC_DATA], I had an enourmous change in my life. The nature…" at bounding box center [600, 274] width 297 height 325
click at [526, 197] on textarea "When I was [DEMOGRAPHIC_DATA], I had an enourmous change in my life. The nature…" at bounding box center [600, 274] width 297 height 325
click at [603, 197] on textarea "When I was [DEMOGRAPHIC_DATA], I had an enourmous change in my life. The nature…" at bounding box center [600, 274] width 297 height 325
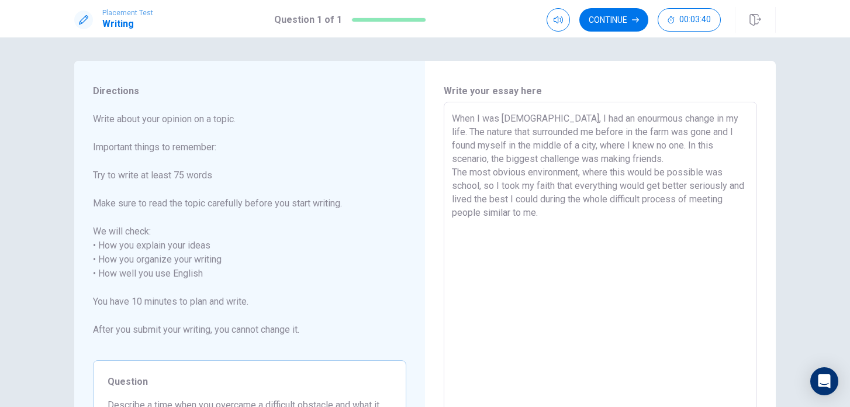
click at [704, 170] on textarea "When I was [DEMOGRAPHIC_DATA], I had an enourmous change in my life. The nature…" at bounding box center [600, 274] width 297 height 325
click at [550, 217] on textarea "When I was [DEMOGRAPHIC_DATA], I had an enourmous change in my life. The nature…" at bounding box center [600, 274] width 297 height 325
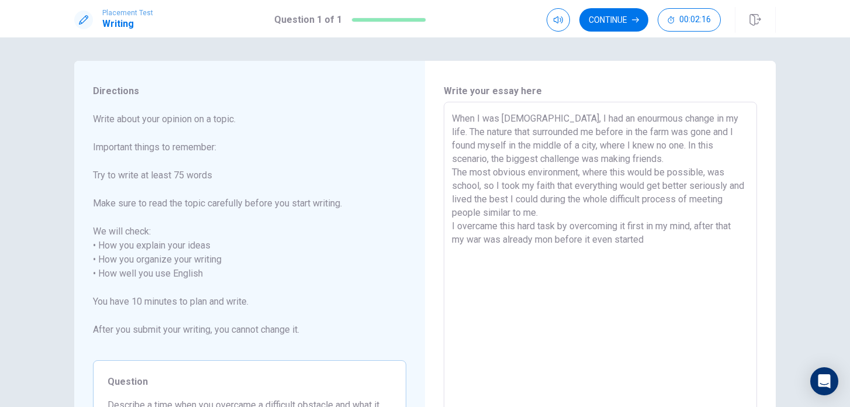
click at [542, 243] on textarea "When I was [DEMOGRAPHIC_DATA], I had an enourmous change in my life. The nature…" at bounding box center [600, 274] width 297 height 325
click at [668, 244] on textarea "When I was [DEMOGRAPHIC_DATA], I had an enourmous change in my life. The nature…" at bounding box center [600, 274] width 297 height 325
click at [685, 236] on textarea "When I was [DEMOGRAPHIC_DATA], I had an enourmous change in my life. The nature…" at bounding box center [600, 274] width 297 height 325
click at [746, 240] on textarea "When I was [DEMOGRAPHIC_DATA], I had an enourmous change in my life. The nature…" at bounding box center [600, 274] width 297 height 325
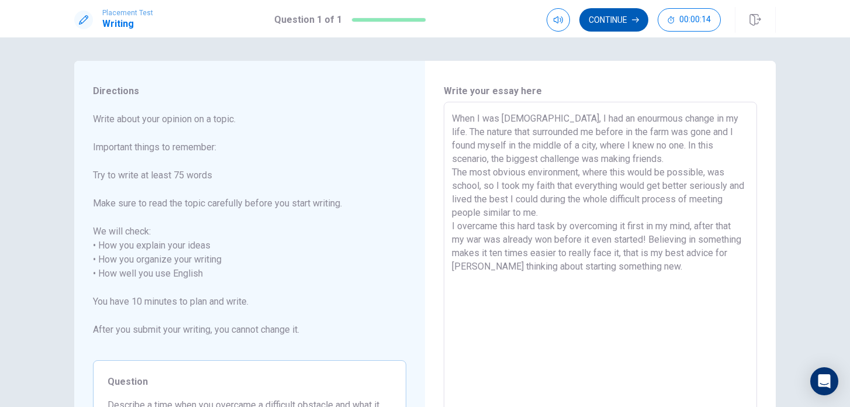
click at [611, 30] on button "Continue" at bounding box center [614, 19] width 69 height 23
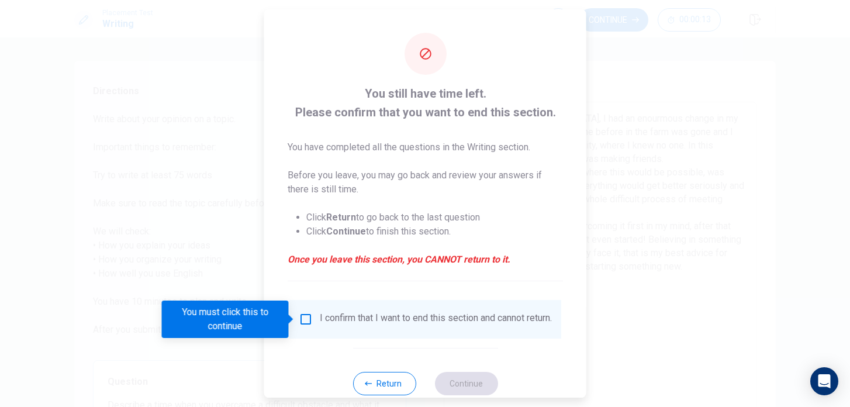
click at [304, 322] on input "You must click this to continue" at bounding box center [306, 319] width 14 height 14
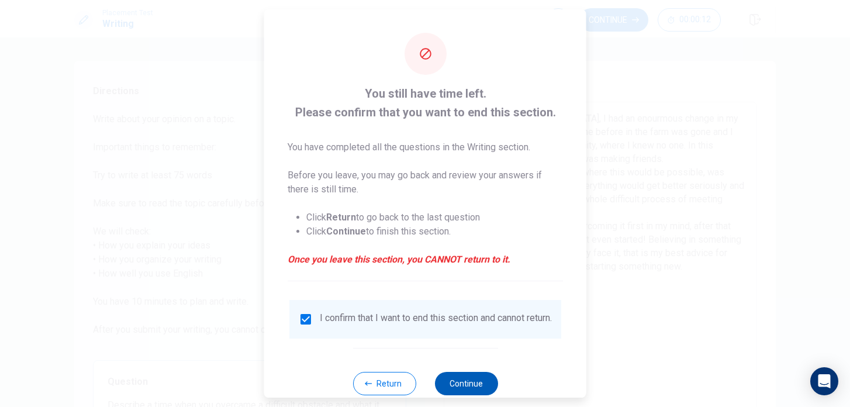
click at [487, 387] on button "Continue" at bounding box center [466, 383] width 63 height 23
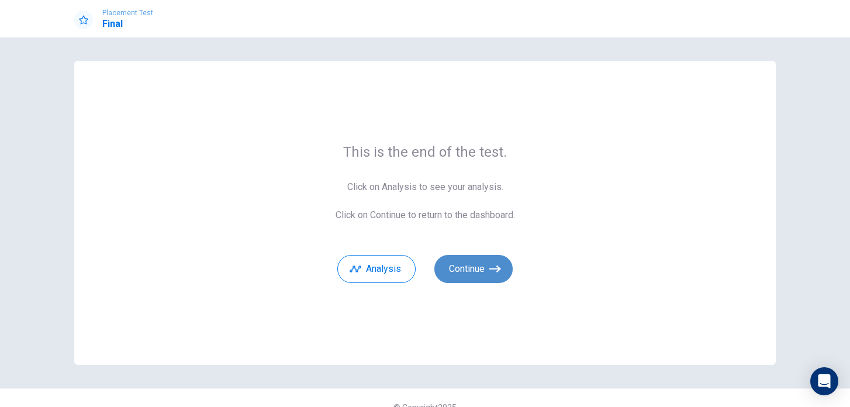
click at [492, 279] on button "Continue" at bounding box center [474, 269] width 78 height 28
